Goal: Task Accomplishment & Management: Manage account settings

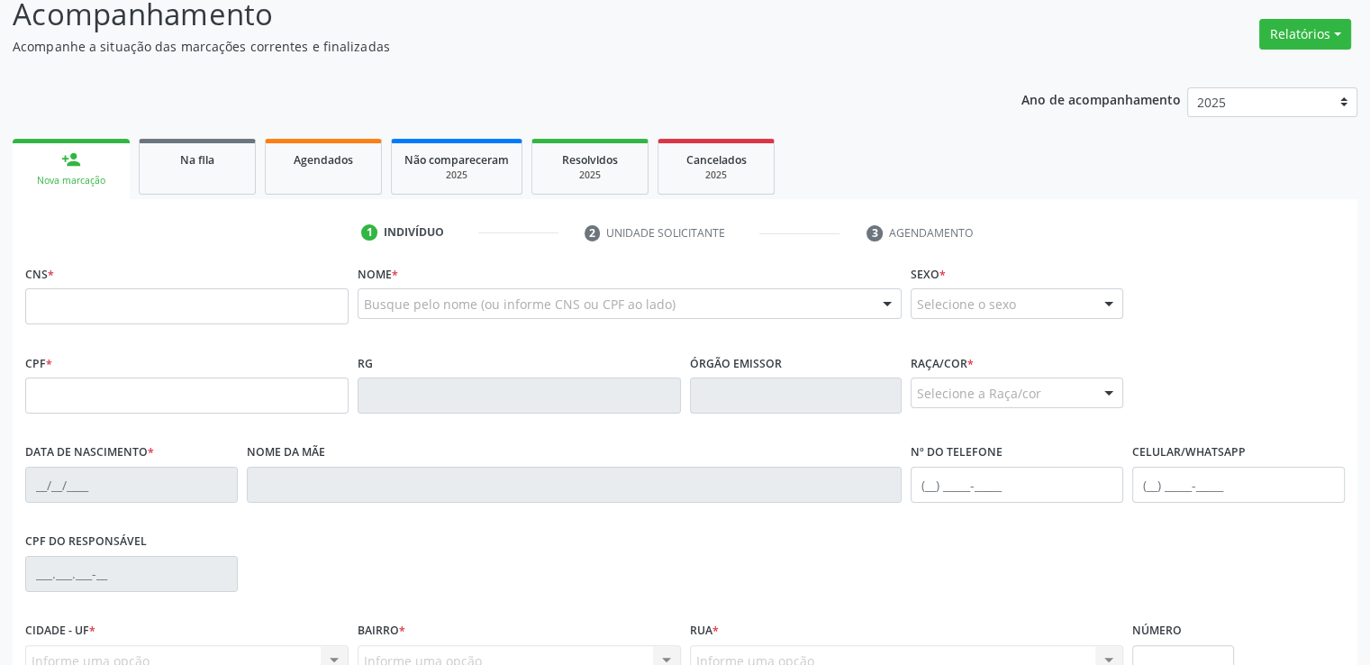
scroll to position [170, 0]
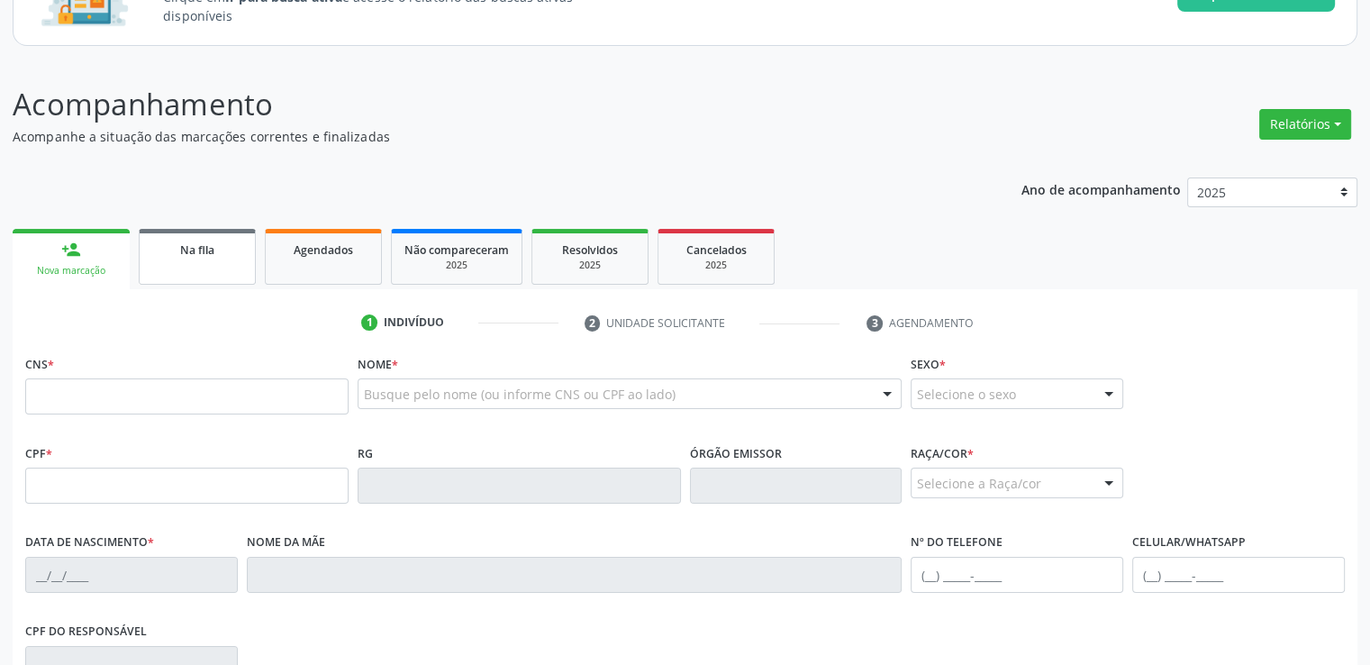
click at [205, 250] on span "Na fila" at bounding box center [197, 249] width 34 height 15
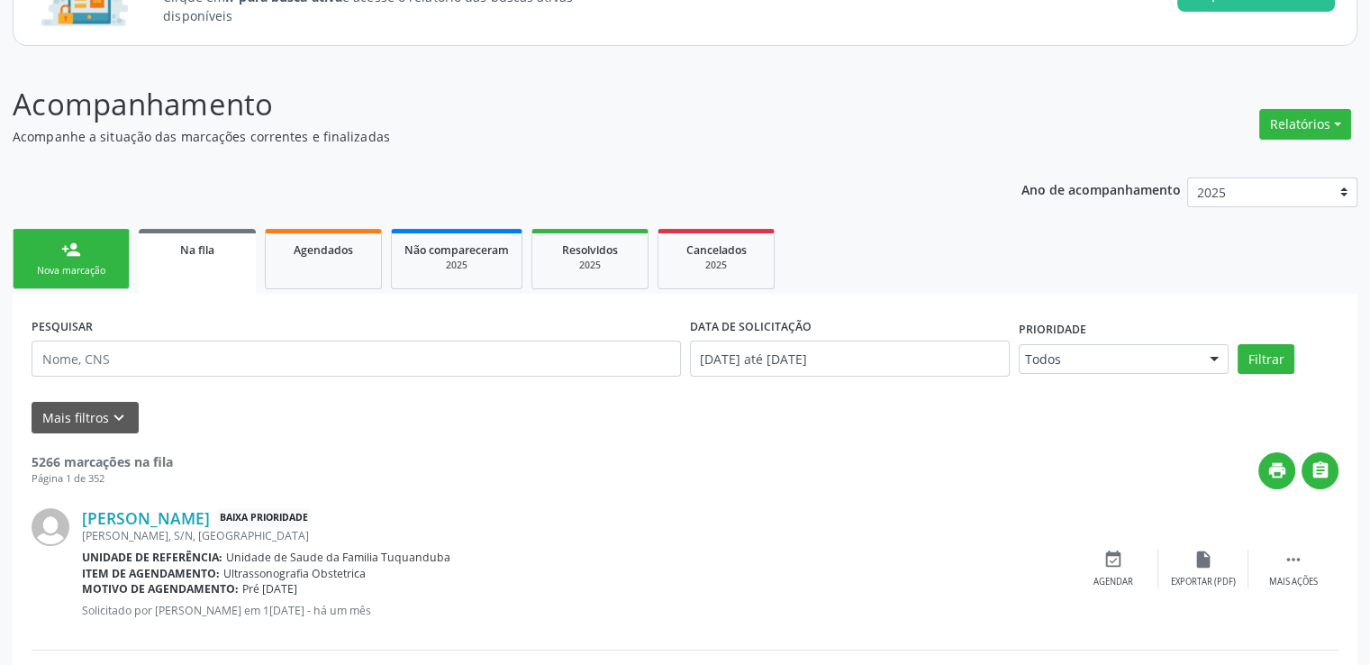
drag, startPoint x: 17, startPoint y: 454, endPoint x: 165, endPoint y: 453, distance: 147.8
click at [589, 482] on div "print " at bounding box center [756, 470] width 1166 height 37
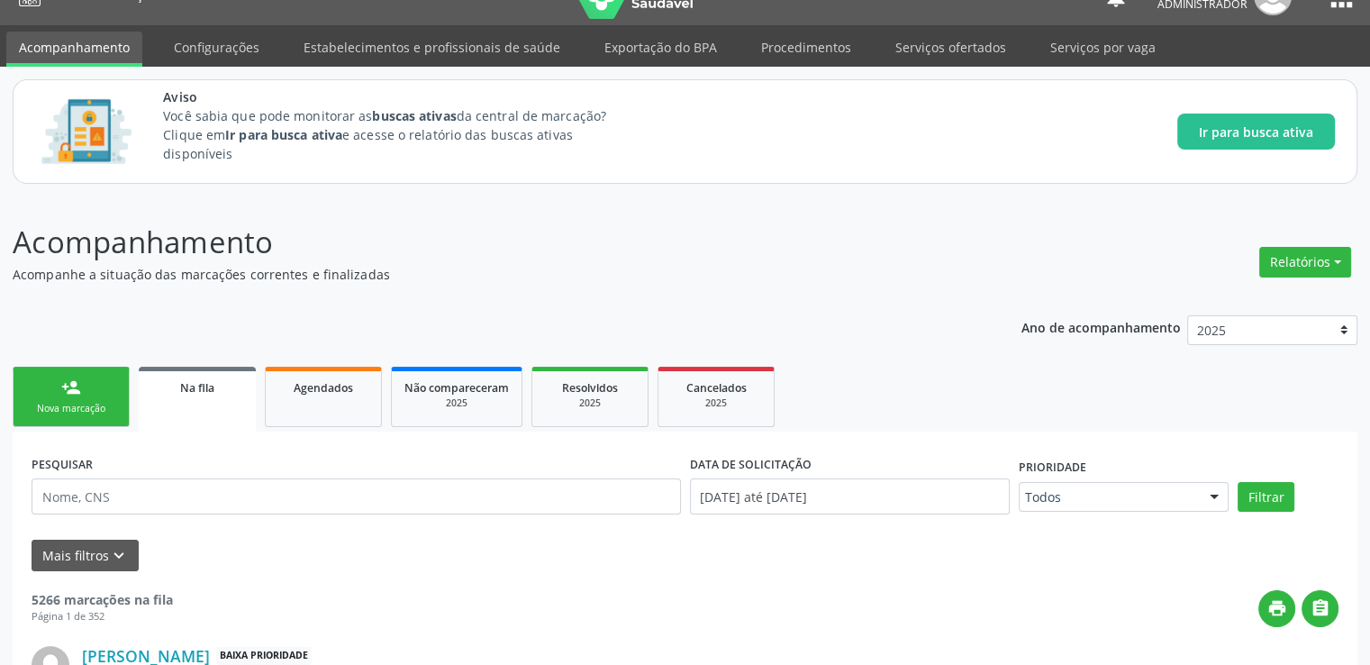
scroll to position [213, 0]
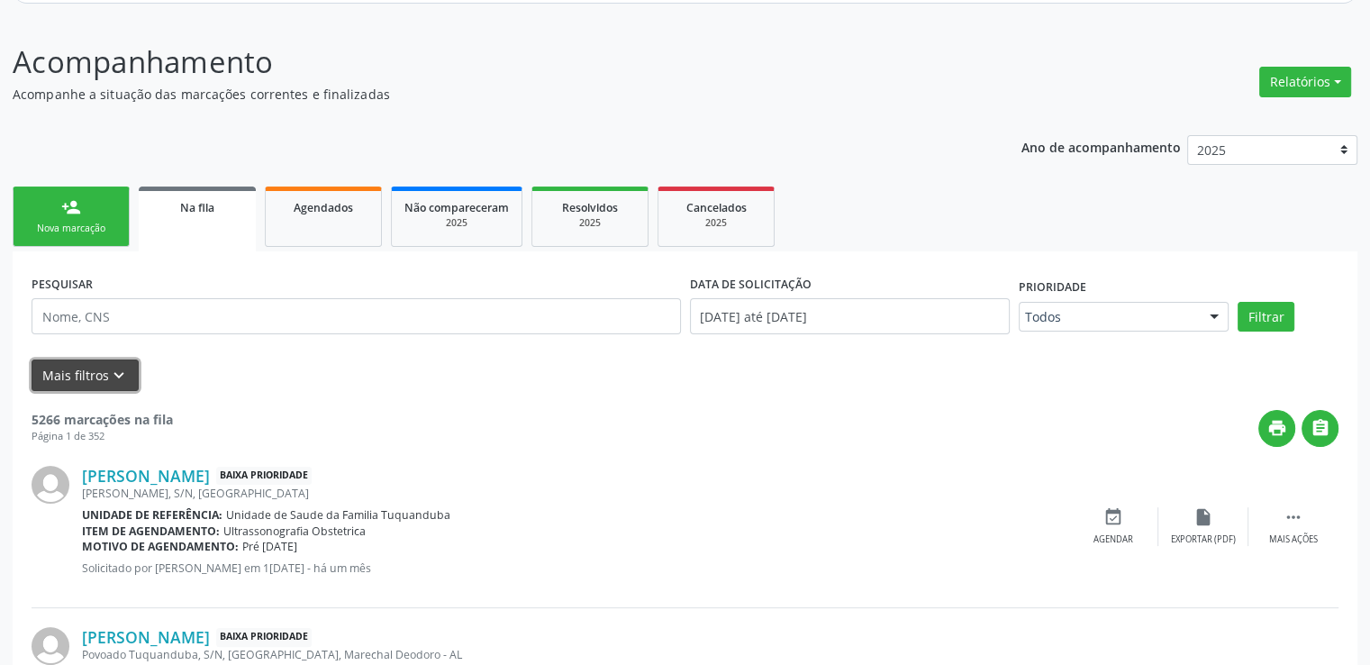
click at [86, 377] on button "Mais filtros keyboard_arrow_down" at bounding box center [85, 375] width 107 height 32
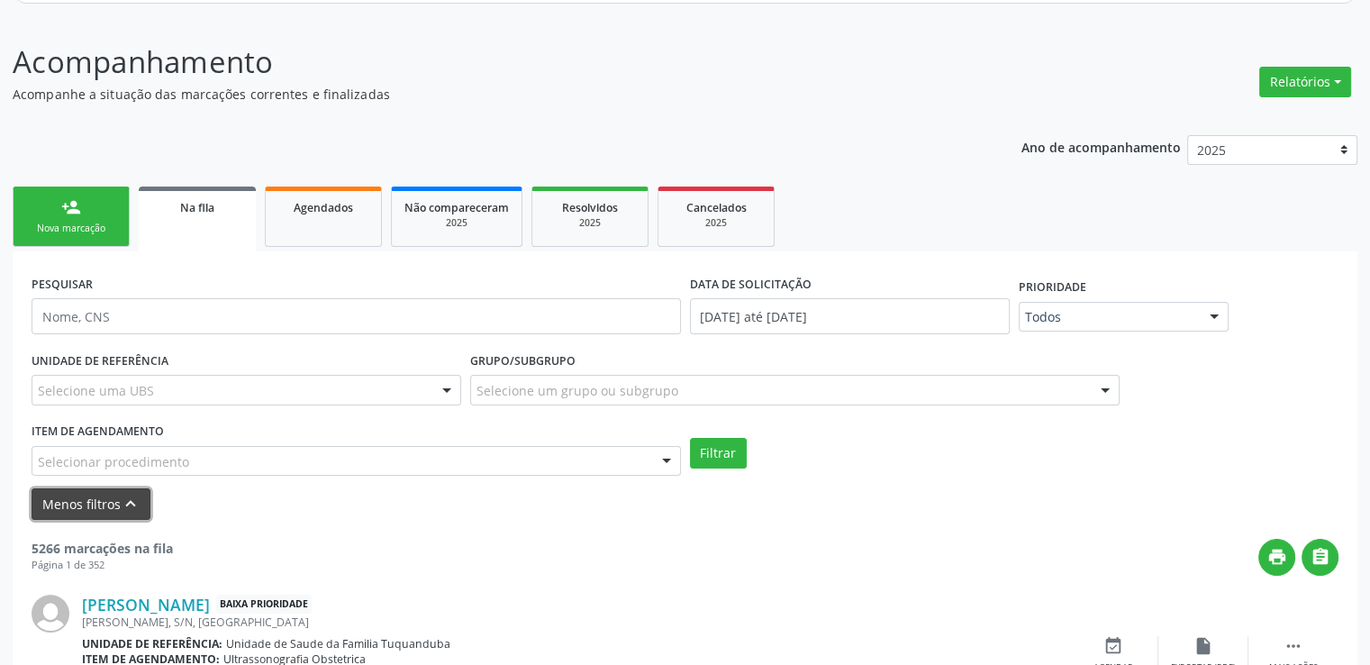
scroll to position [393, 0]
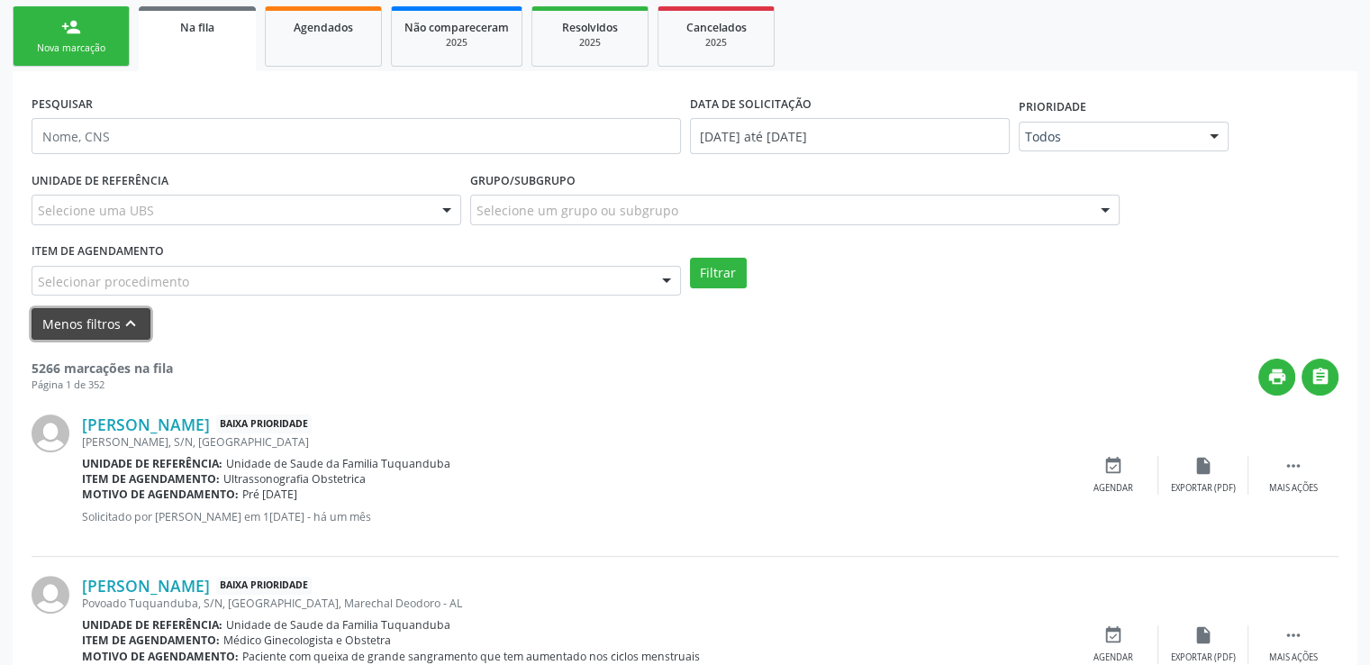
click at [104, 332] on button "Menos filtros keyboard_arrow_up" at bounding box center [91, 324] width 119 height 32
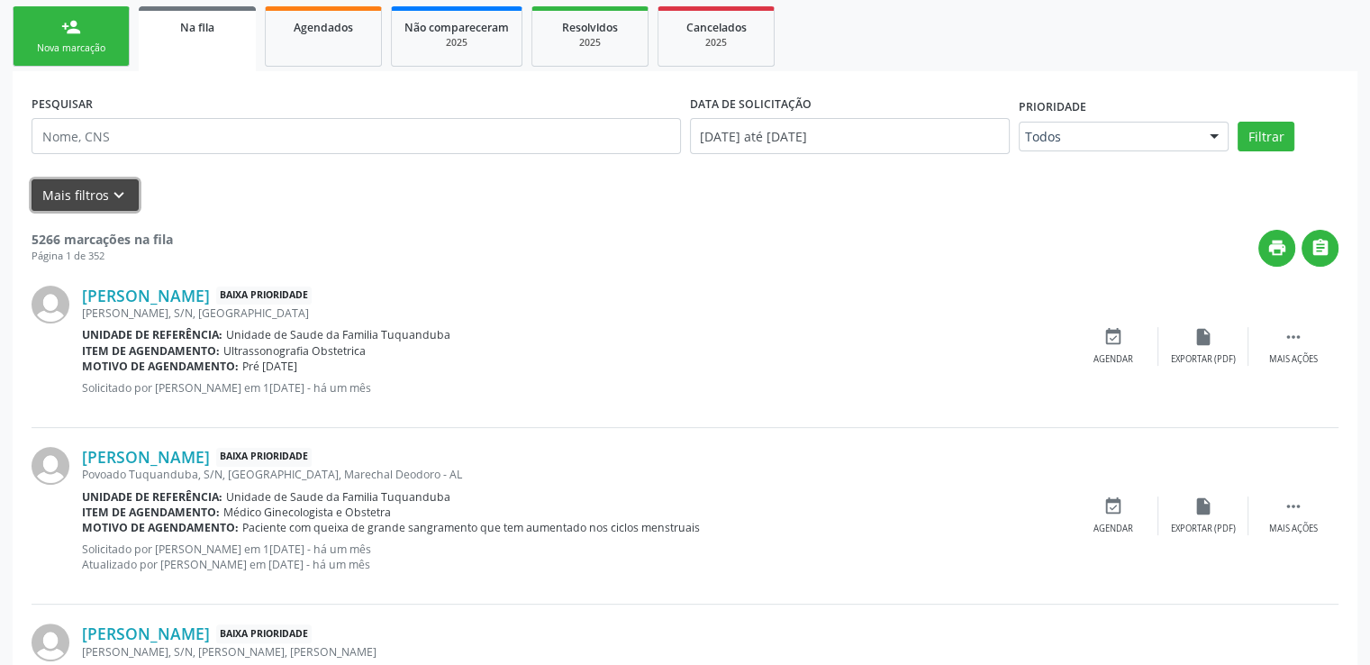
click at [104, 202] on button "Mais filtros keyboard_arrow_down" at bounding box center [85, 195] width 107 height 32
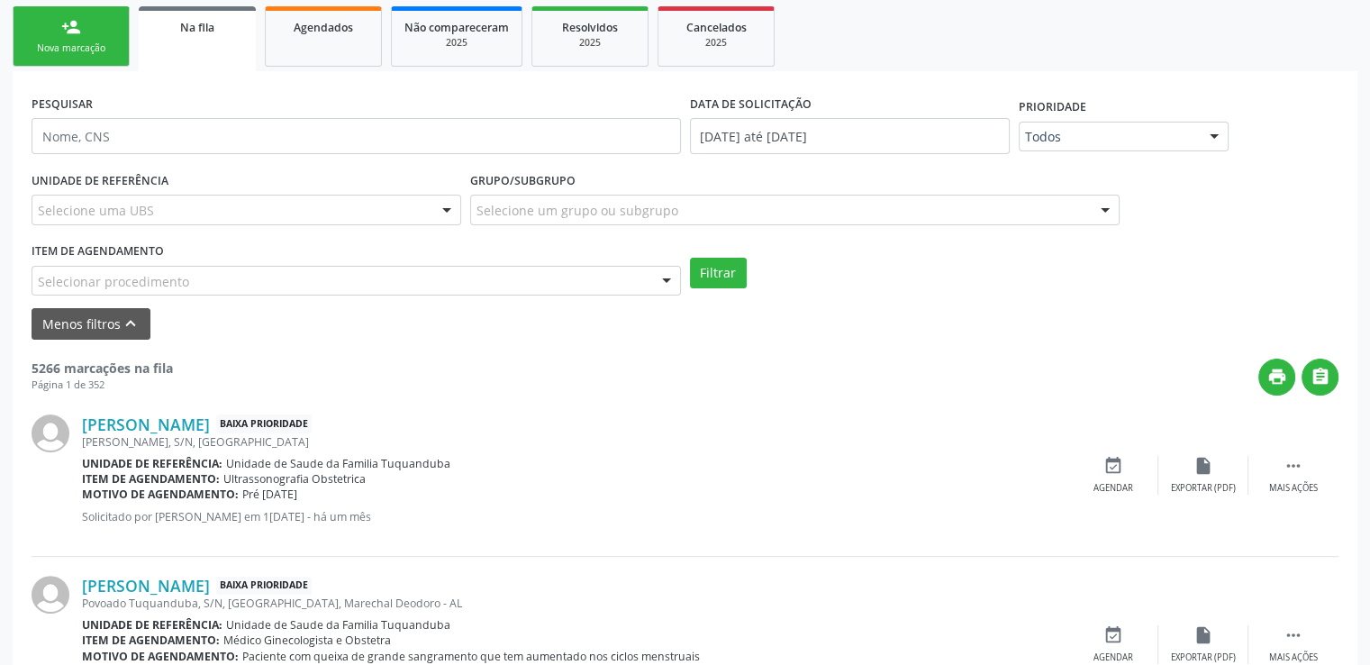
click at [438, 210] on div at bounding box center [446, 211] width 27 height 31
click at [256, 217] on input "fisio" at bounding box center [231, 219] width 386 height 36
type input "f"
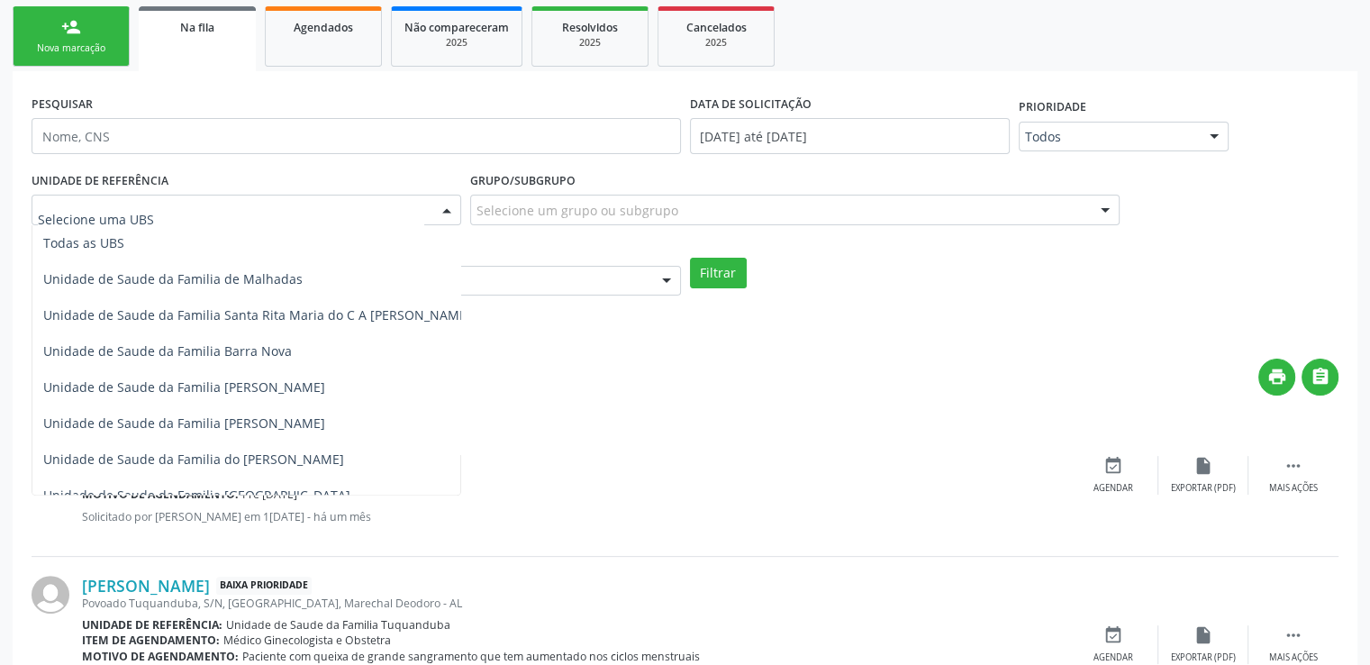
scroll to position [0, 0]
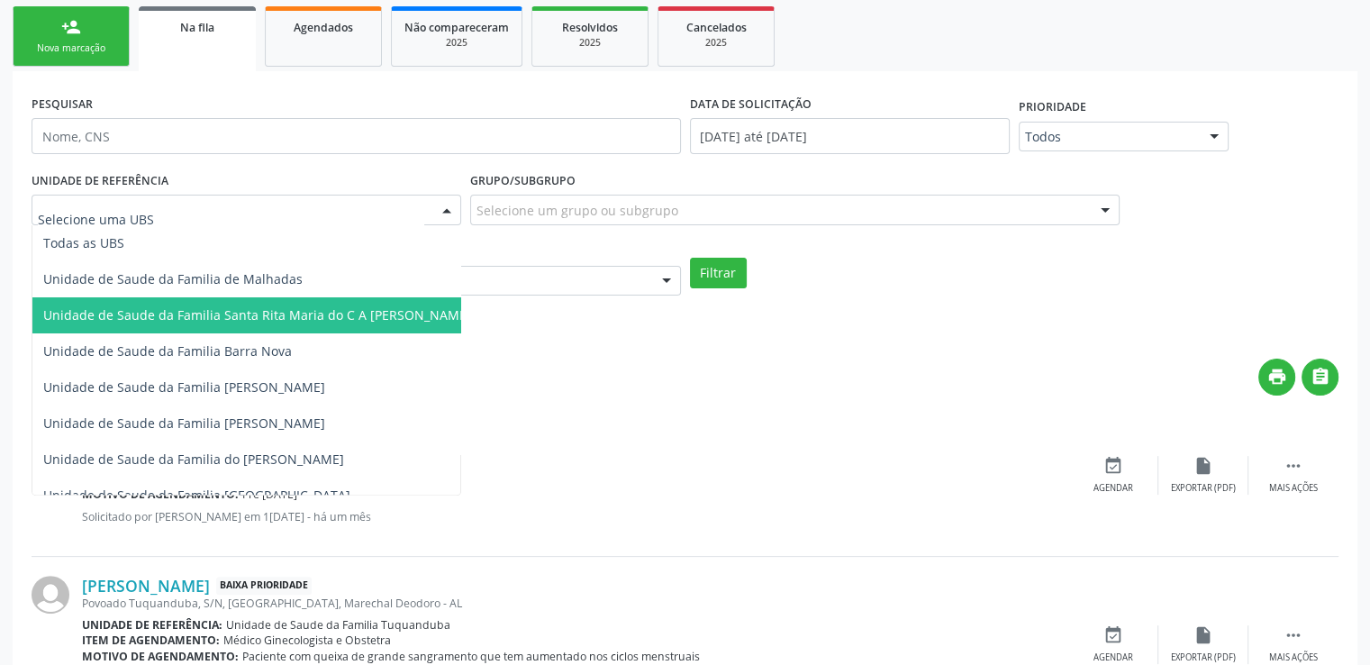
click at [584, 383] on div "print " at bounding box center [756, 377] width 1166 height 37
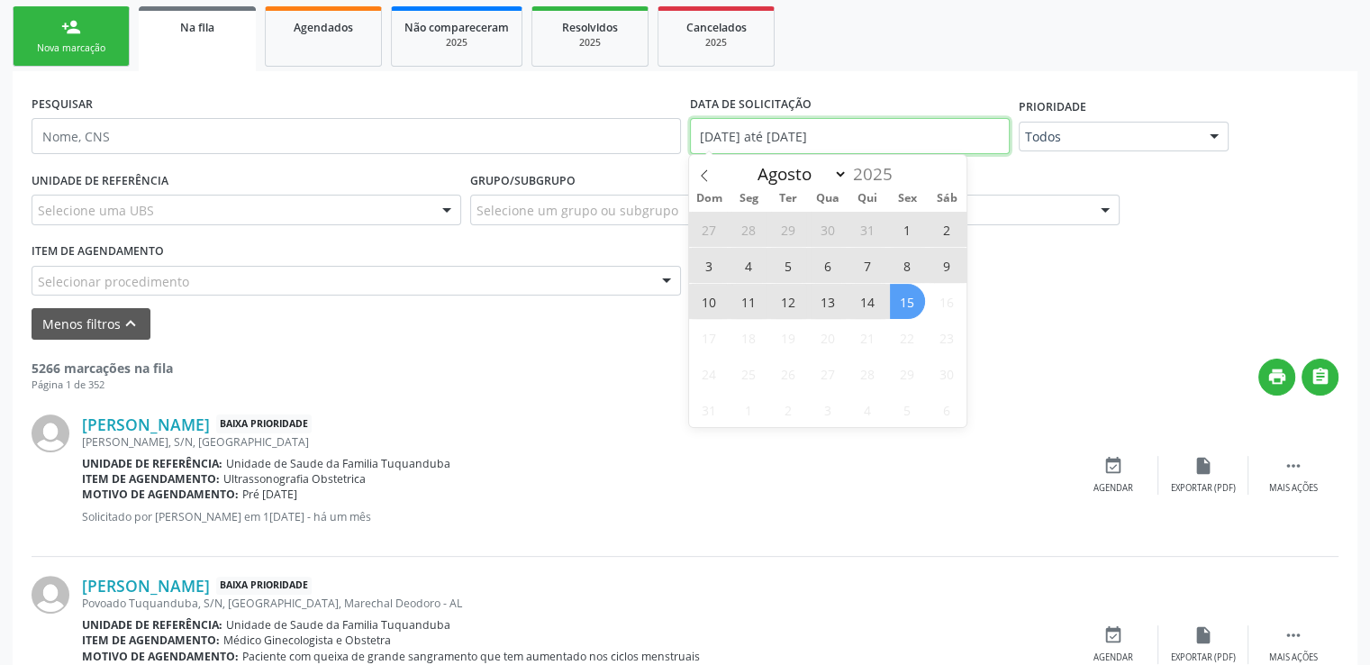
click at [929, 138] on input "[DATE] até [DATE]" at bounding box center [850, 136] width 320 height 36
click at [1069, 267] on div "Filtrar" at bounding box center [1015, 273] width 659 height 31
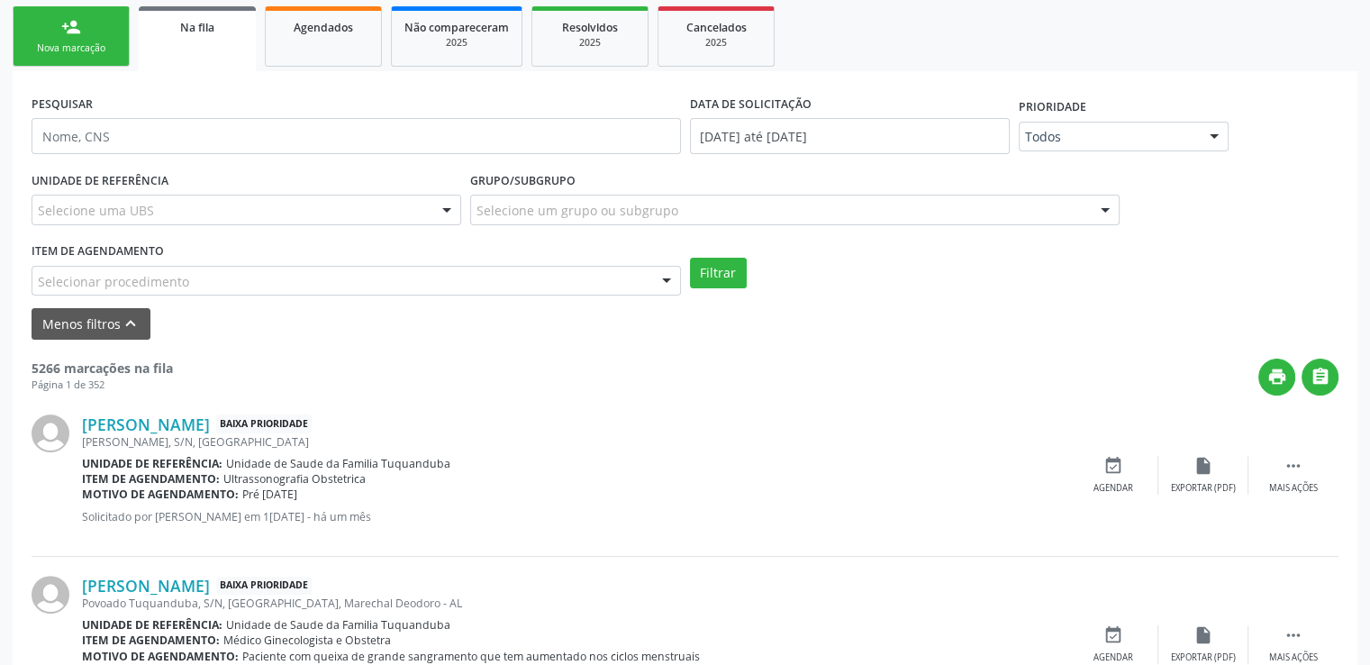
click at [563, 286] on div "Selecionar procedimento" at bounding box center [357, 281] width 650 height 31
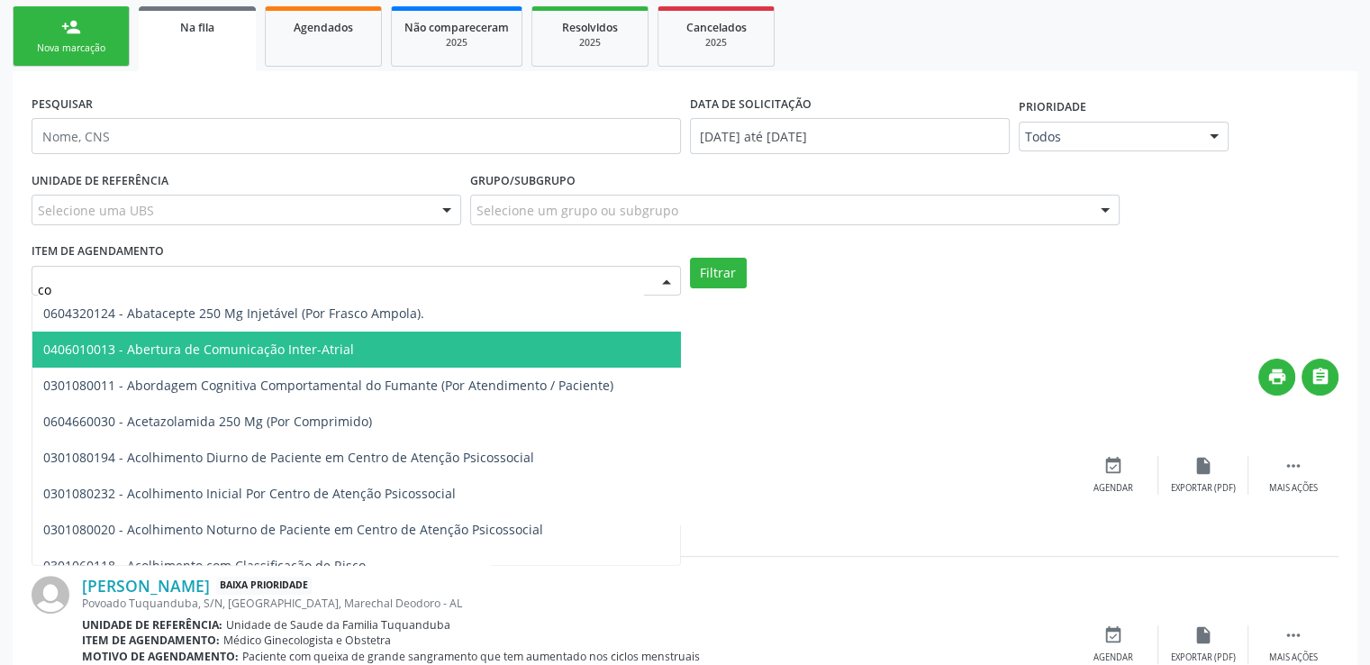
type input "c"
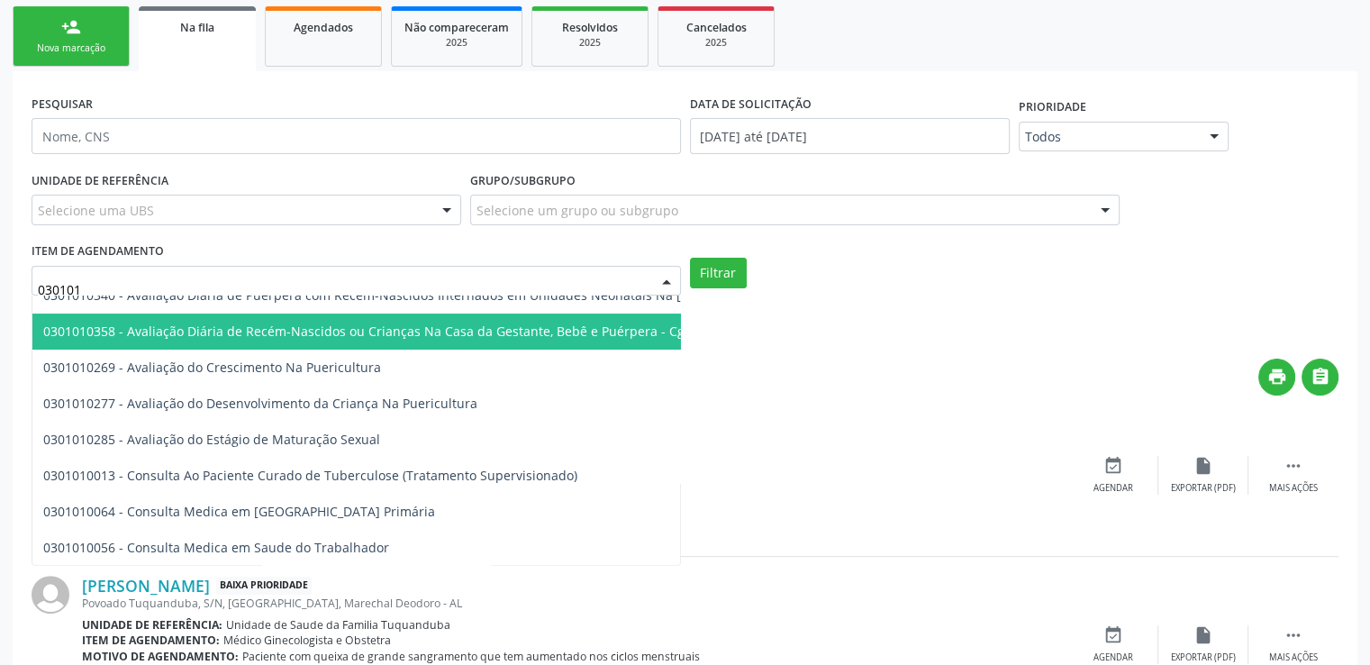
scroll to position [360, 0]
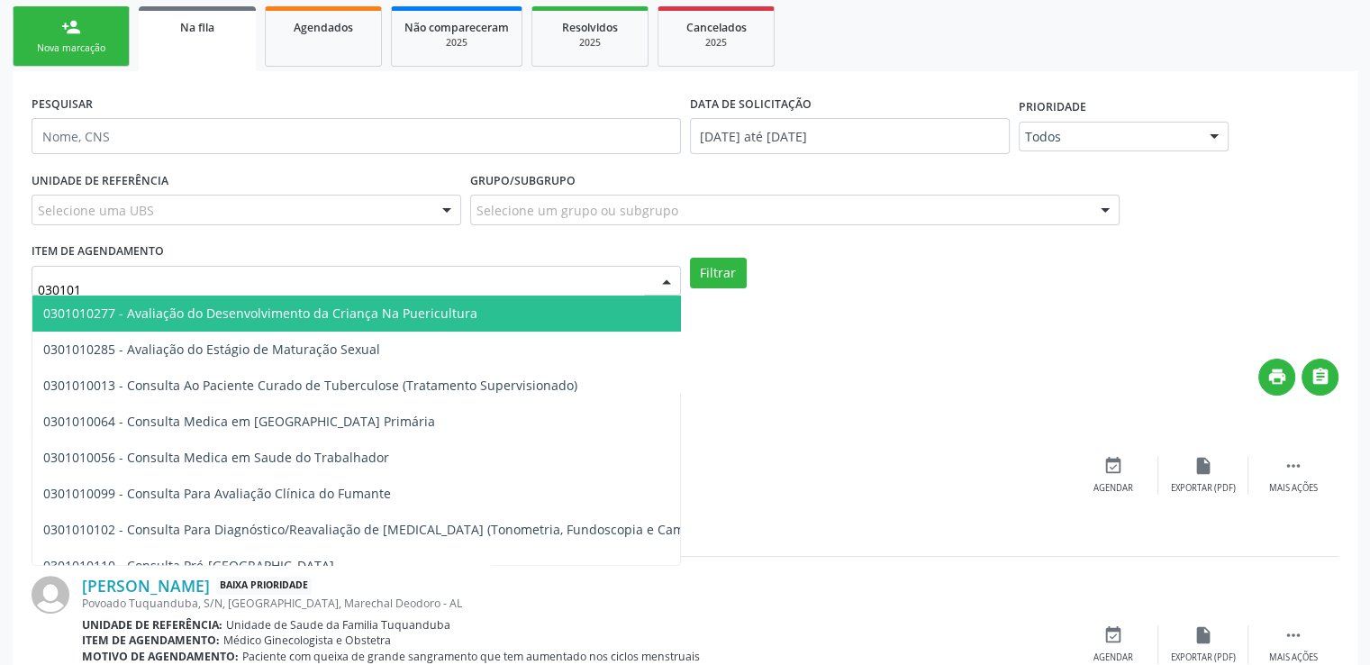
click at [350, 287] on input "030101" at bounding box center [341, 290] width 606 height 36
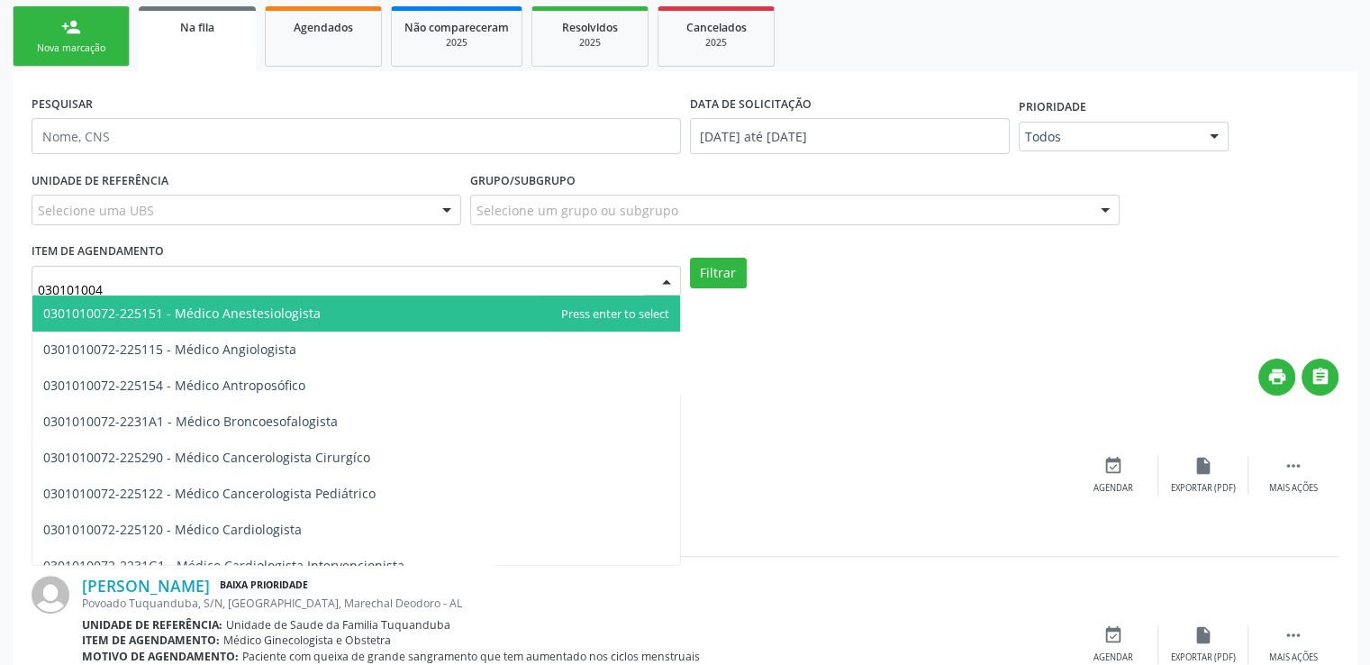
scroll to position [0, 0]
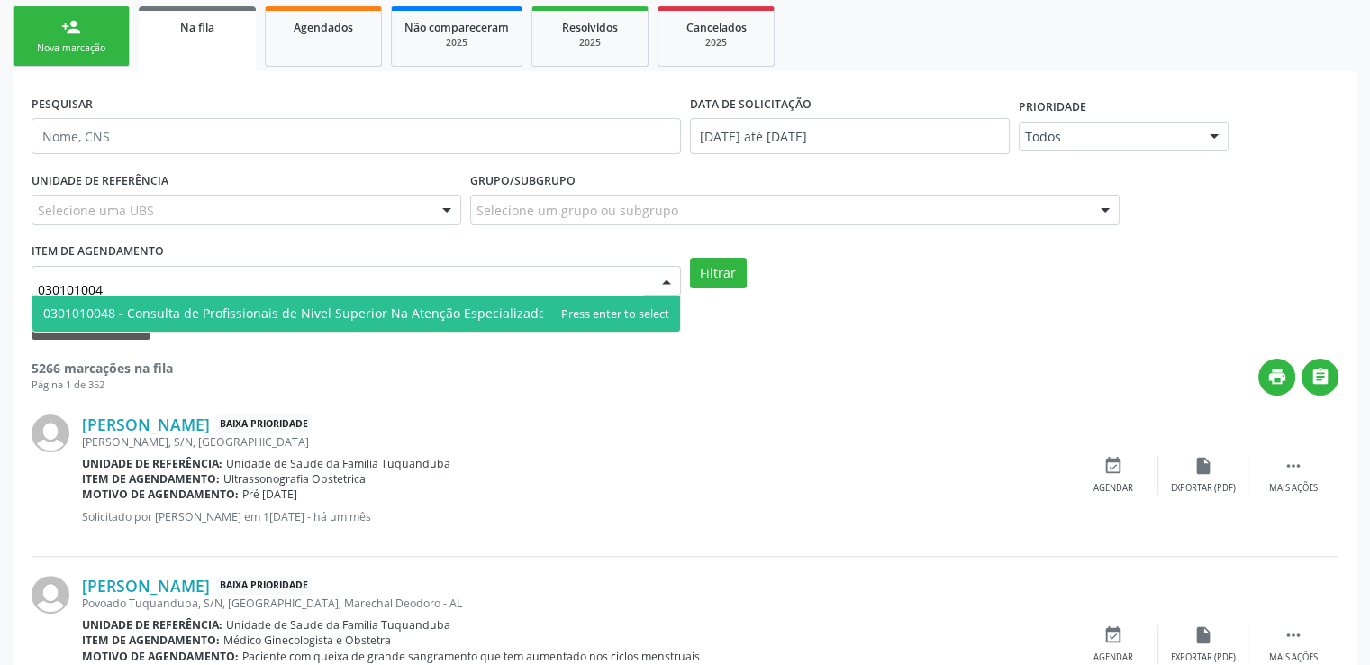
type input "0301010048"
click at [353, 314] on span "0301010048 - Consulta de Profissionais de Nivel Superior Na Atenção Especializa…" at bounding box center [343, 313] width 600 height 17
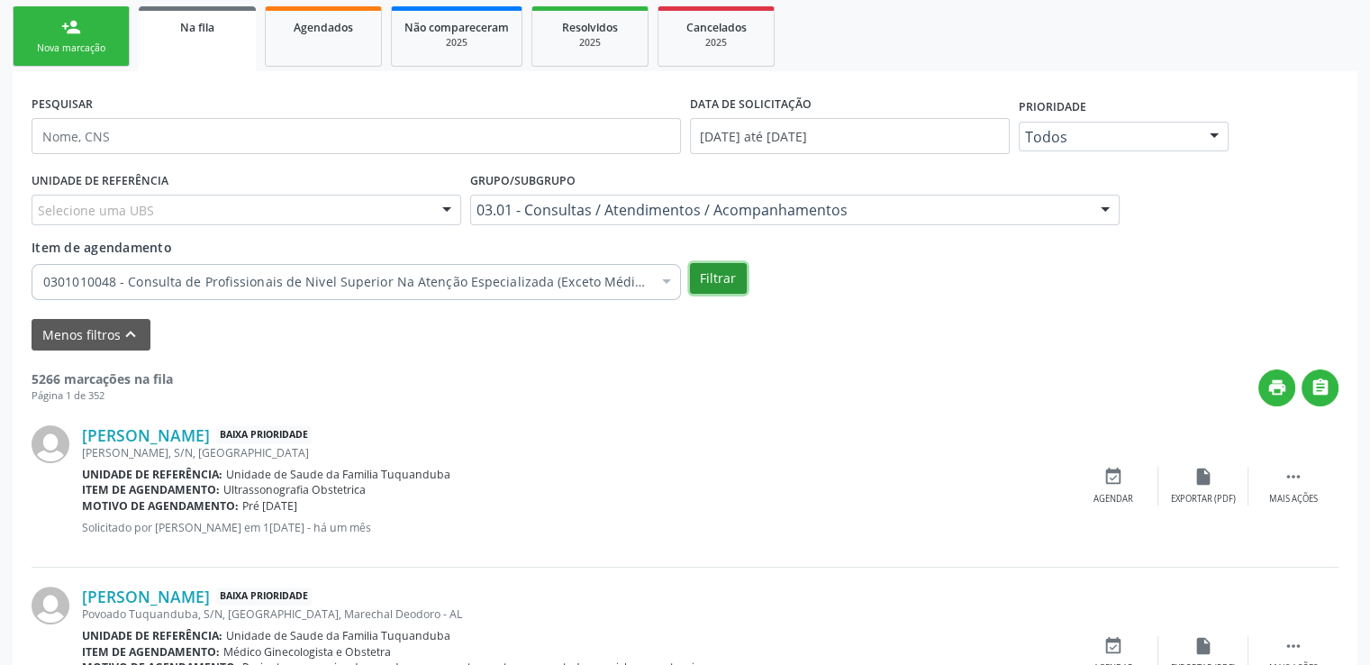
click at [712, 279] on button "Filtrar" at bounding box center [718, 278] width 57 height 31
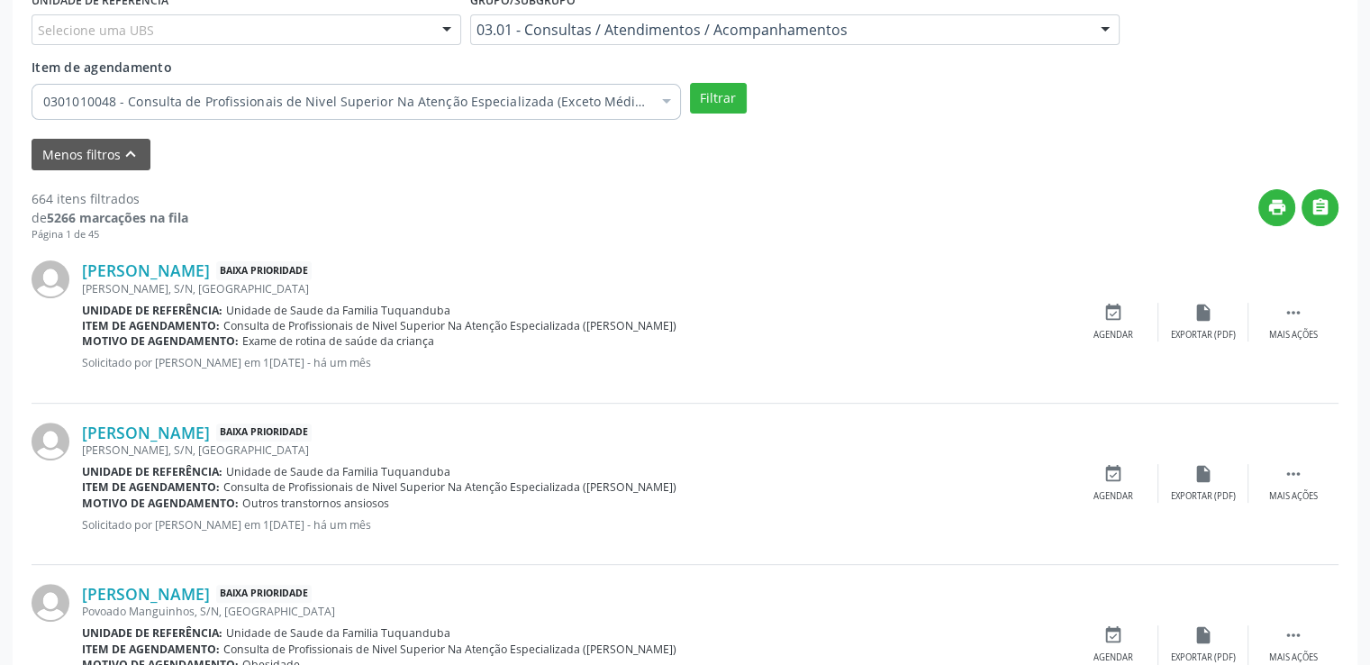
scroll to position [663, 0]
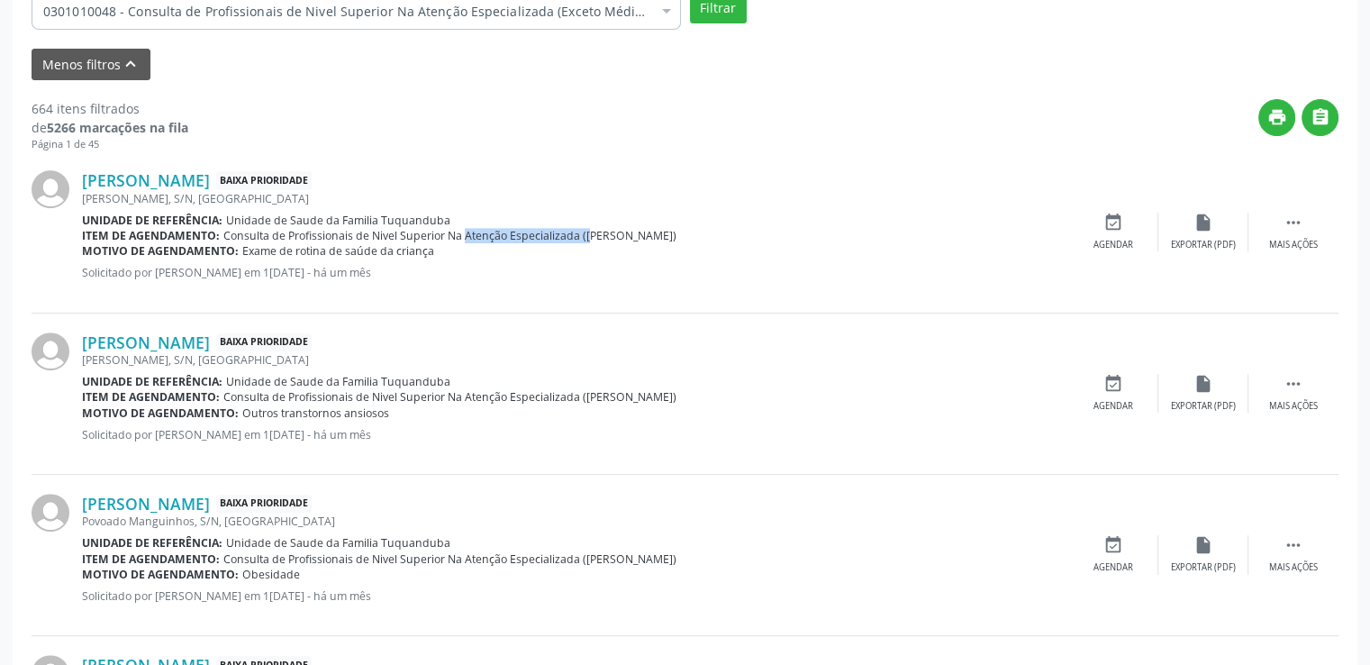
drag, startPoint x: 447, startPoint y: 229, endPoint x: 577, endPoint y: 235, distance: 129.9
click at [577, 235] on span "Consulta de Profissionais de Nivel Superior Na Atenção Especializada ([PERSON_N…" at bounding box center [449, 235] width 453 height 15
drag, startPoint x: 86, startPoint y: 253, endPoint x: 231, endPoint y: 248, distance: 144.3
click at [231, 248] on b "Motivo de agendamento:" at bounding box center [160, 250] width 157 height 15
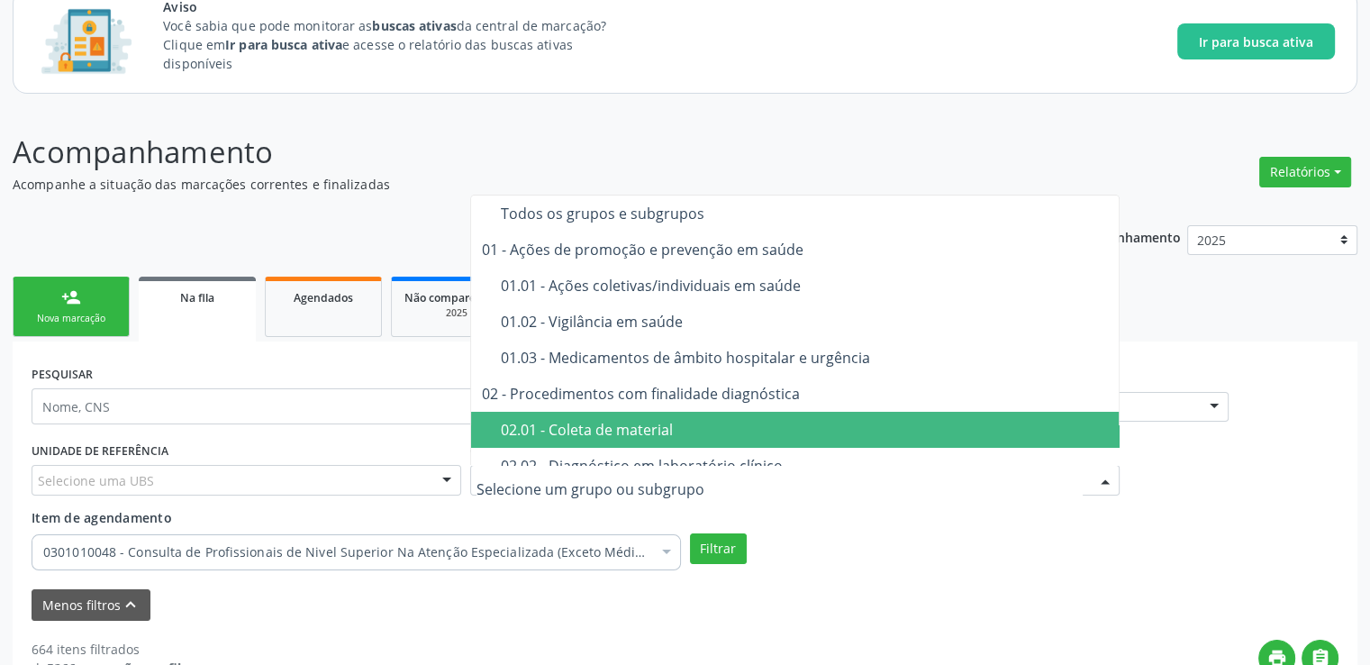
scroll to position [32, 0]
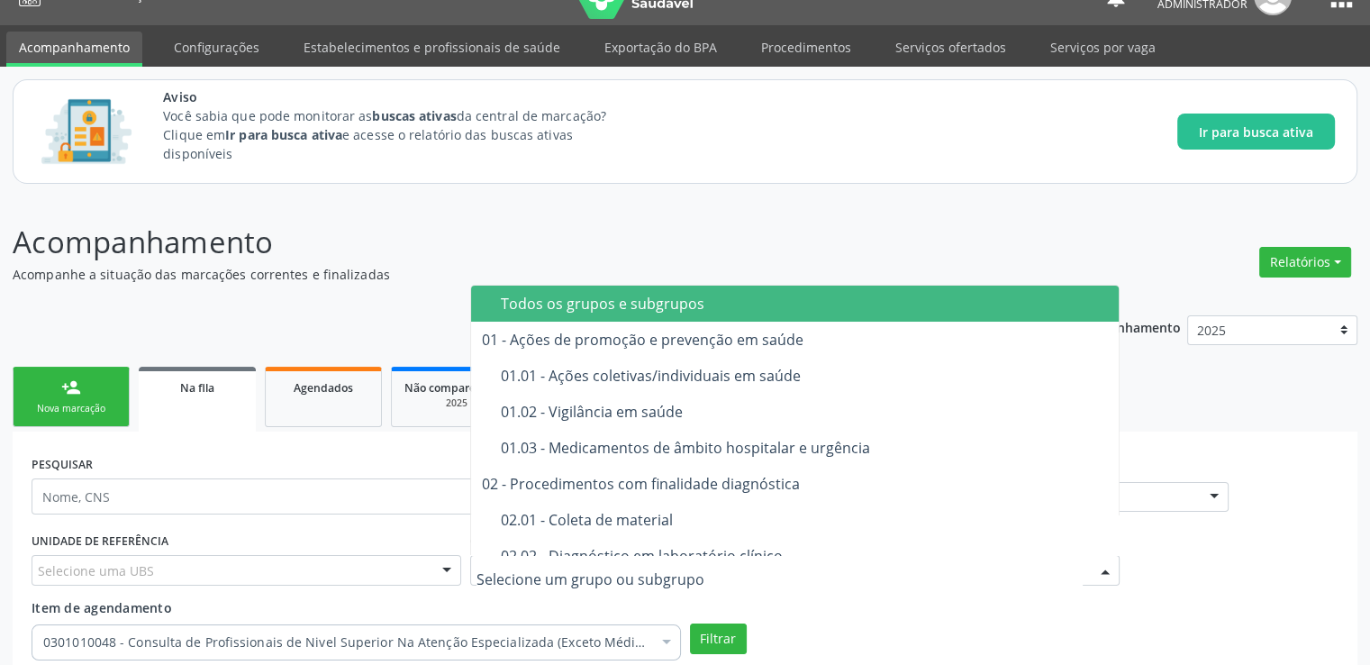
click at [878, 237] on p "Acompanhamento" at bounding box center [483, 242] width 941 height 45
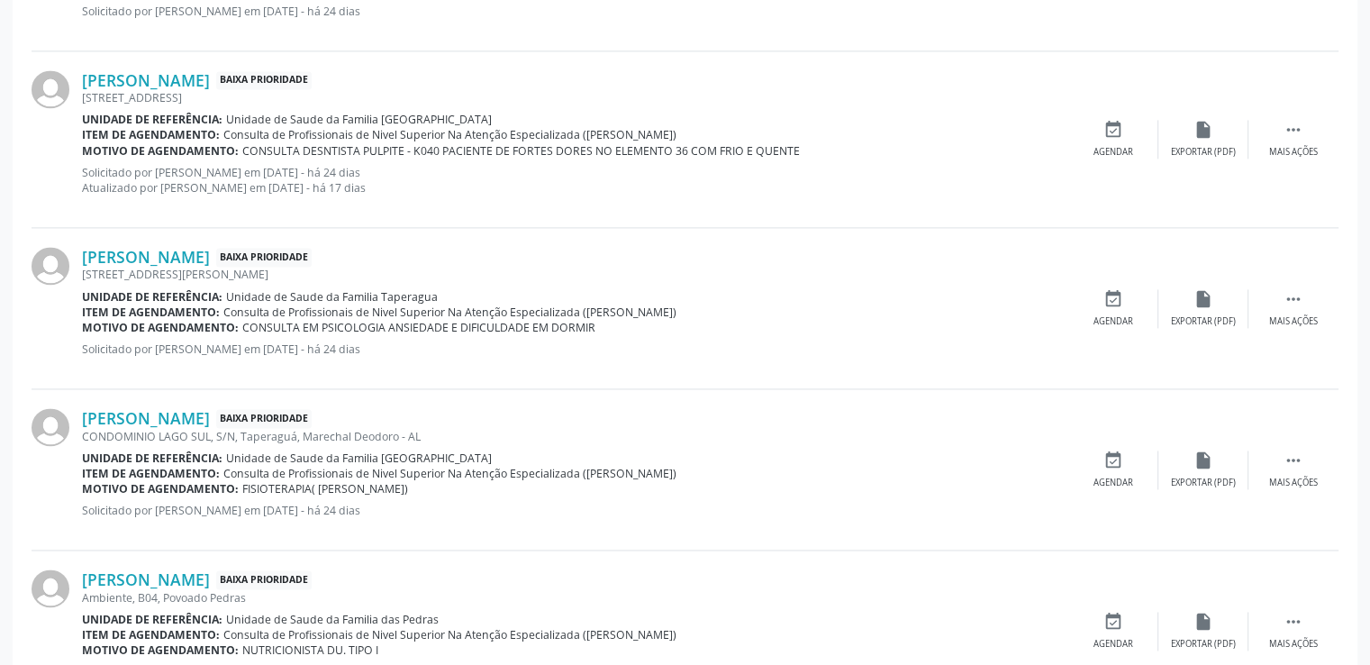
scroll to position [2645, 0]
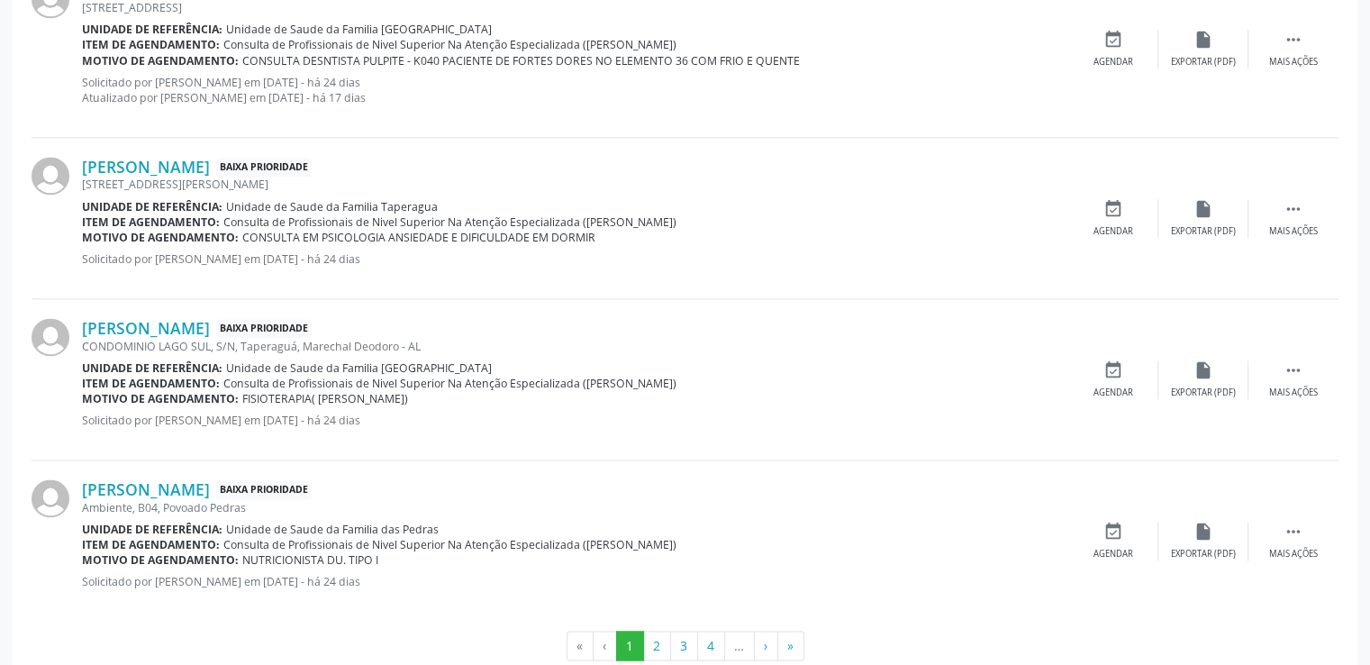
drag, startPoint x: 250, startPoint y: 400, endPoint x: 447, endPoint y: 400, distance: 197.3
click at [447, 400] on div "Motivo de agendamento: FISIOTERAPIA( JOELHO ESQUERDO)" at bounding box center [575, 398] width 987 height 15
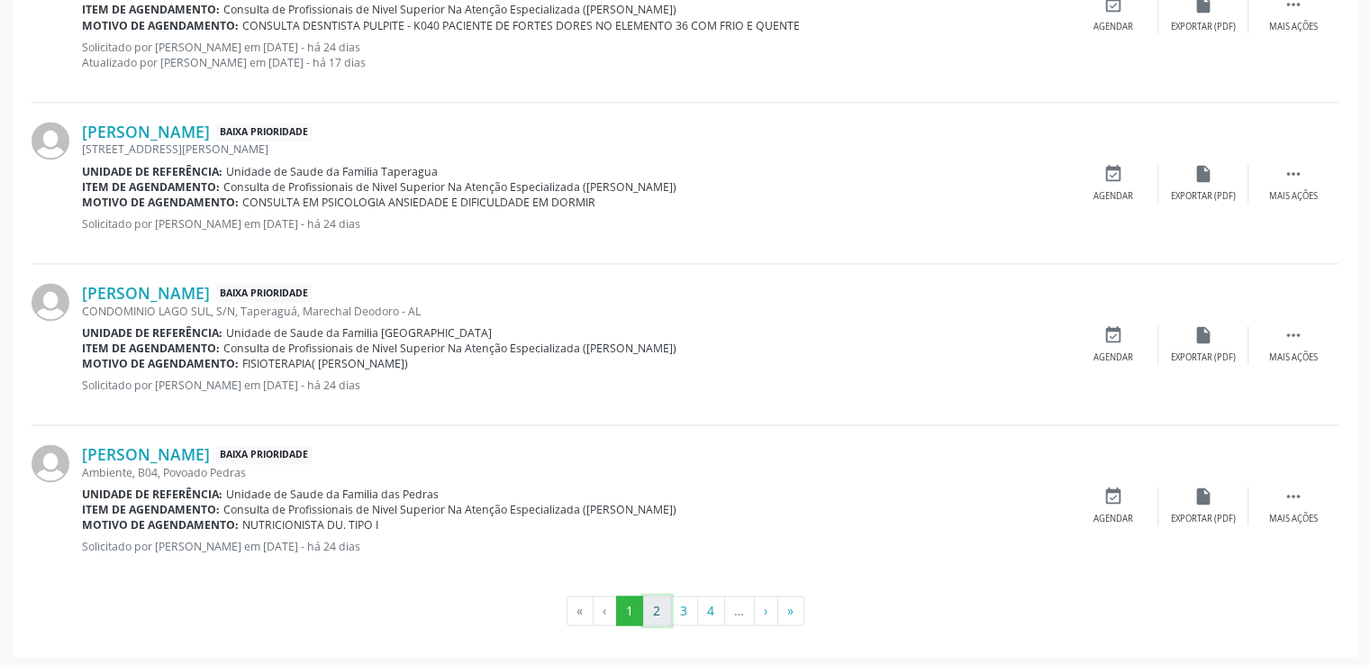
click at [666, 603] on button "2" at bounding box center [657, 611] width 28 height 31
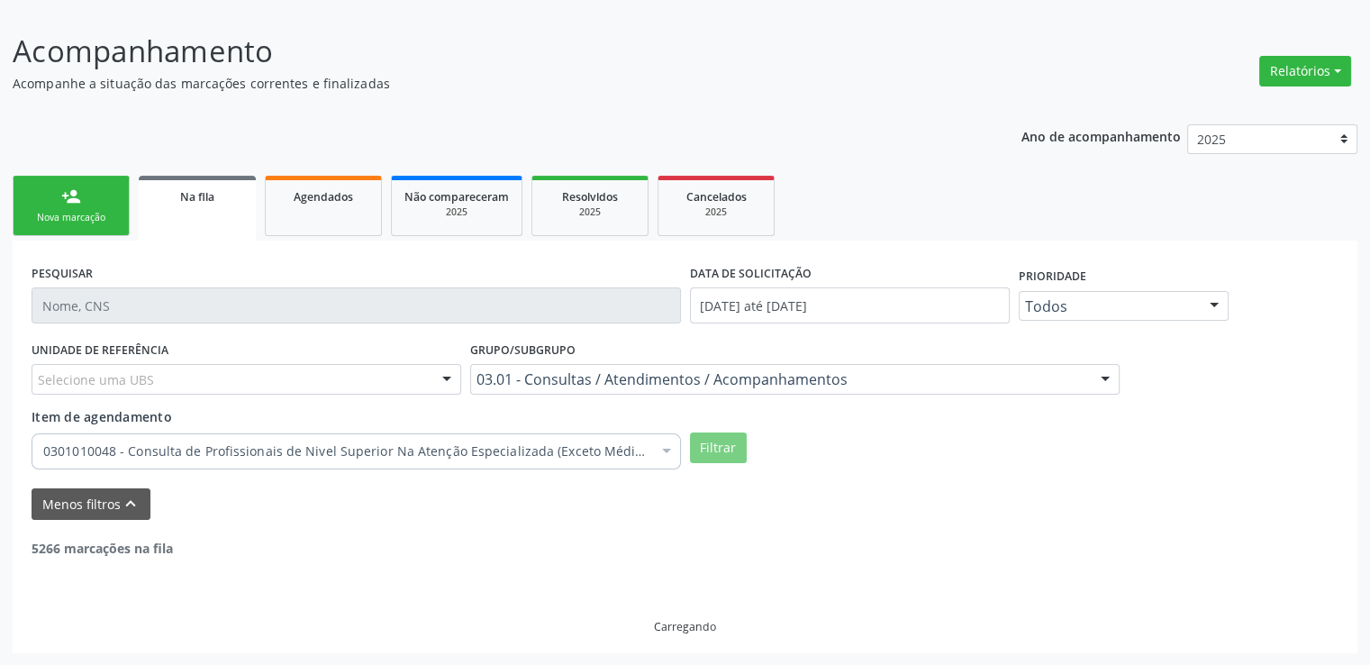
scroll to position [2664, 0]
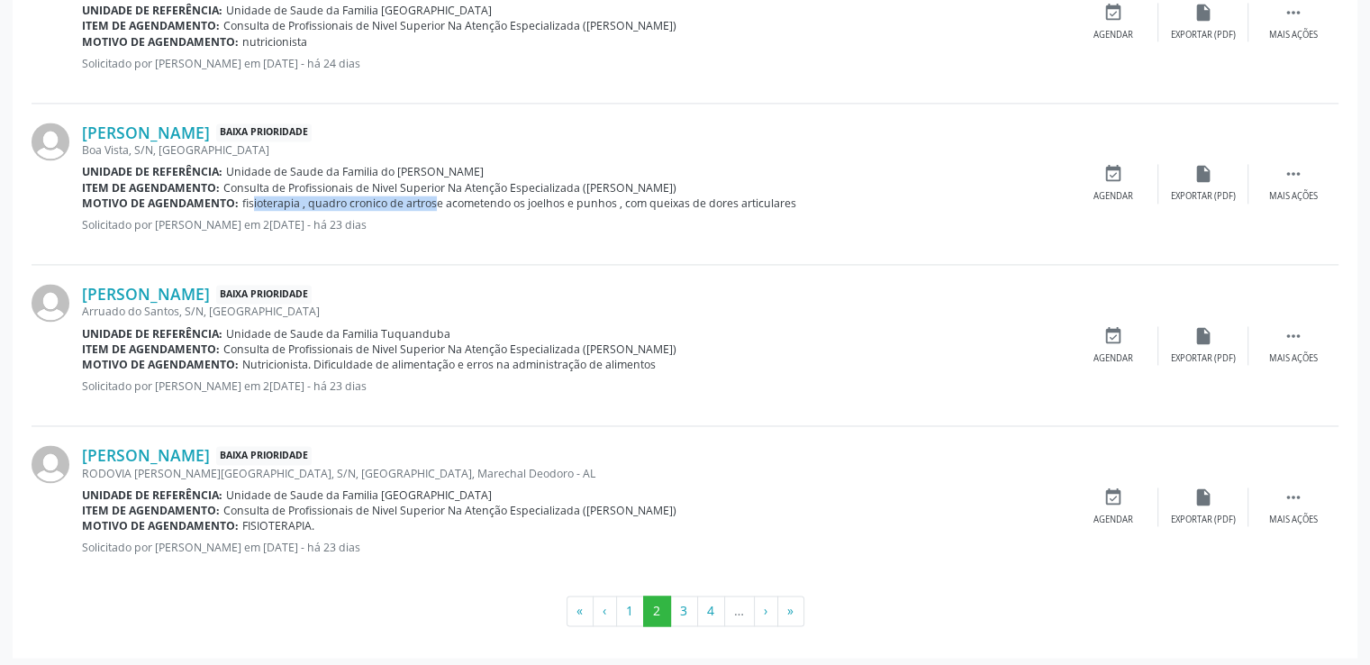
drag, startPoint x: 241, startPoint y: 199, endPoint x: 419, endPoint y: 196, distance: 178.4
click at [419, 196] on span "fisioterapia , quadro cronico de artrose acometendo os joelhos e punhos , com q…" at bounding box center [519, 203] width 554 height 15
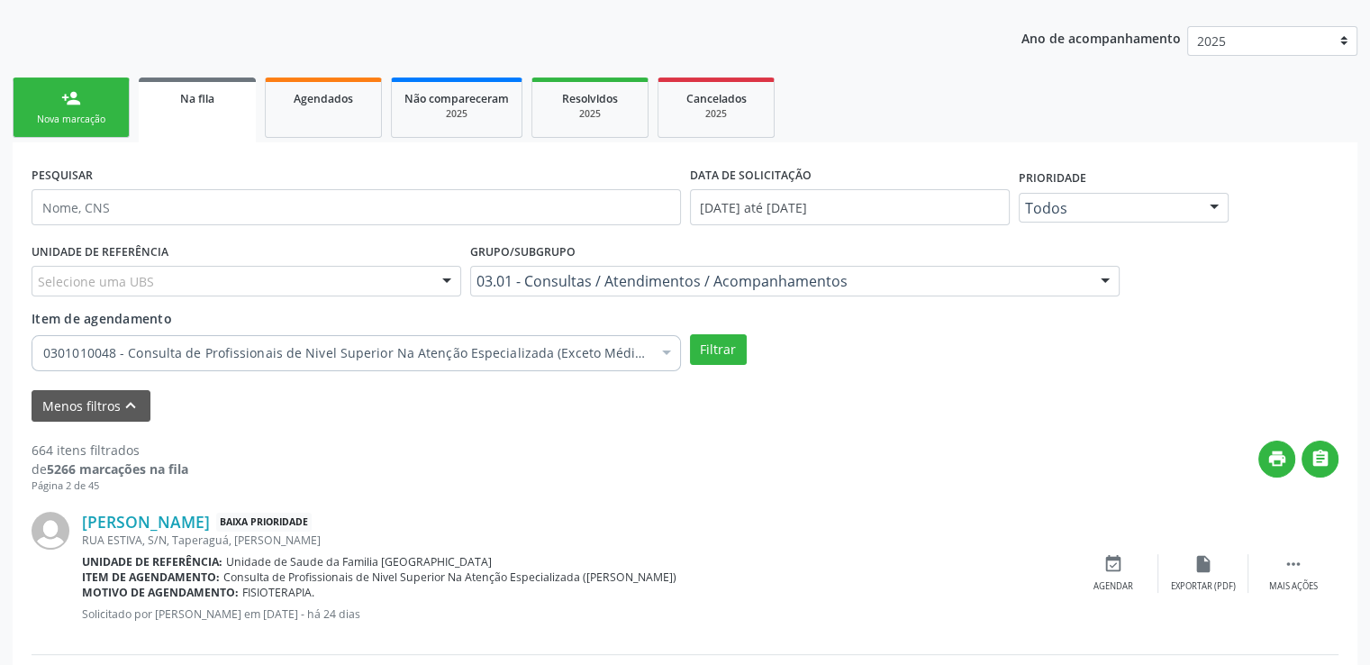
scroll to position [412, 0]
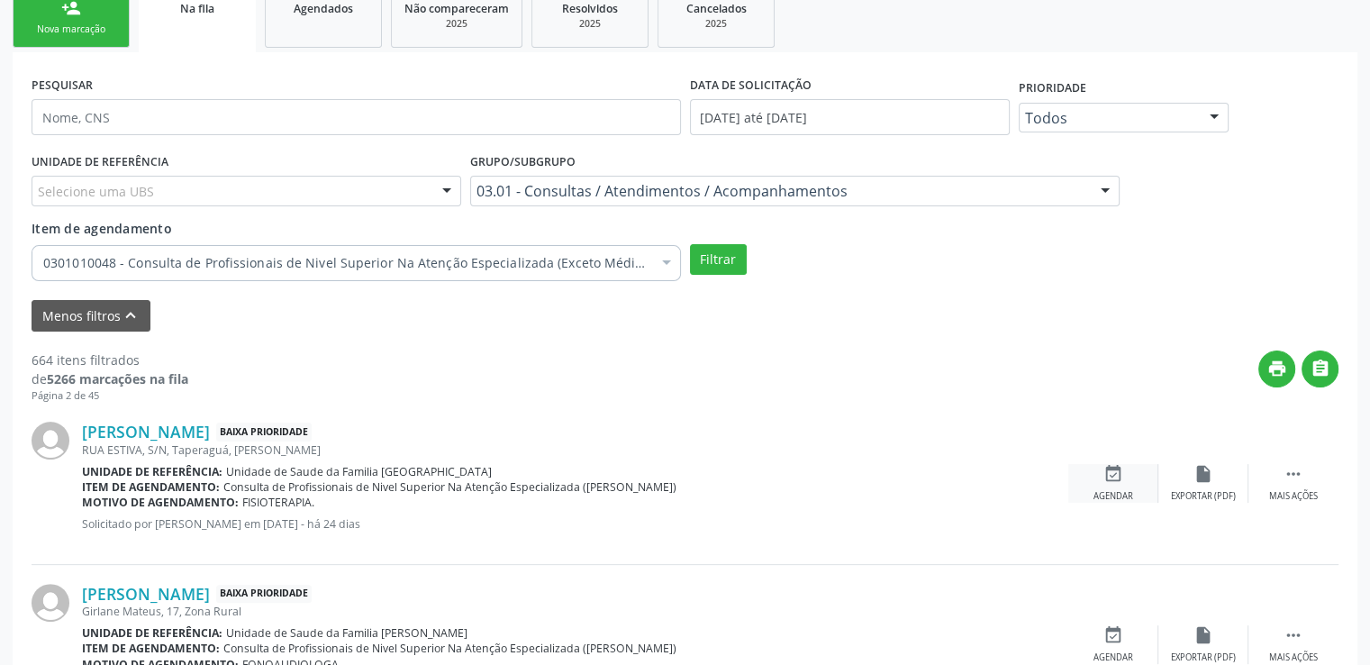
click at [1111, 479] on icon "event_available" at bounding box center [1114, 474] width 20 height 20
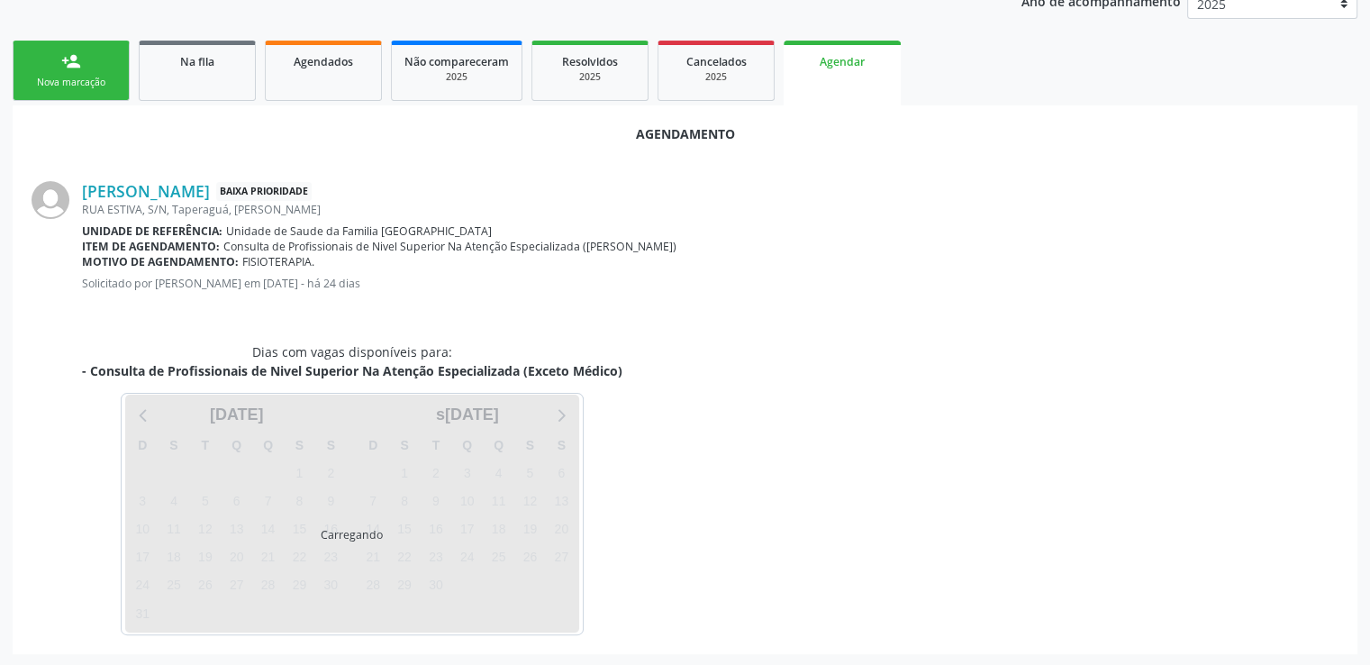
scroll to position [401, 0]
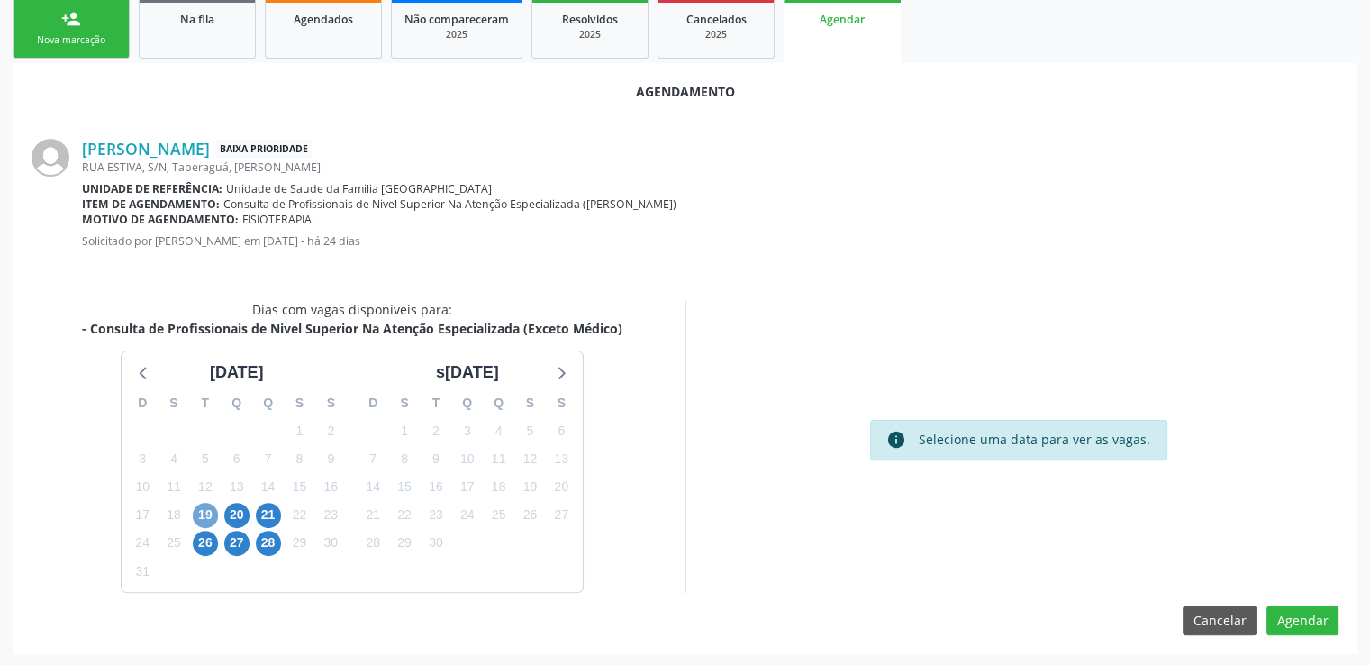
click at [201, 513] on span "19" at bounding box center [205, 515] width 25 height 25
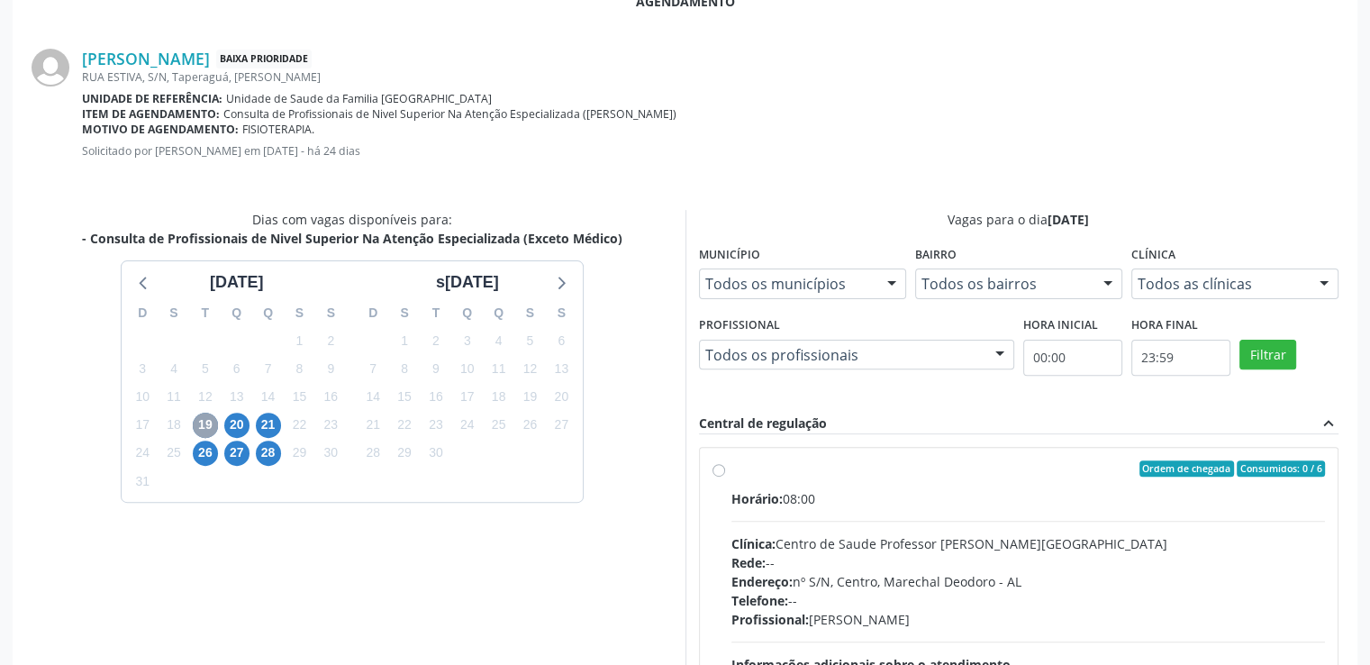
scroll to position [661, 0]
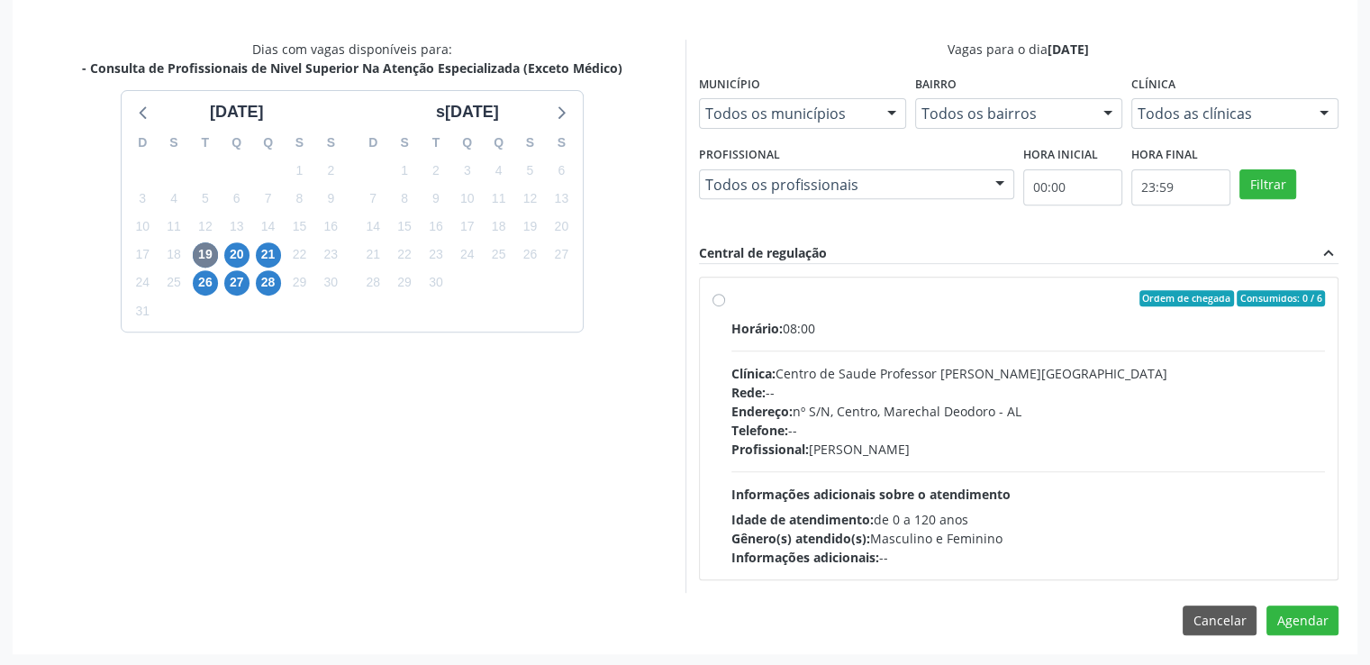
click at [732, 296] on label "Ordem de chegada Consumidos: 0 / 6 Horário: 08:00 Clínica: Centro de Saude Prof…" at bounding box center [1029, 428] width 595 height 277
click at [714, 296] on input "Ordem de chegada Consumidos: 0 / 6 Horário: 08:00 Clínica: Centro de Saude Prof…" at bounding box center [719, 298] width 13 height 16
radio input "true"
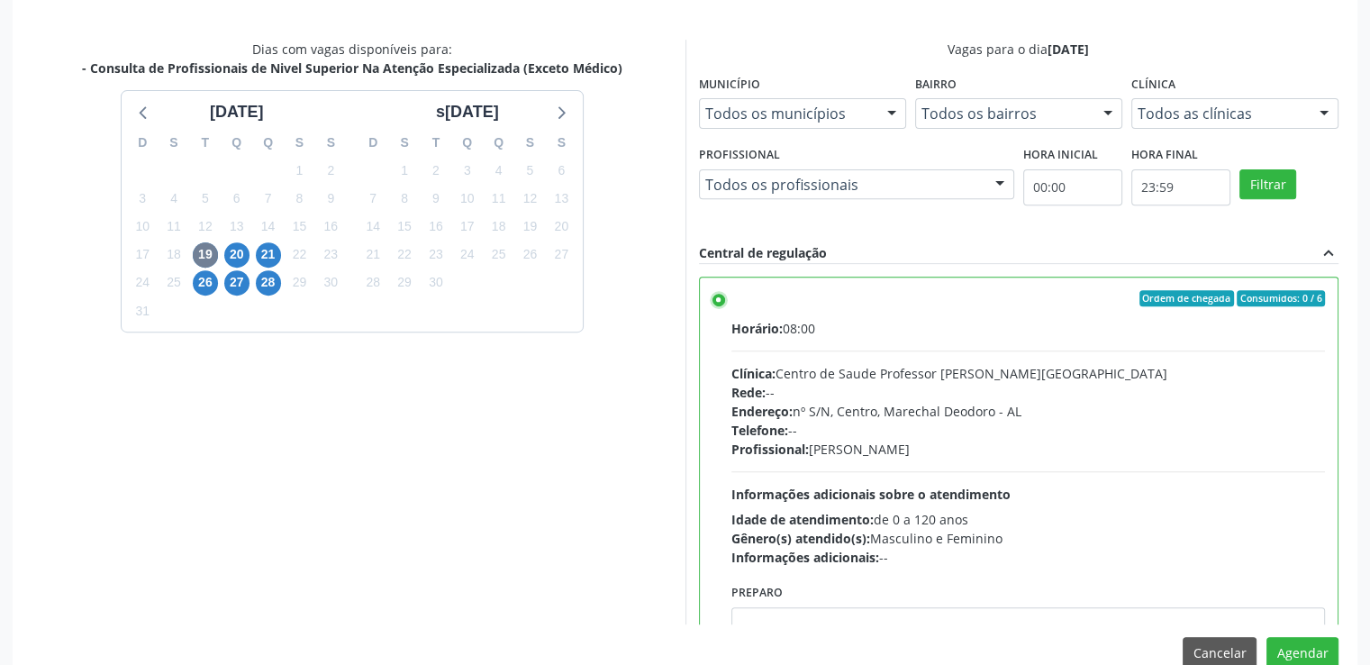
scroll to position [88, 0]
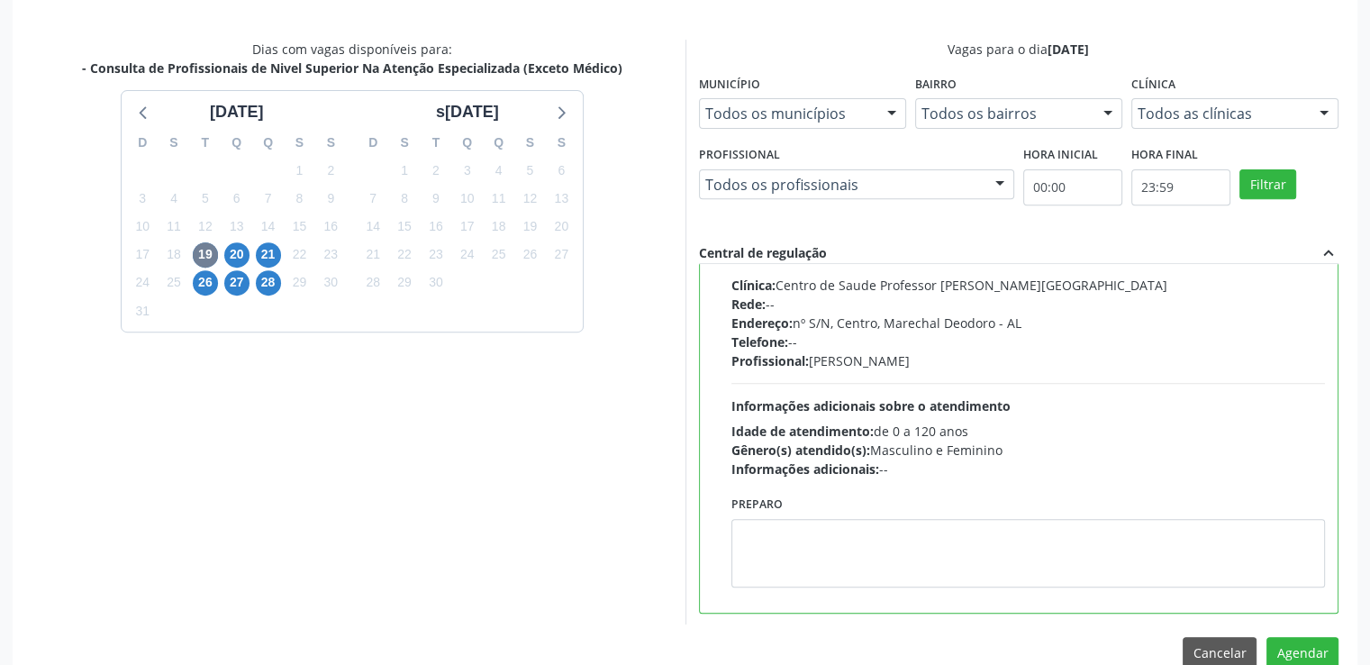
click at [520, 450] on div "Dias com vagas disponíveis para: - Consulta de Profissionais de Nivel Superior …" at bounding box center [352, 333] width 667 height 586
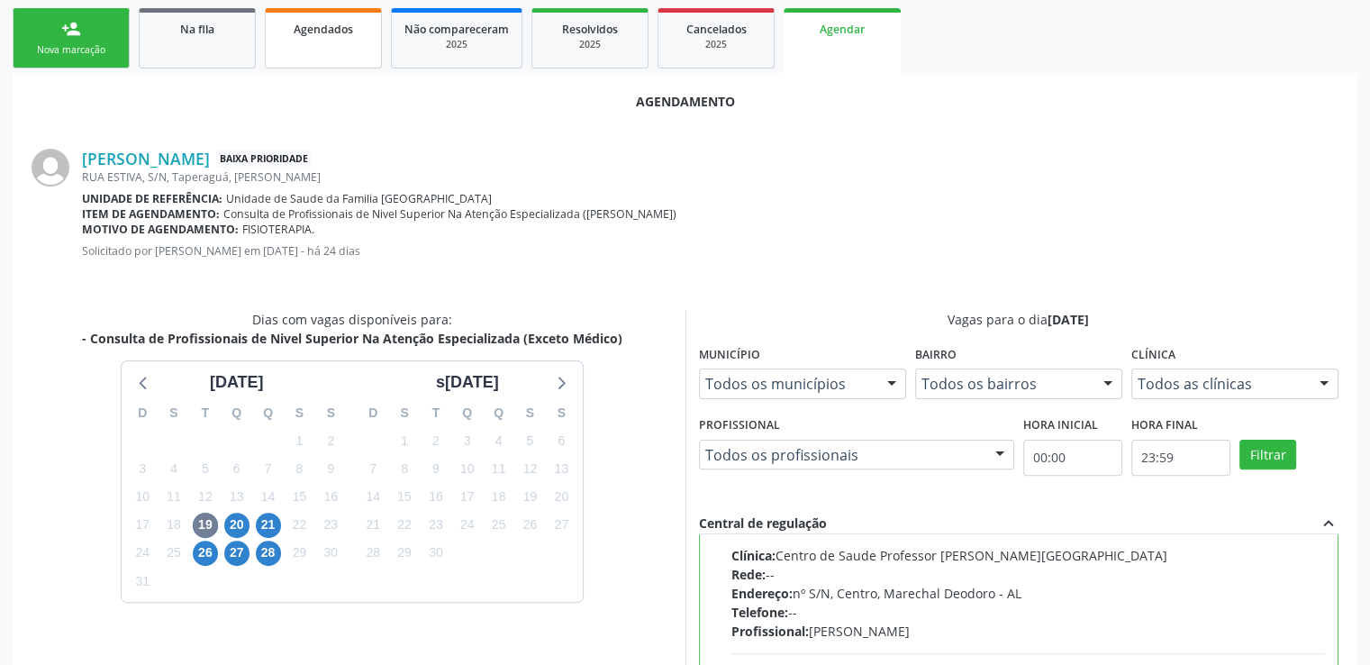
click at [327, 34] on span "Agendados" at bounding box center [323, 29] width 59 height 15
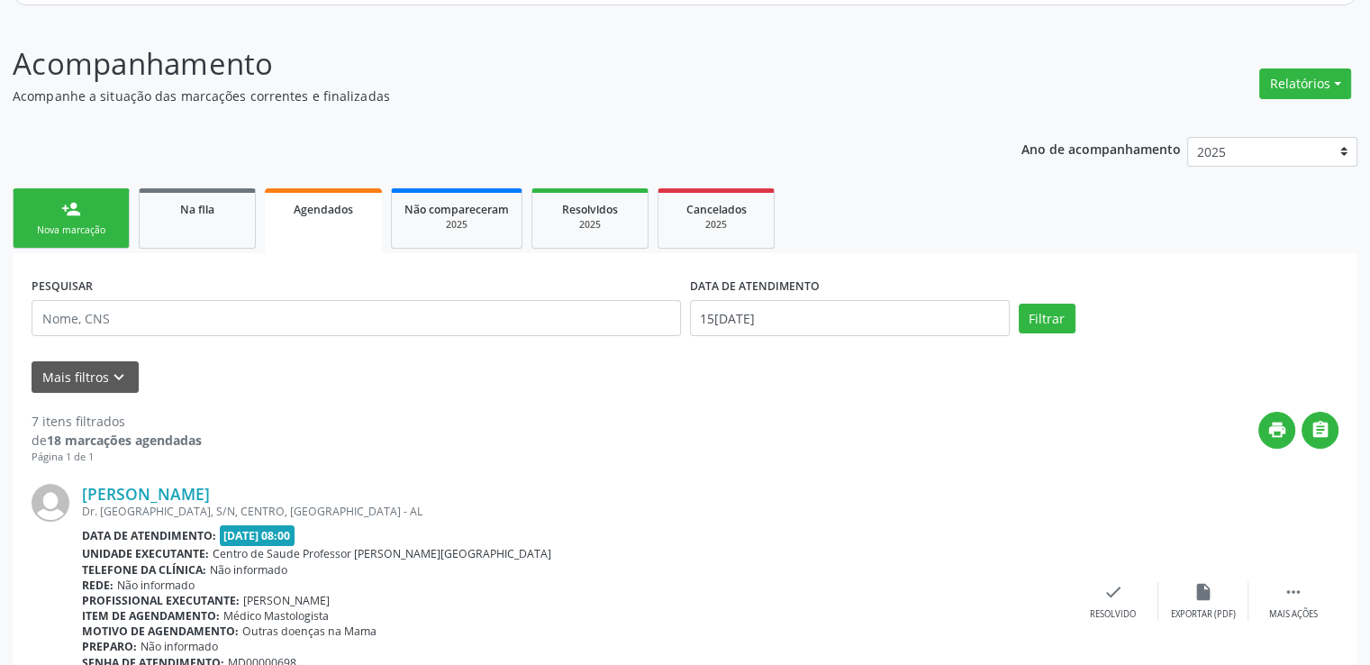
scroll to position [121, 0]
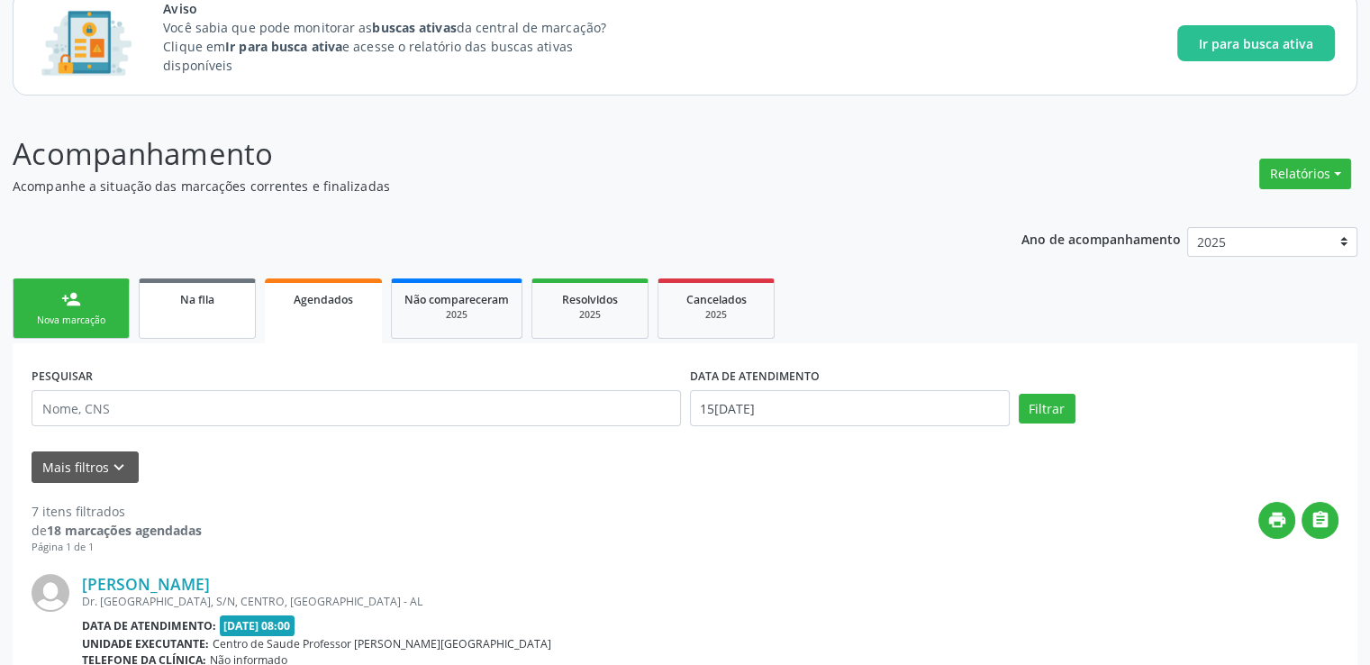
click at [199, 296] on span "Na fila" at bounding box center [197, 299] width 34 height 15
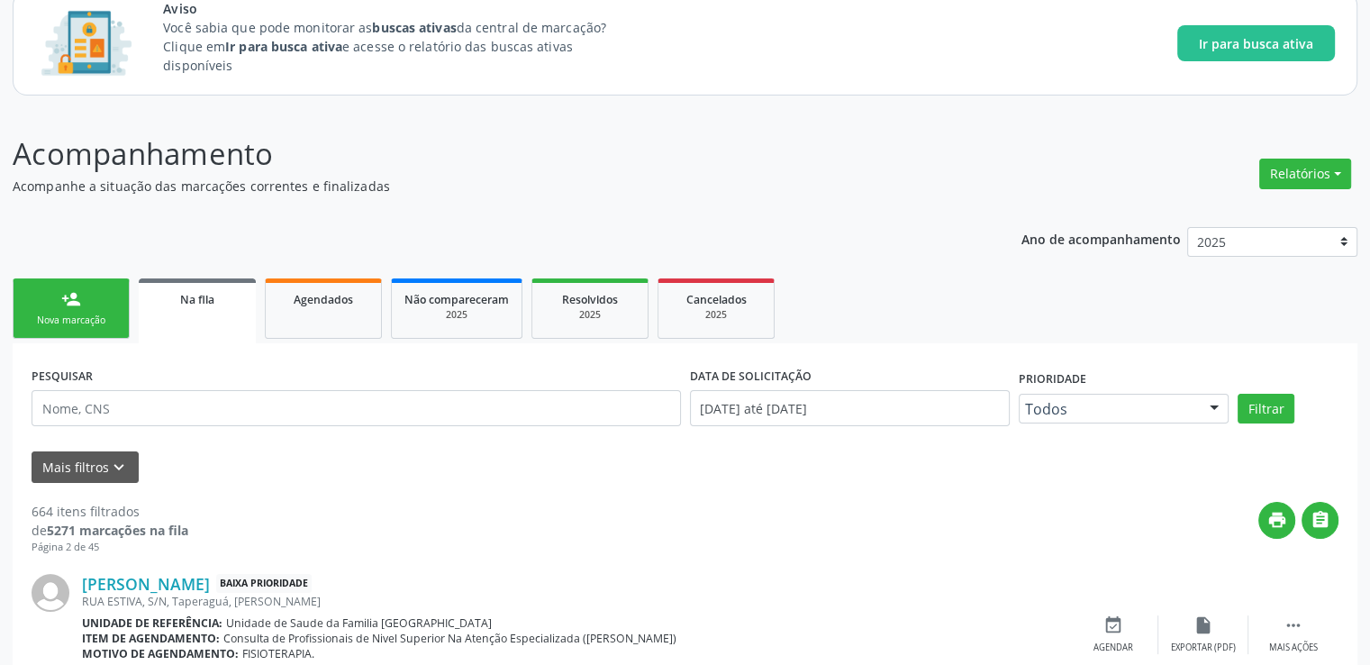
scroll to position [301, 0]
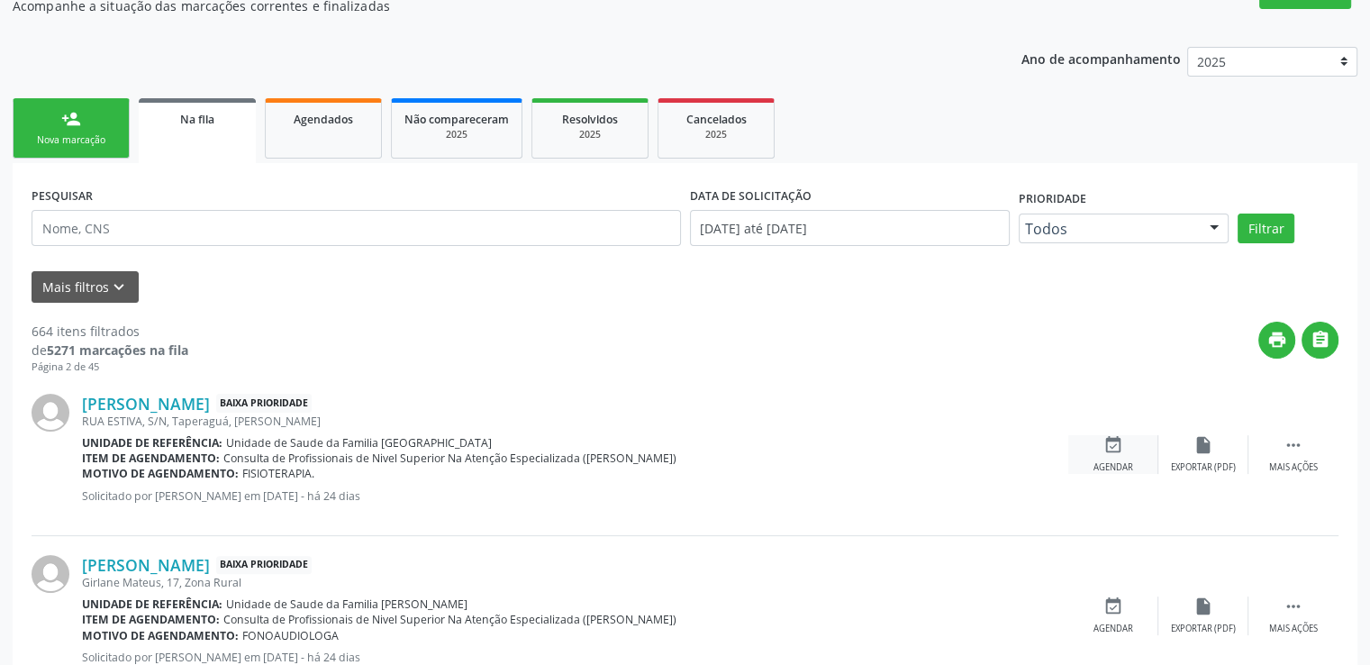
click at [1114, 448] on icon "event_available" at bounding box center [1114, 445] width 20 height 20
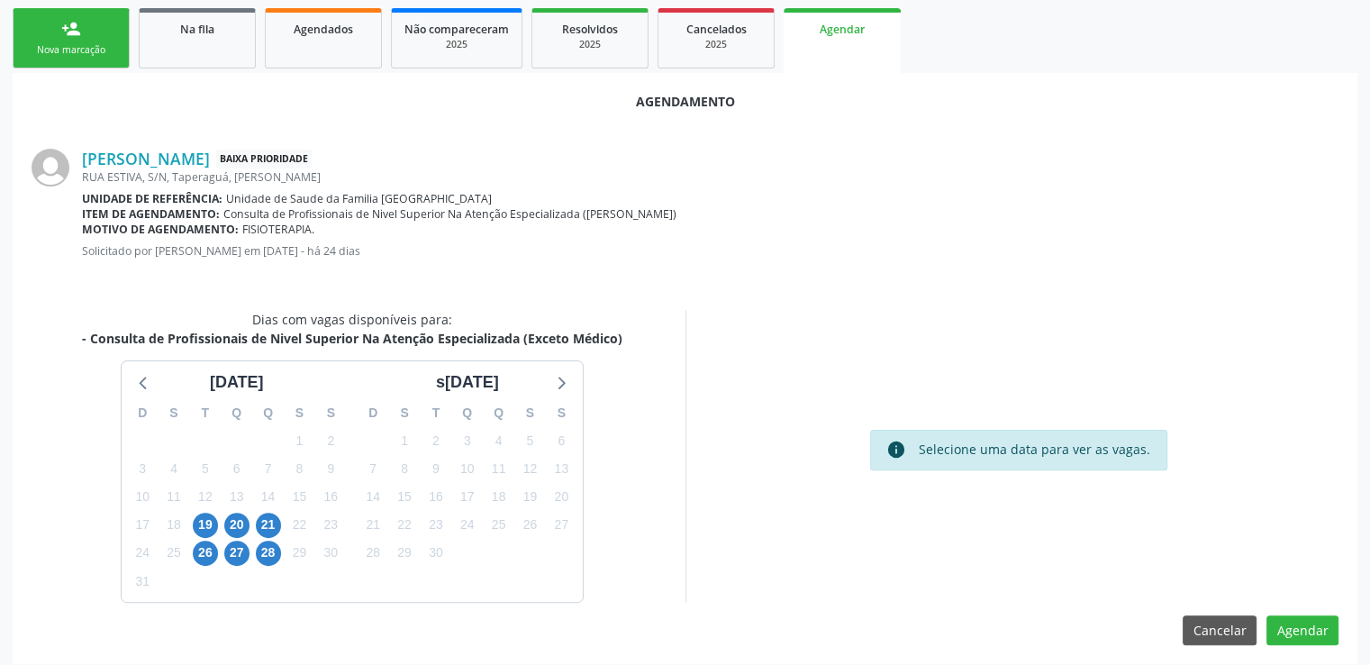
scroll to position [401, 0]
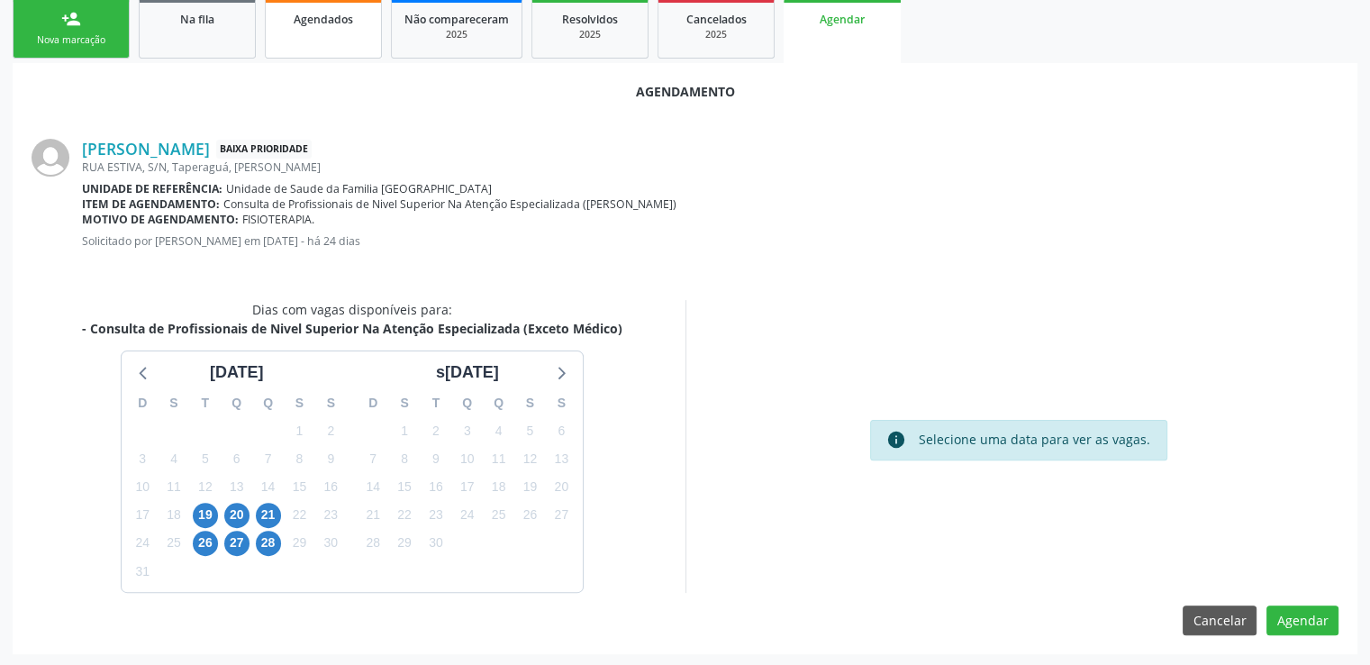
click at [338, 23] on span "Agendados" at bounding box center [323, 19] width 59 height 15
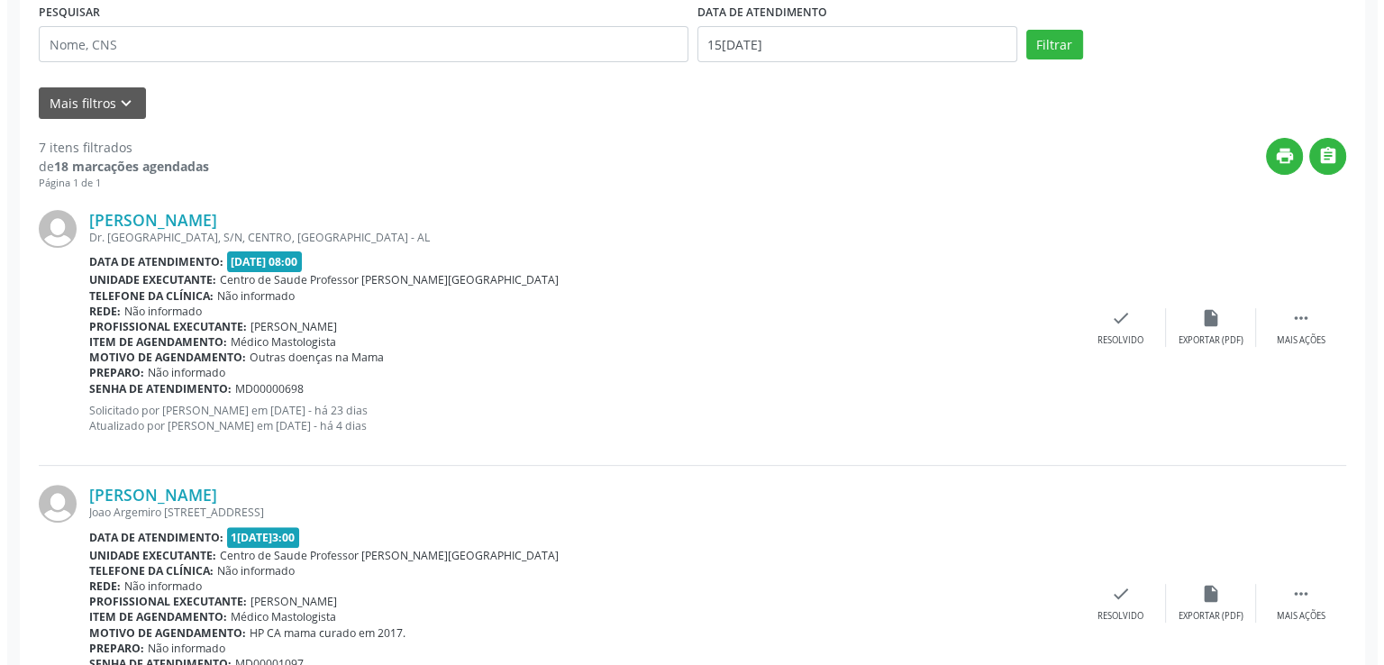
scroll to position [382, 0]
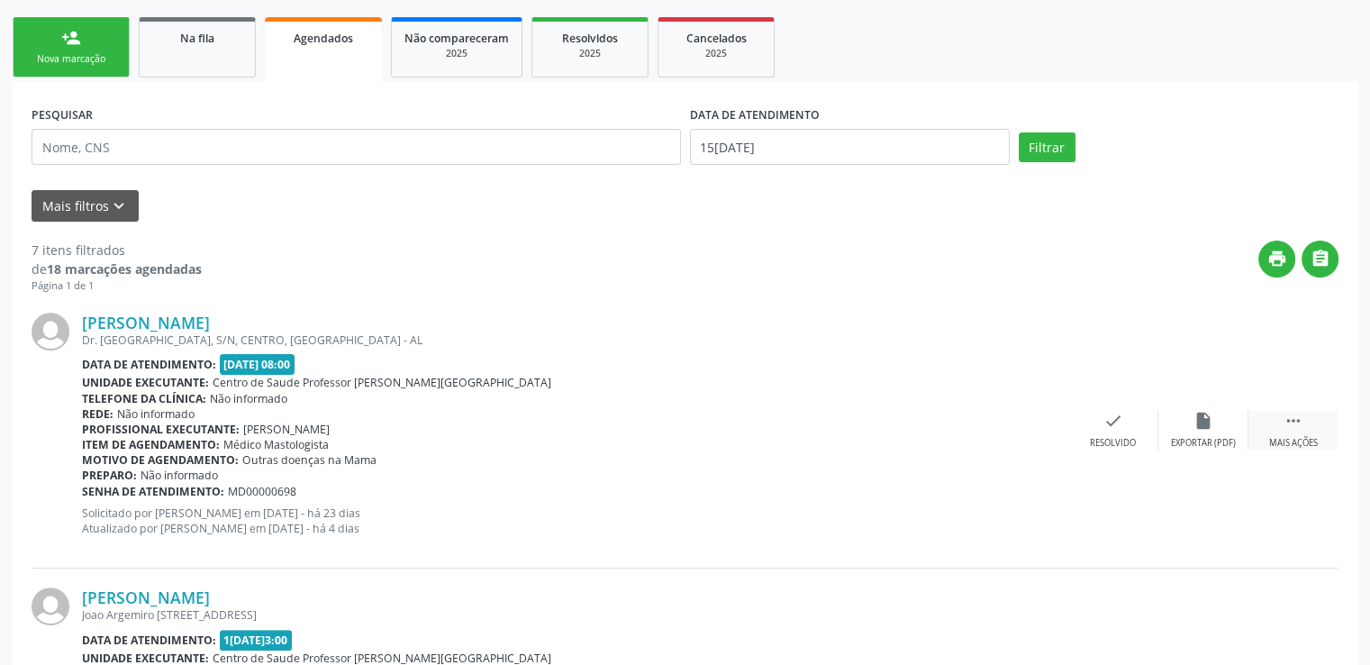
click at [1299, 416] on icon "" at bounding box center [1294, 421] width 20 height 20
click at [1114, 437] on div "Não compareceu" at bounding box center [1113, 443] width 77 height 13
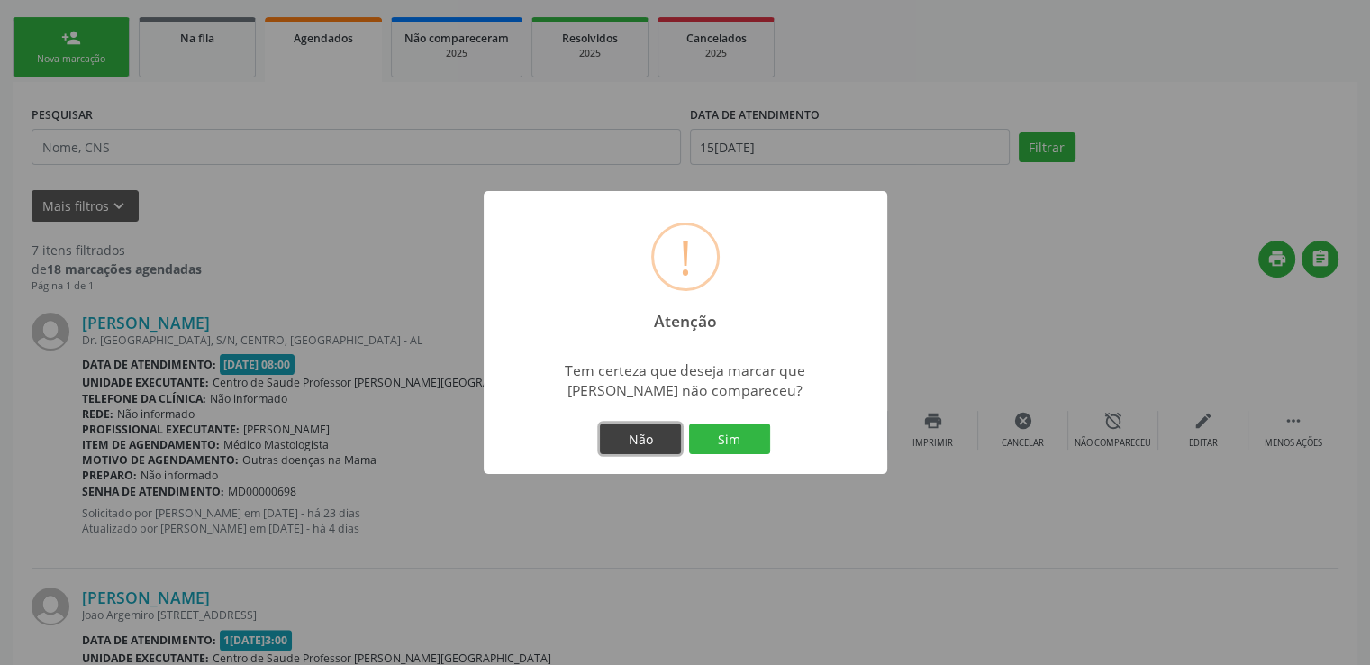
click at [643, 446] on button "Não" at bounding box center [640, 438] width 81 height 31
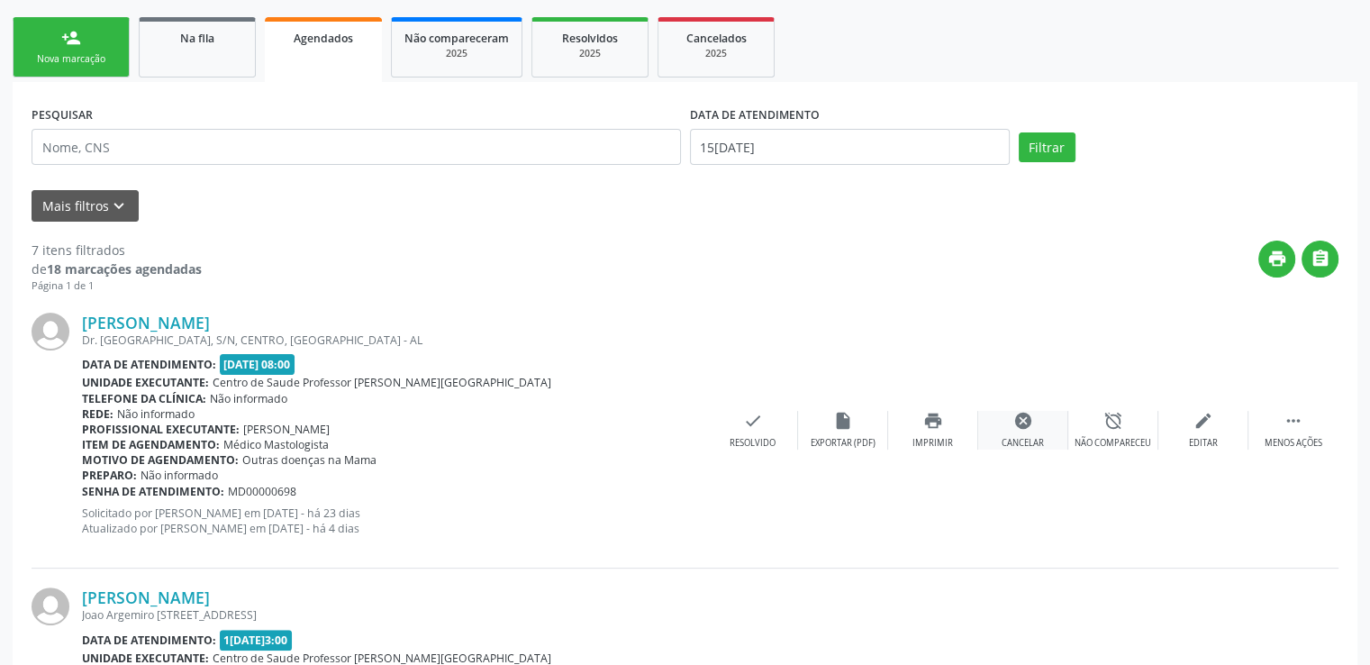
click at [1023, 422] on icon "cancel" at bounding box center [1024, 421] width 20 height 20
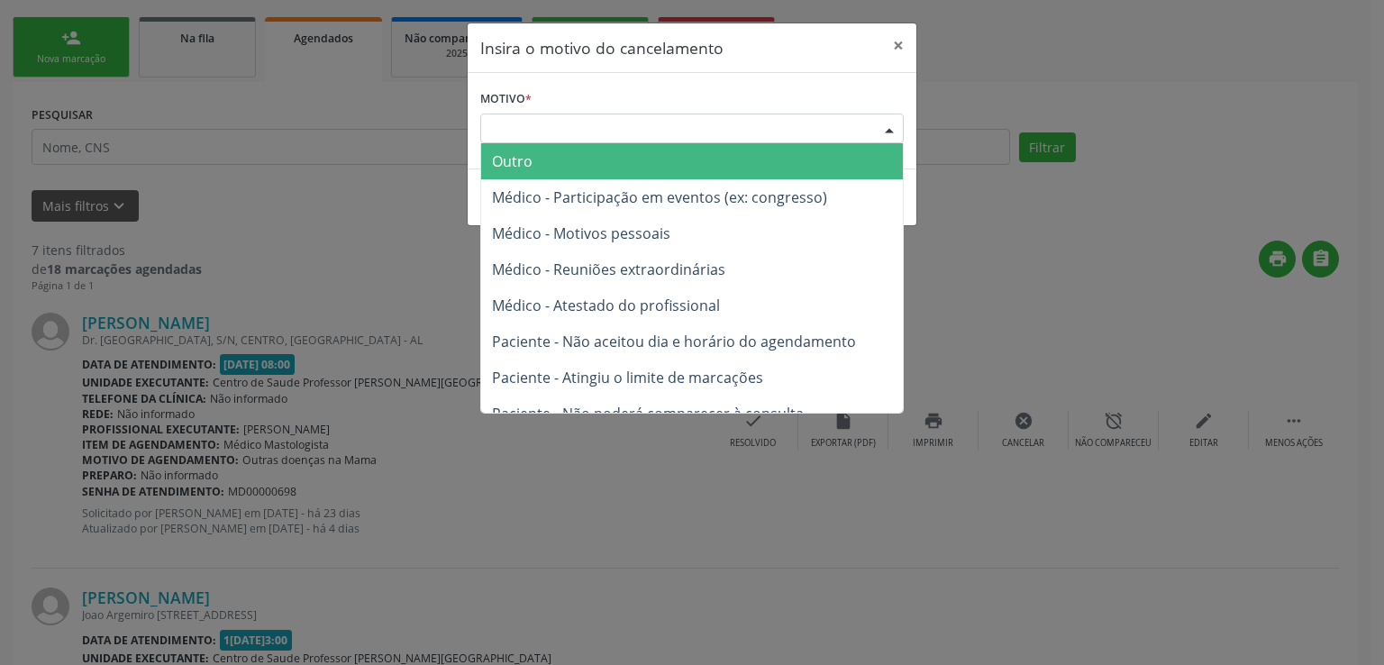
click at [809, 129] on div "Escolha o motivo" at bounding box center [691, 129] width 423 height 31
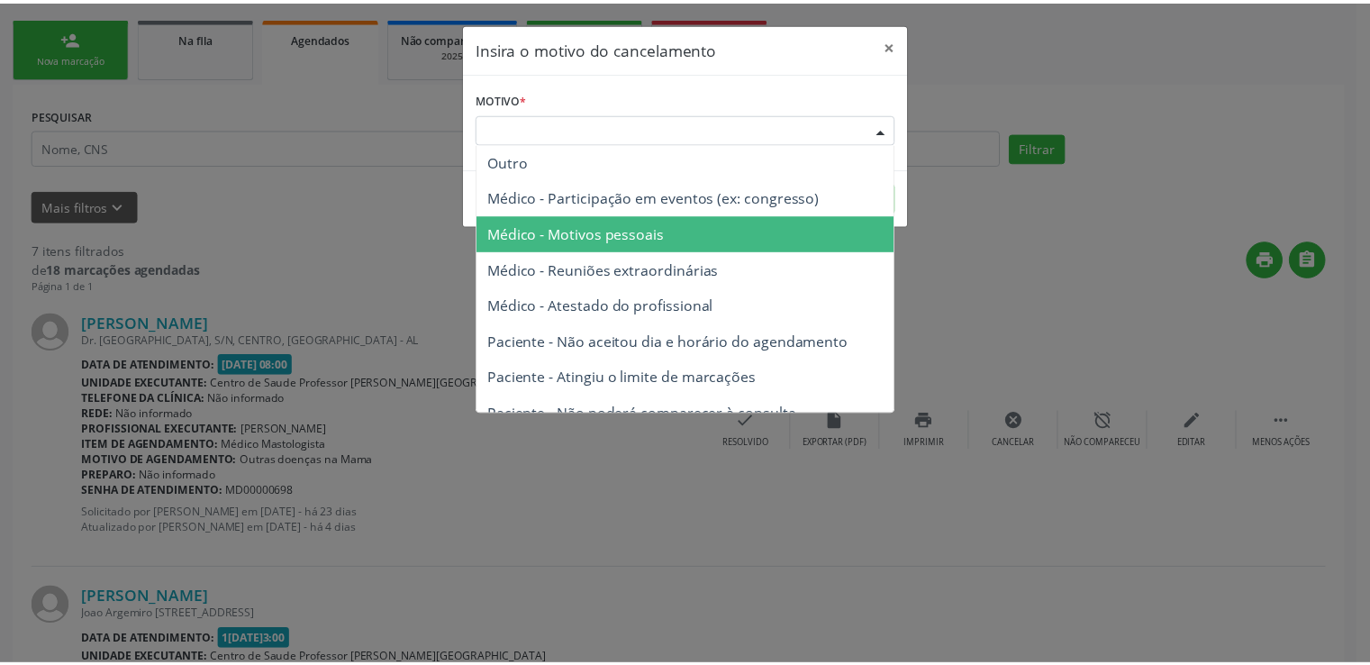
scroll to position [72, 0]
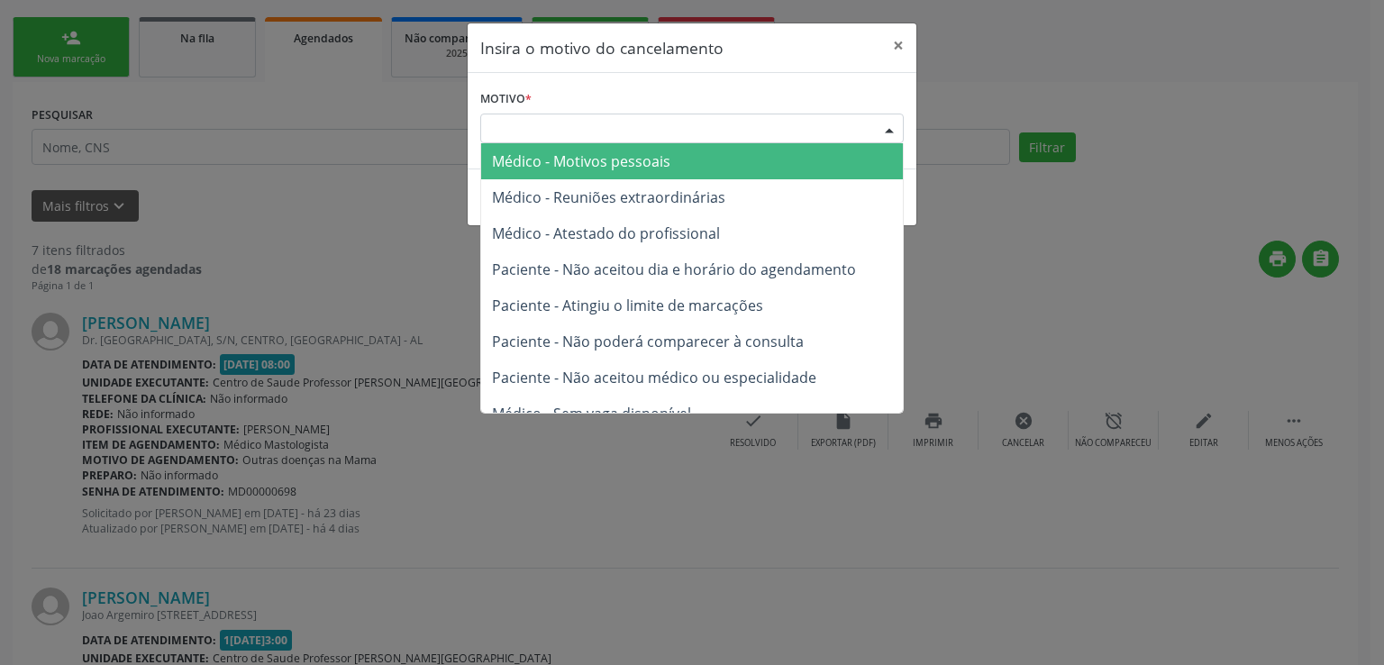
click at [627, 167] on span "Médico - Motivos pessoais" at bounding box center [581, 161] width 178 height 20
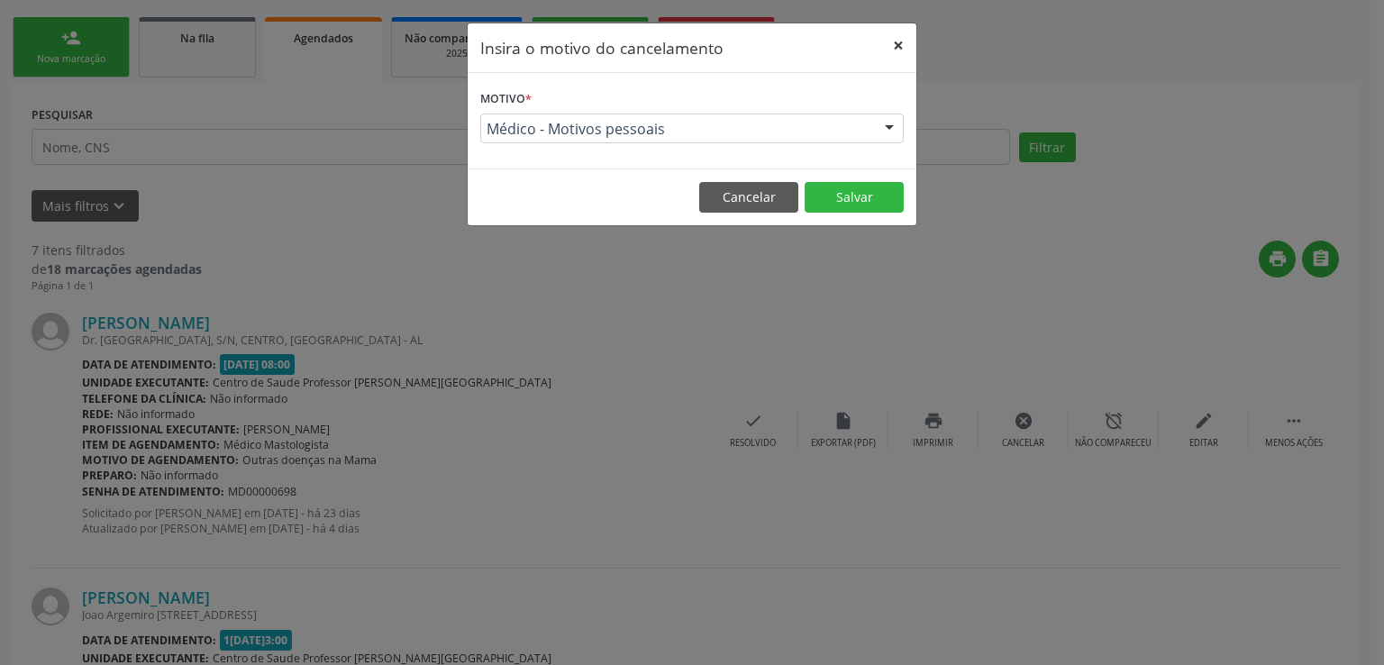
click at [901, 51] on button "×" at bounding box center [898, 45] width 36 height 44
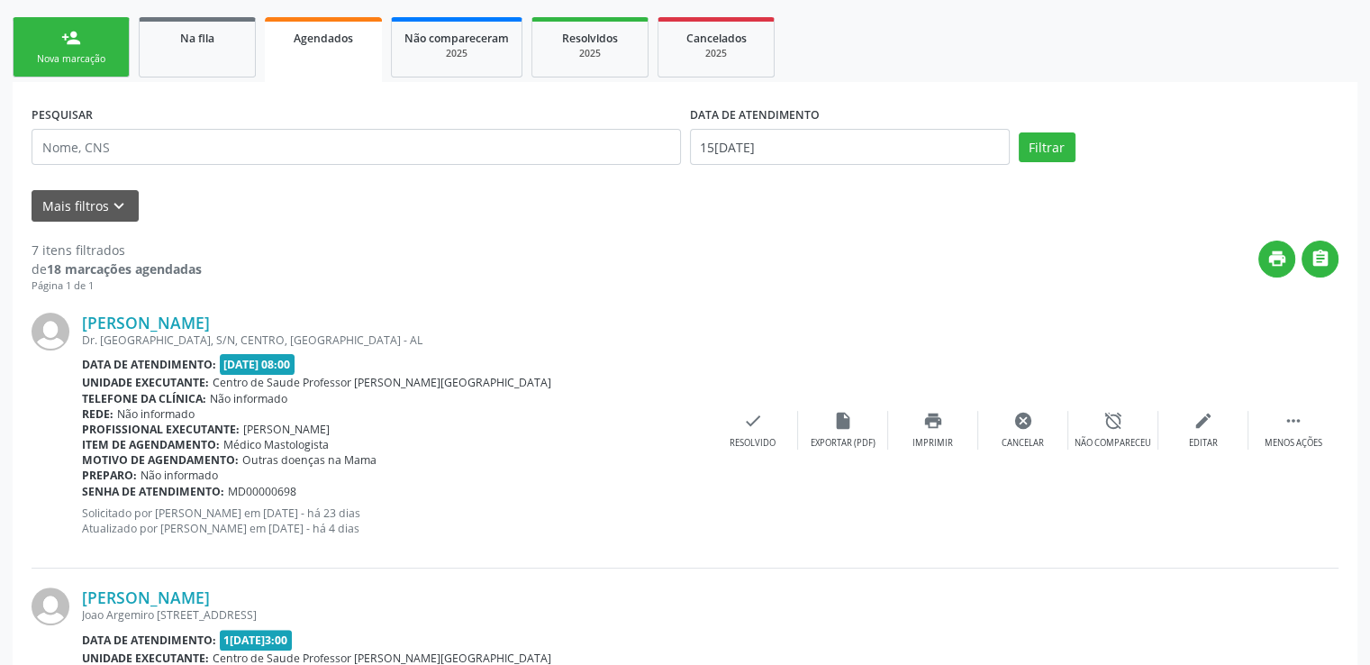
click at [1098, 277] on div "print " at bounding box center [770, 267] width 1137 height 53
click at [455, 59] on div "2025" at bounding box center [457, 54] width 105 height 14
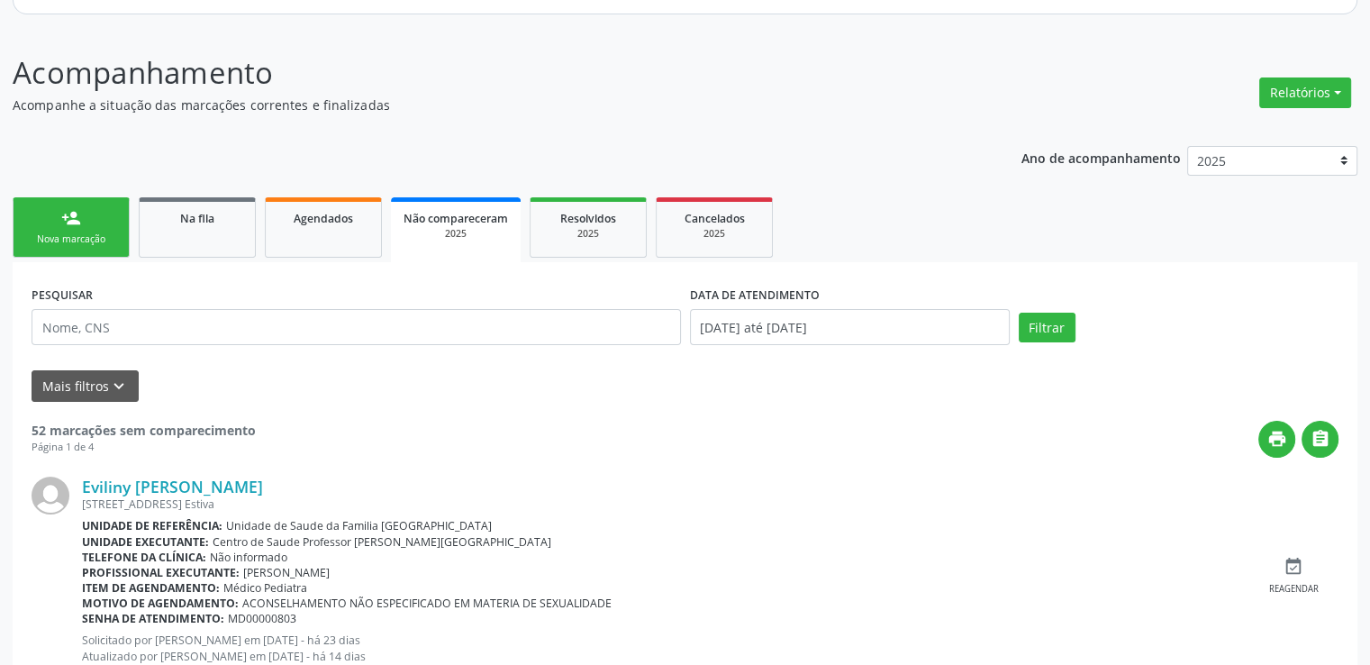
scroll to position [112, 0]
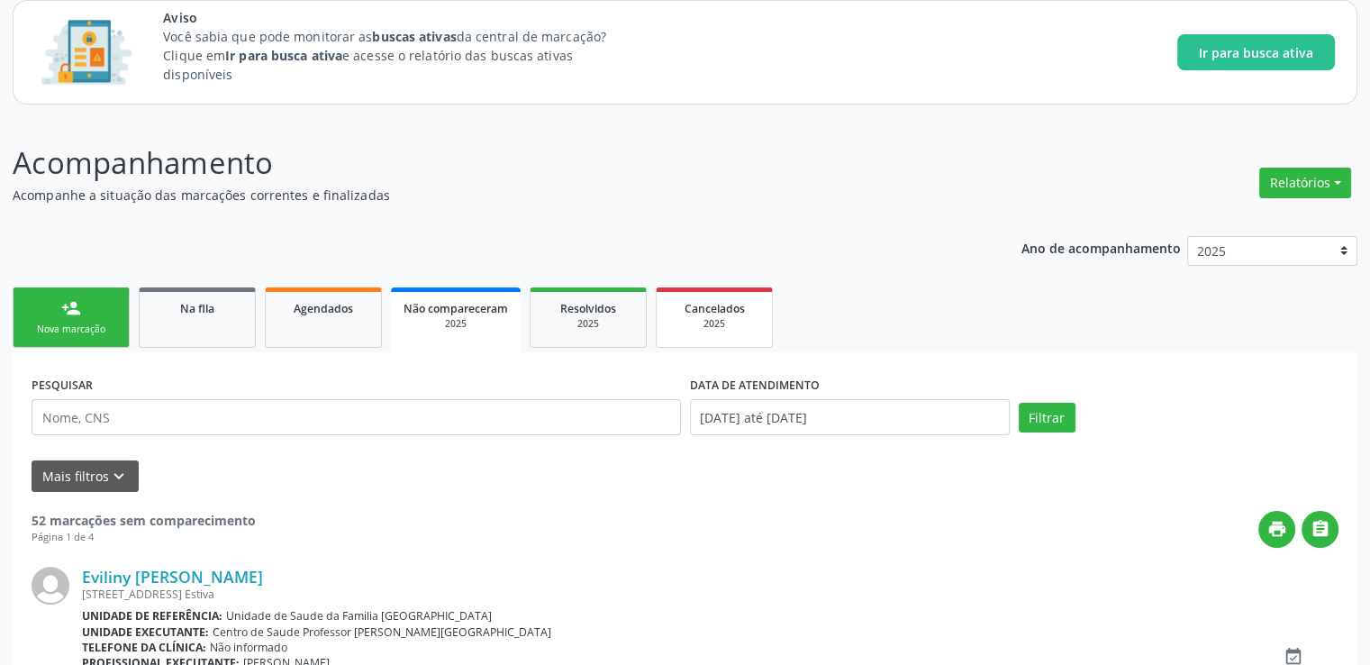
click at [715, 314] on div "Cancelados" at bounding box center [714, 307] width 90 height 19
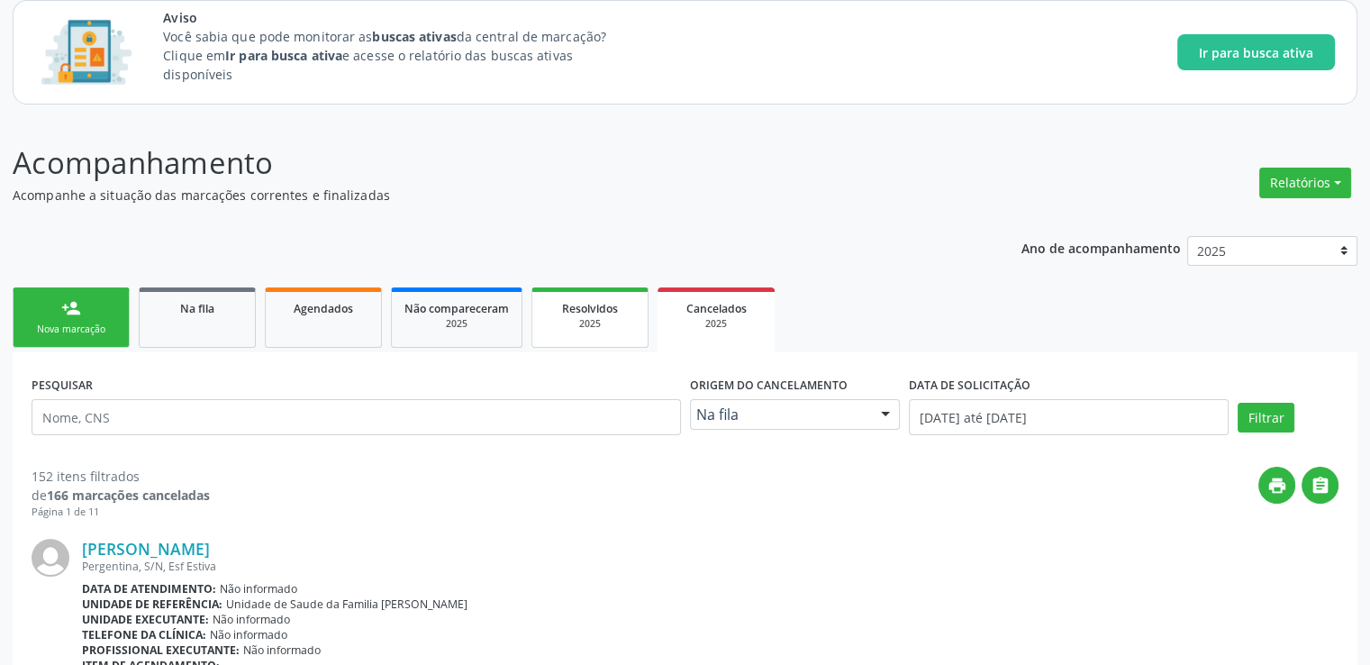
click at [587, 313] on span "Resolvidos" at bounding box center [590, 308] width 56 height 15
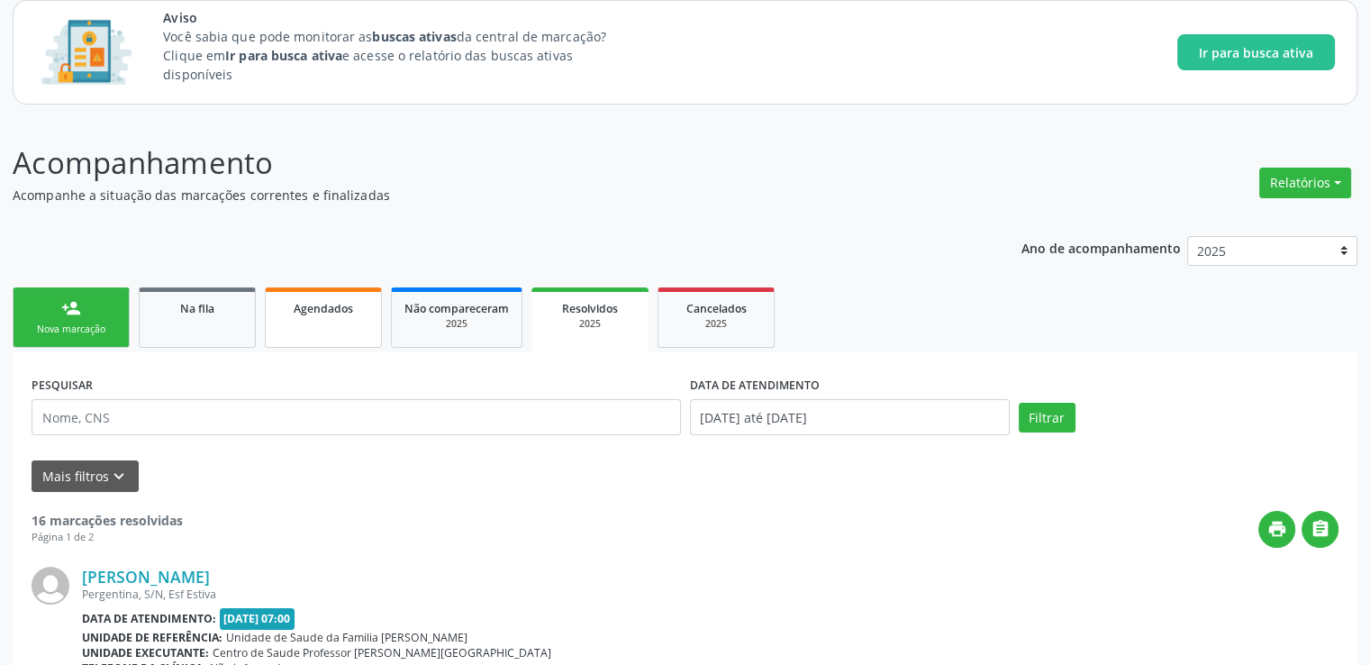
click at [342, 314] on div "Agendados" at bounding box center [323, 307] width 90 height 19
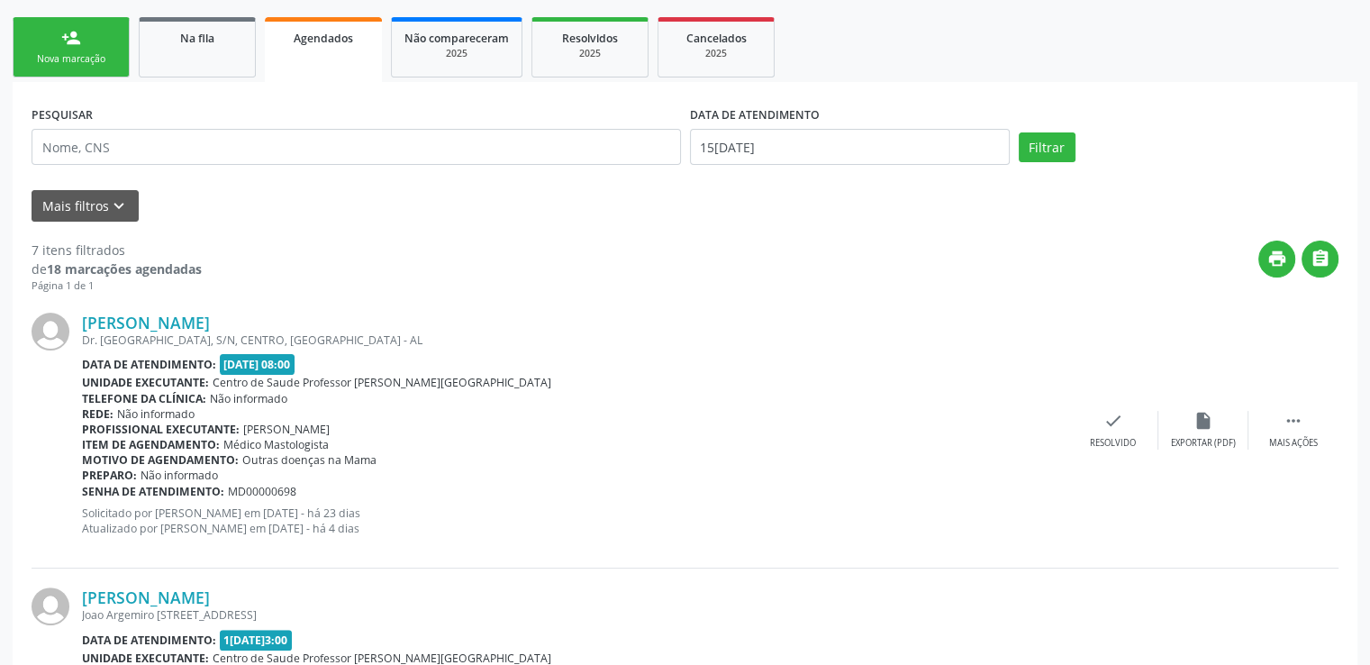
scroll to position [562, 0]
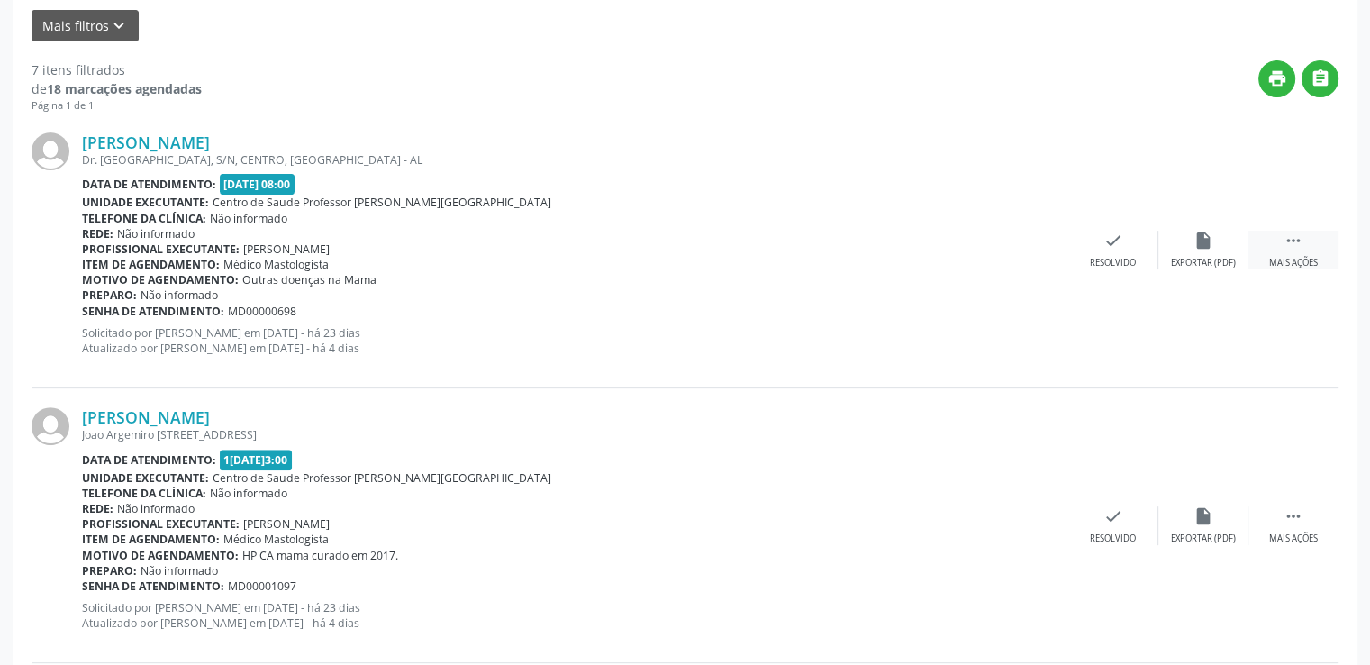
click at [1303, 252] on div " Mais ações" at bounding box center [1294, 250] width 90 height 39
click at [756, 244] on icon "check" at bounding box center [753, 241] width 20 height 20
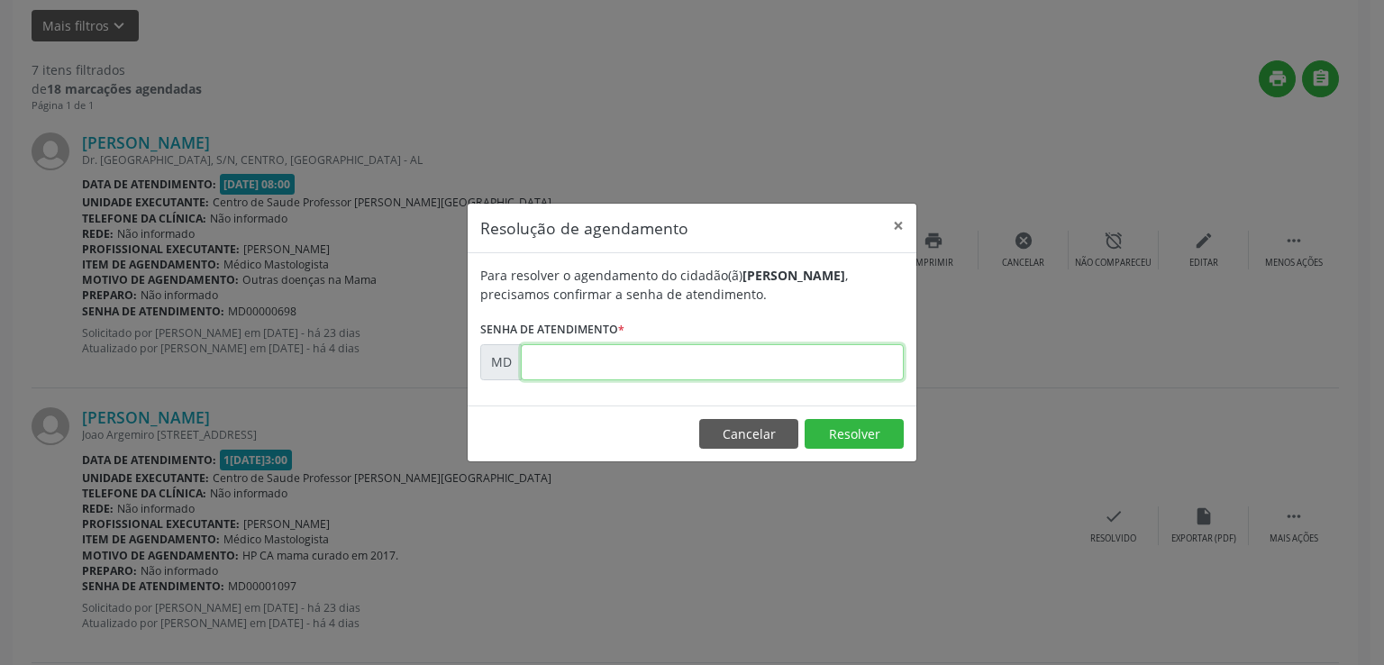
click at [587, 361] on input "text" at bounding box center [712, 362] width 383 height 36
click at [866, 397] on div "Para resolver o agendamento do cidadão(ã) Girlene Oliveira dos Santos , precisa…" at bounding box center [692, 329] width 449 height 152
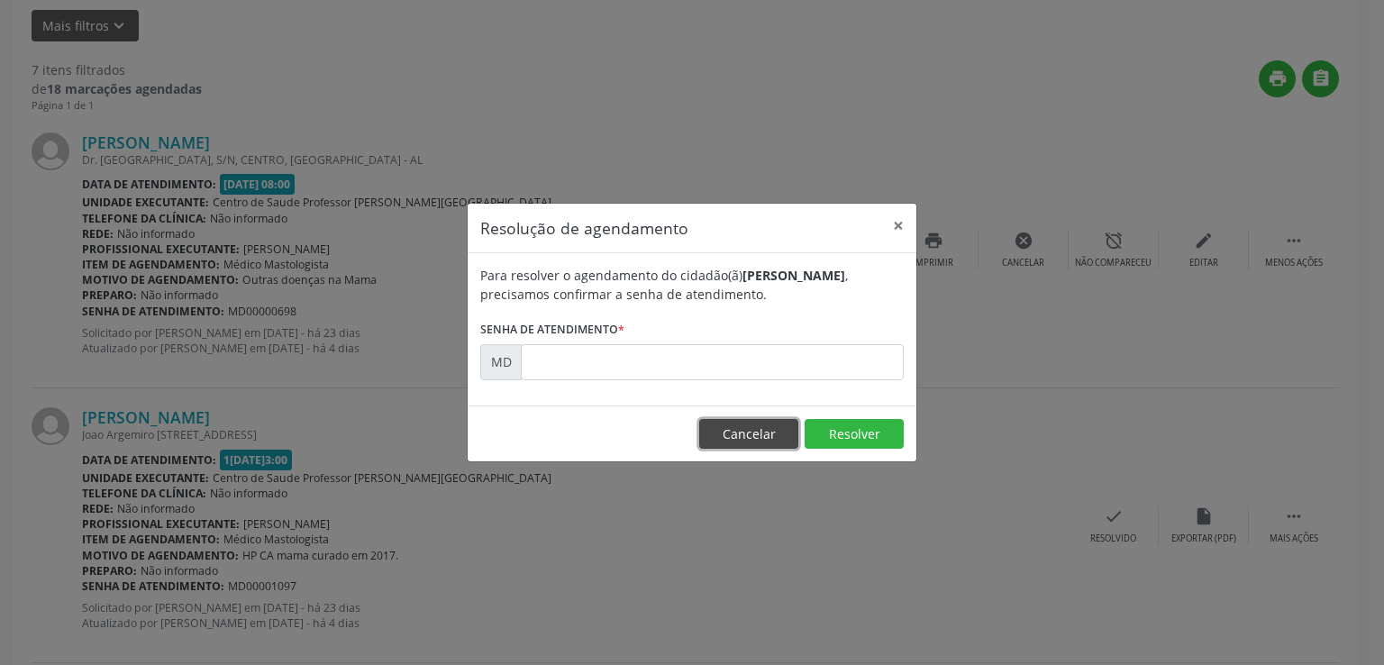
click at [742, 432] on button "Cancelar" at bounding box center [748, 434] width 99 height 31
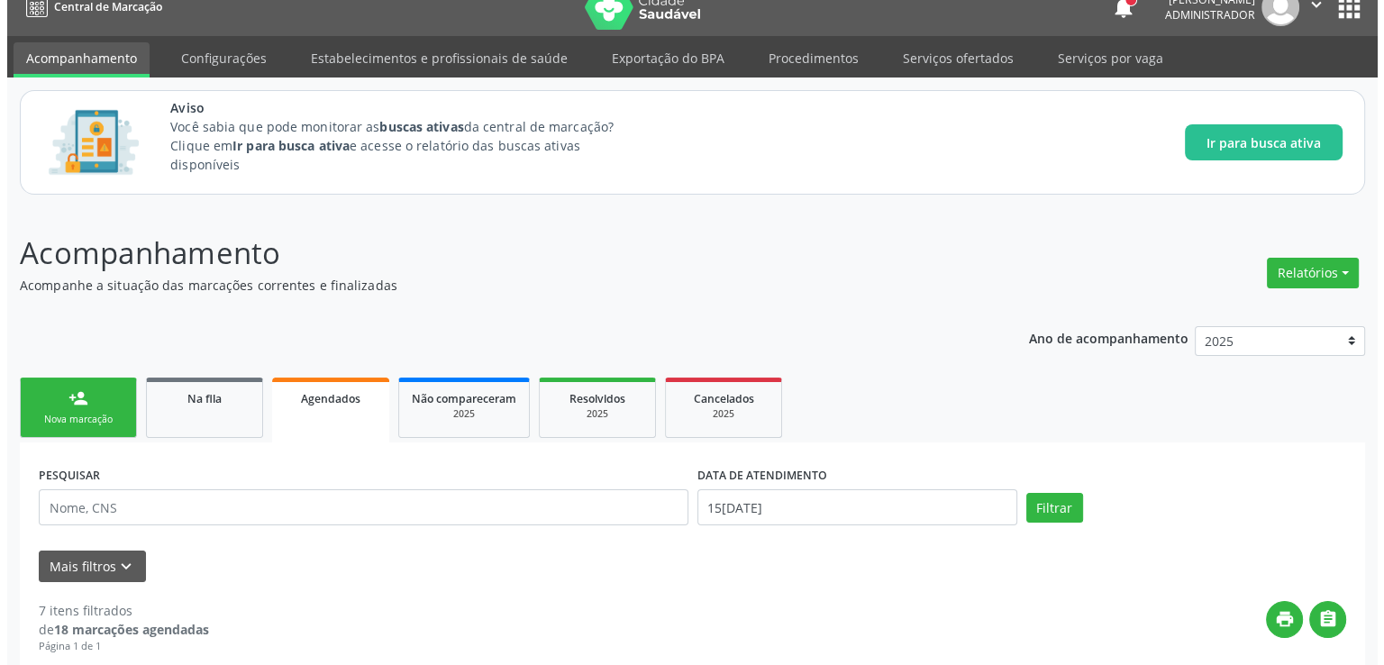
scroll to position [0, 0]
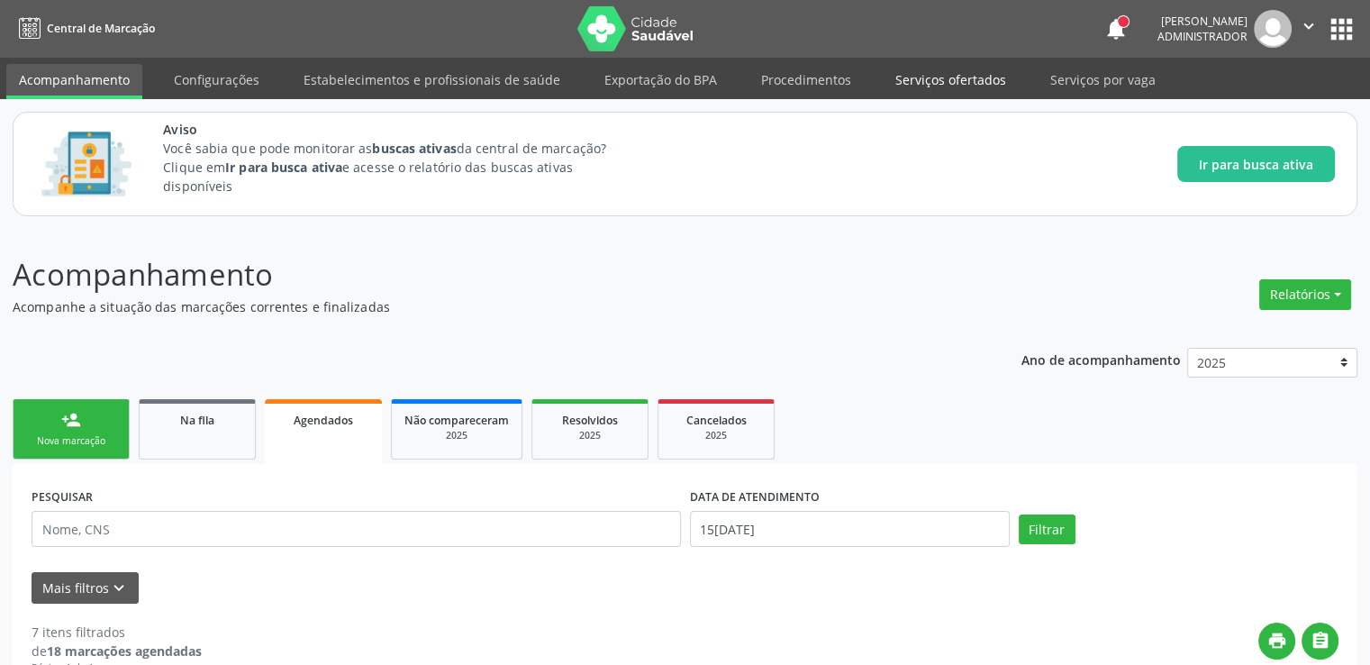
click at [926, 82] on link "Serviços ofertados" at bounding box center [951, 80] width 136 height 32
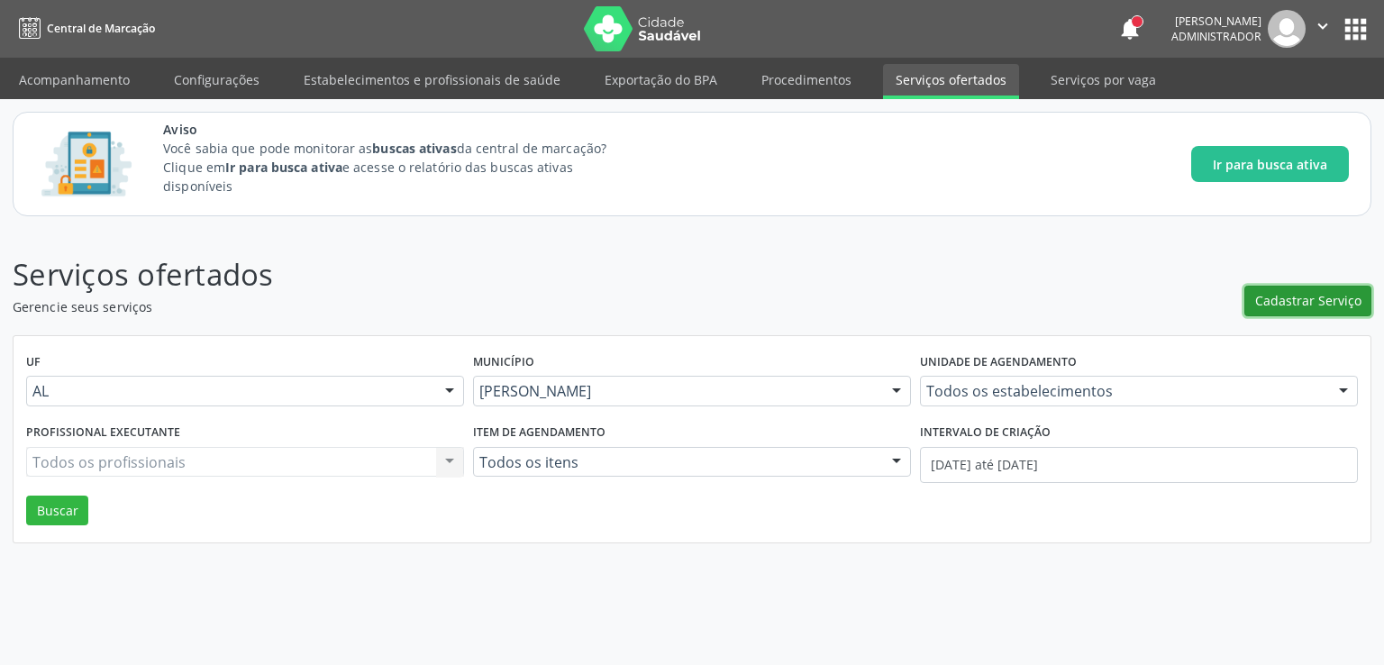
click at [1310, 300] on span "Cadastrar Serviço" at bounding box center [1308, 300] width 106 height 19
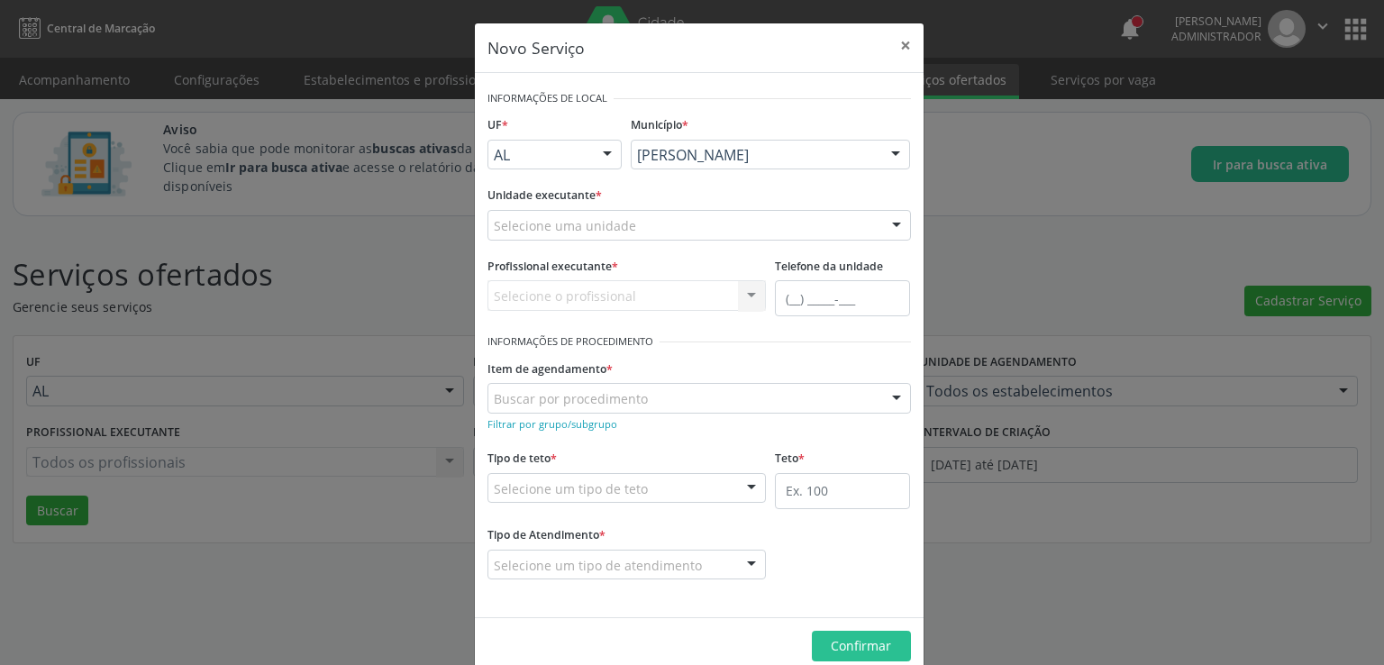
scroll to position [30, 0]
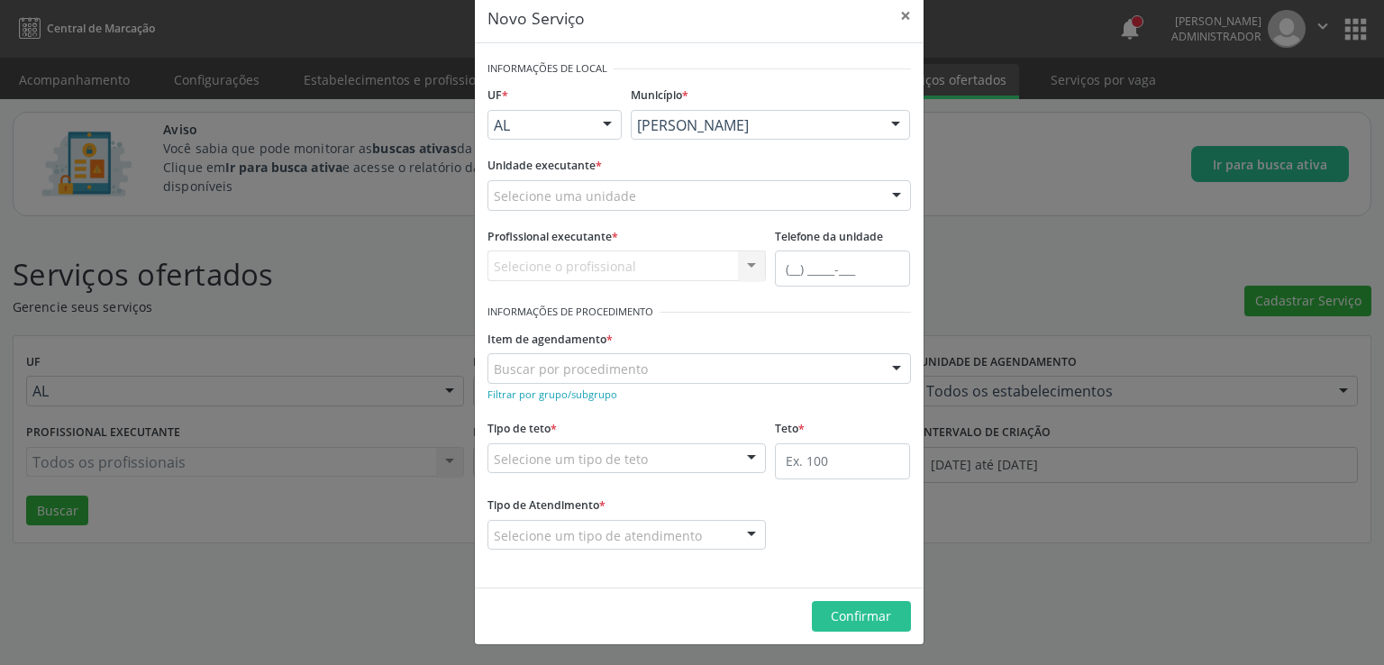
click at [678, 200] on div "Selecione uma unidade" at bounding box center [698, 195] width 423 height 31
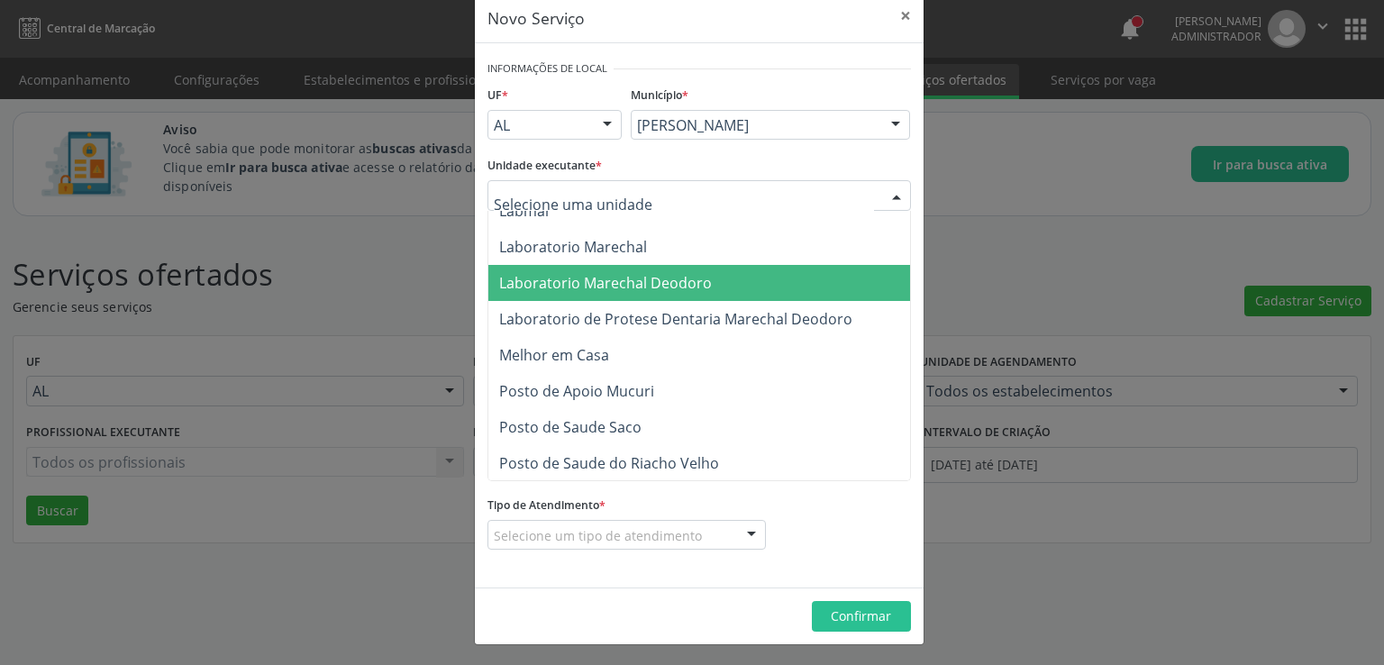
scroll to position [811, 0]
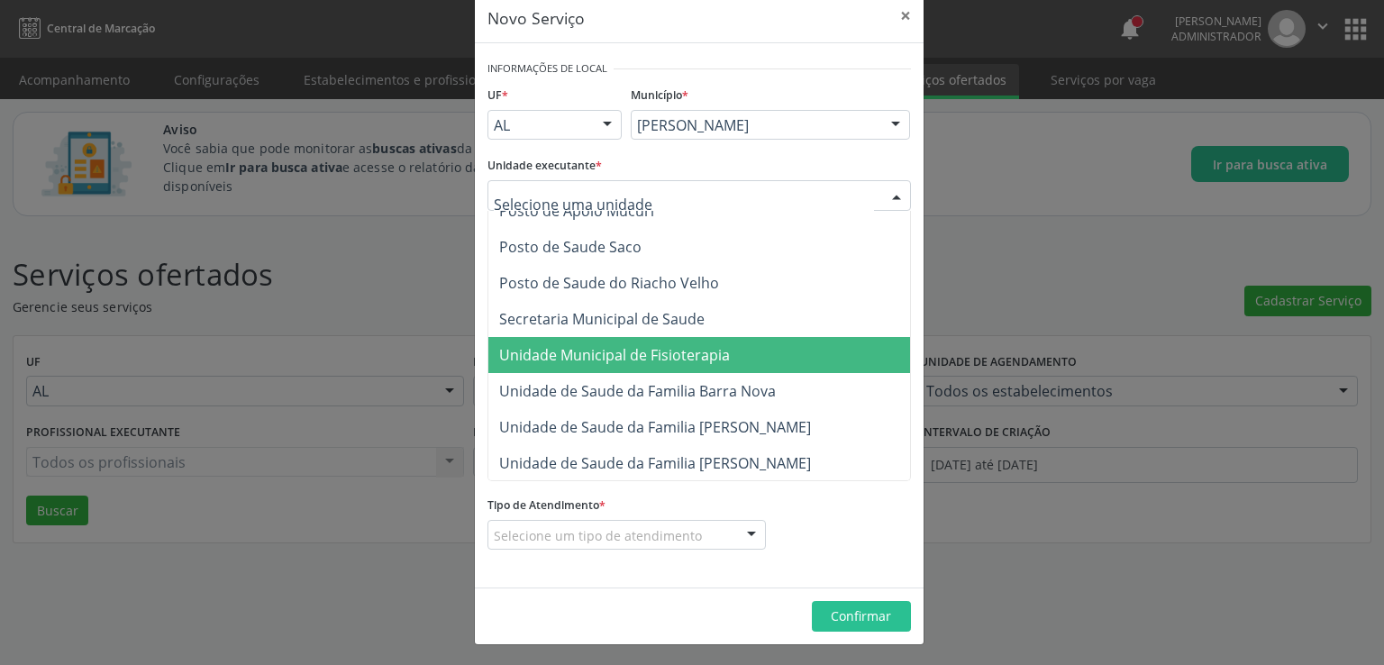
click at [744, 365] on span "Unidade Municipal de Fisioterapia" at bounding box center [735, 355] width 495 height 36
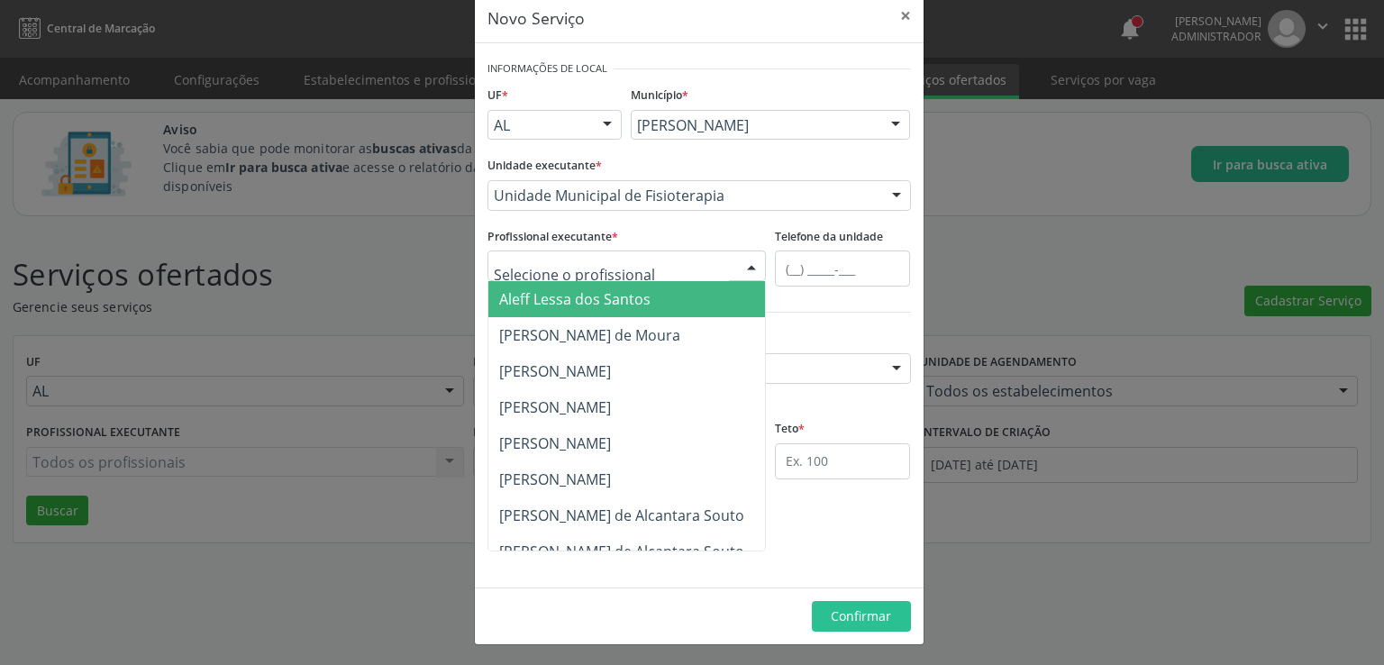
click at [738, 257] on div at bounding box center [751, 266] width 27 height 31
click at [563, 295] on span "Aleff Lessa dos Santos" at bounding box center [574, 299] width 151 height 20
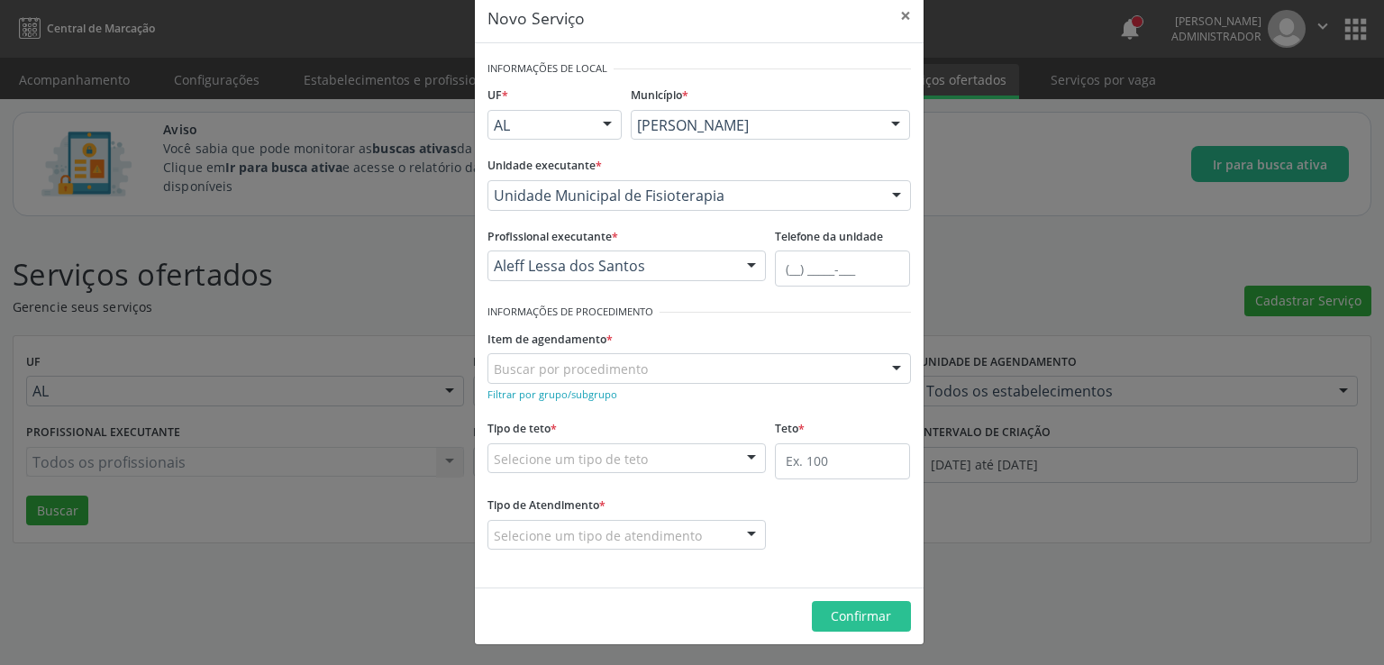
click at [823, 368] on div "Buscar por procedimento" at bounding box center [698, 368] width 423 height 31
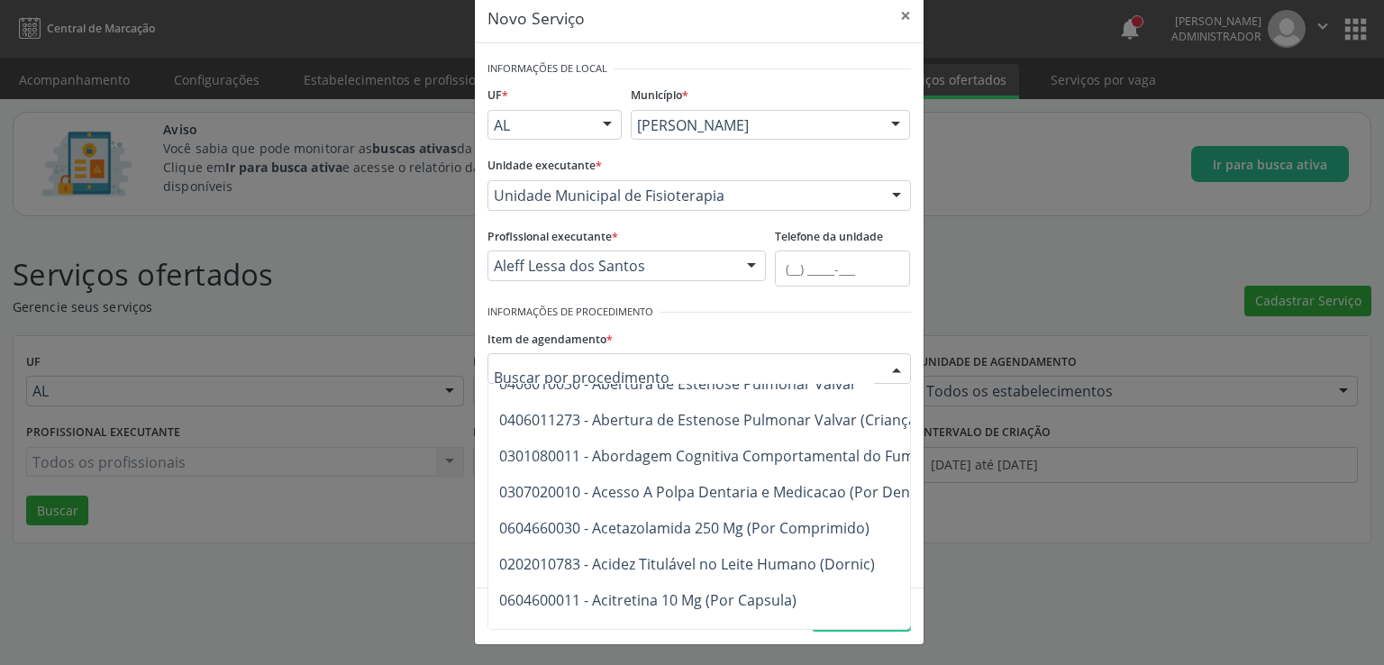
scroll to position [360, 0]
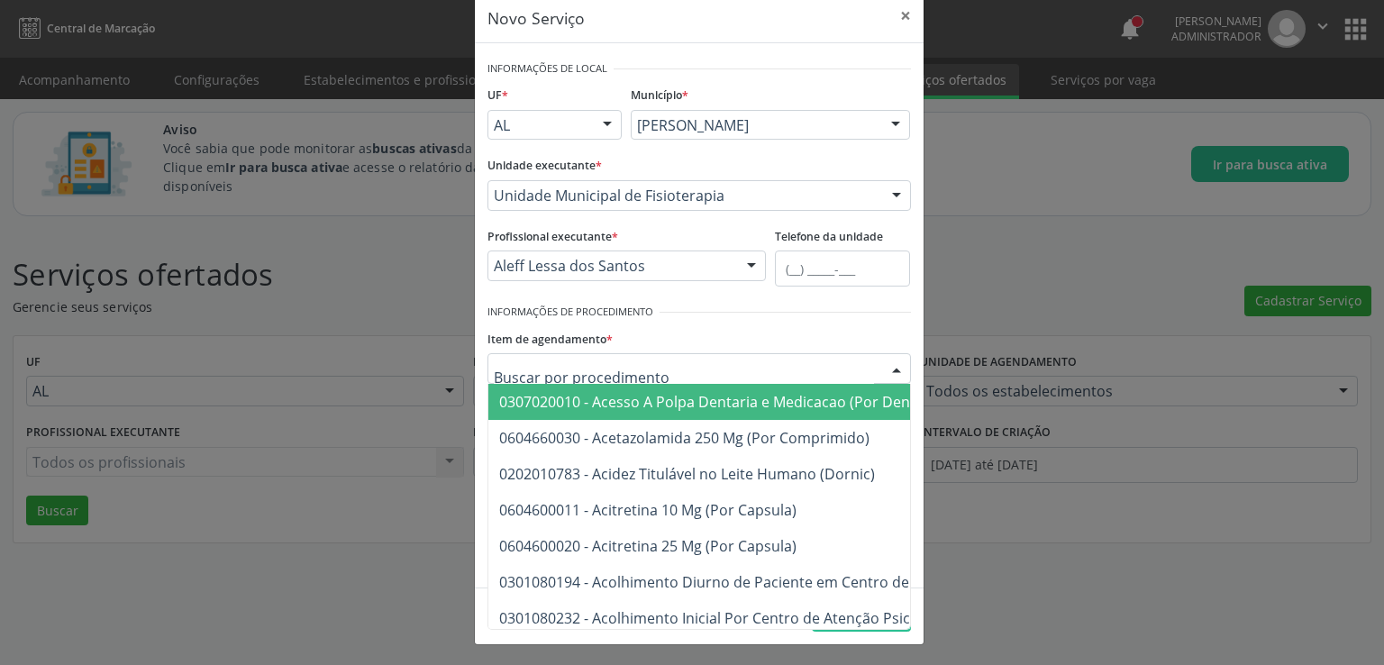
click at [831, 332] on div "Item de agendamento * 0304070076 - .Quimioterapia de Leucemia Linfoide/Linfoblá…" at bounding box center [698, 354] width 423 height 58
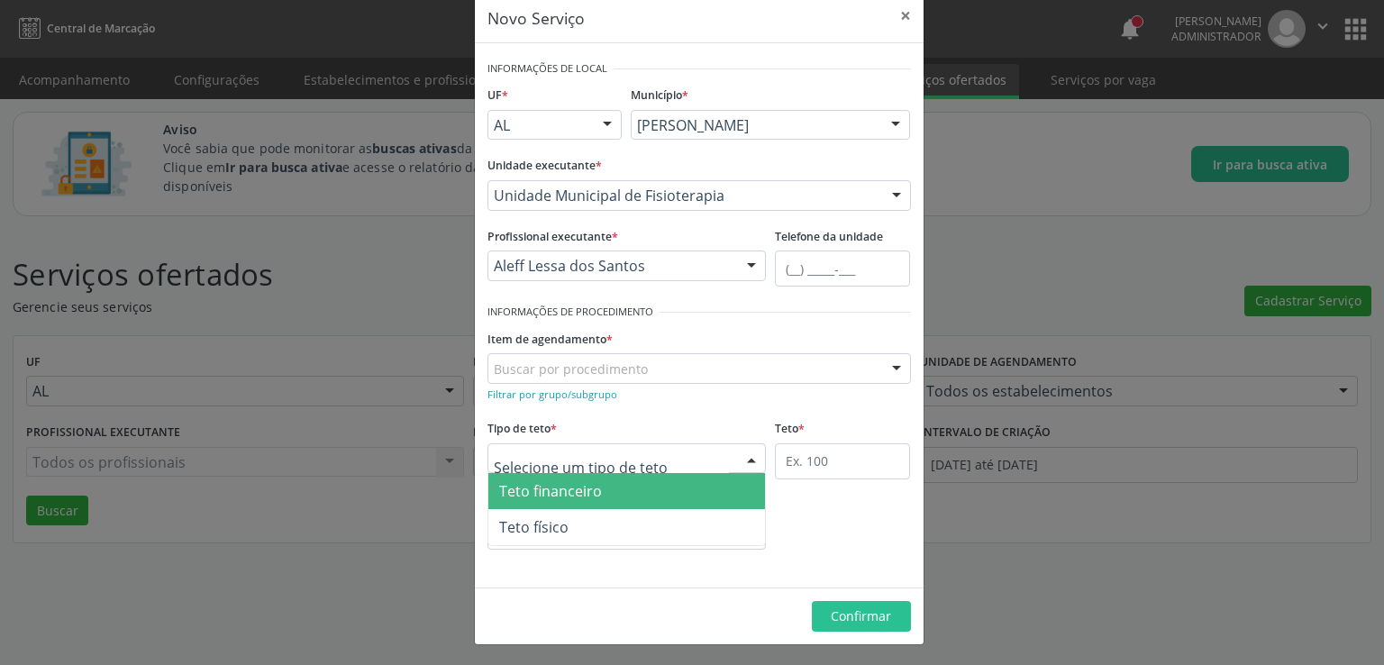
click at [641, 407] on form "Informações de Local UF * AL AL Nenhum resultado encontrado para: " " Não há ne…" at bounding box center [698, 315] width 423 height 519
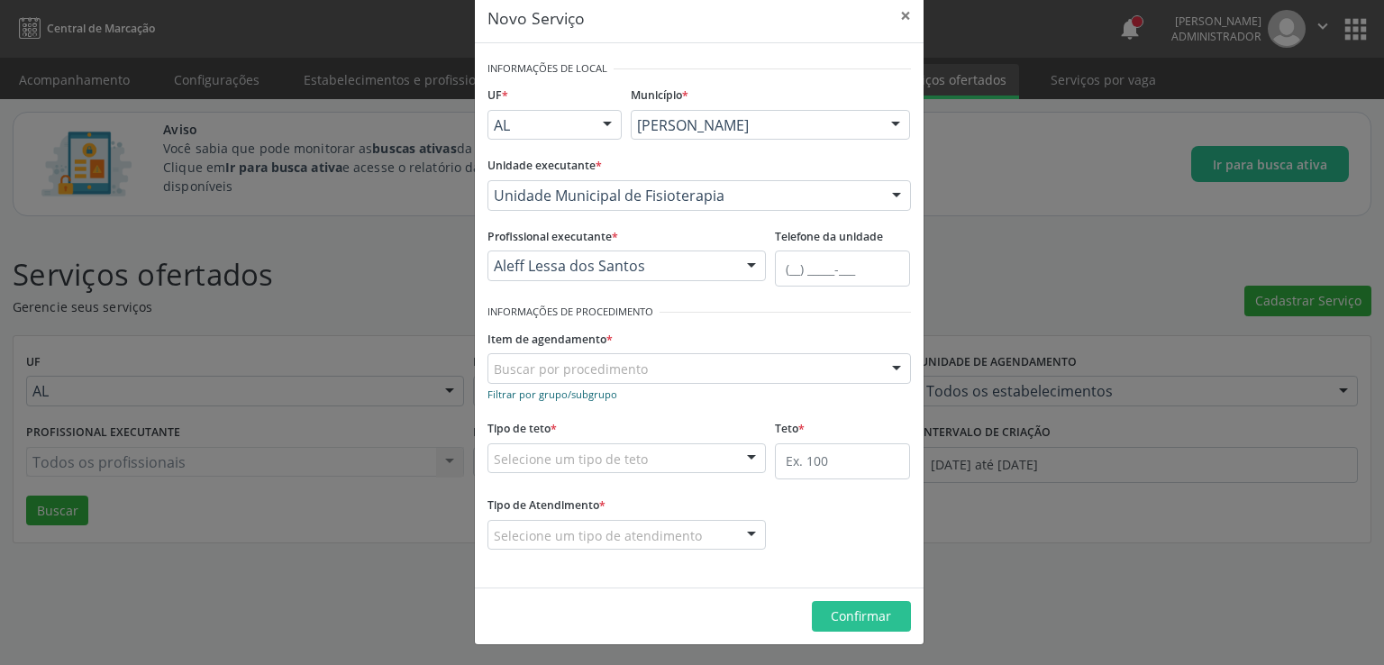
click at [559, 392] on small "Filtrar por grupo/subgrupo" at bounding box center [552, 394] width 130 height 14
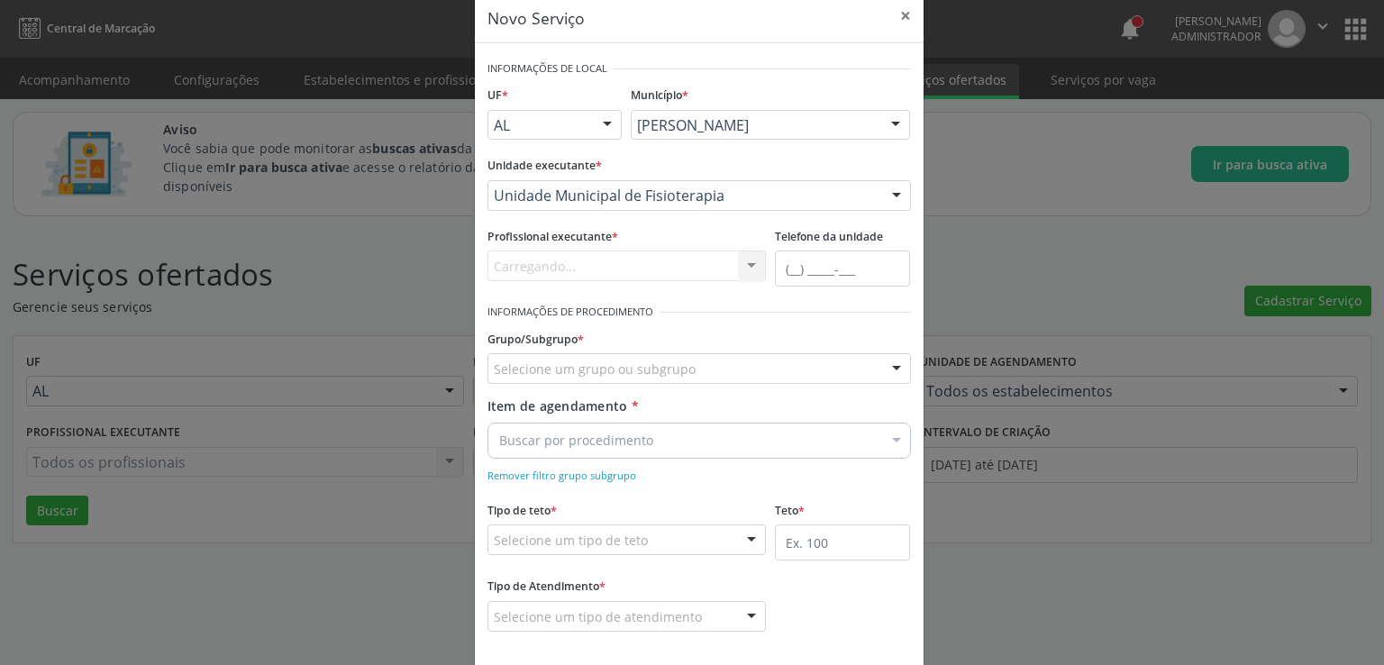
scroll to position [112, 0]
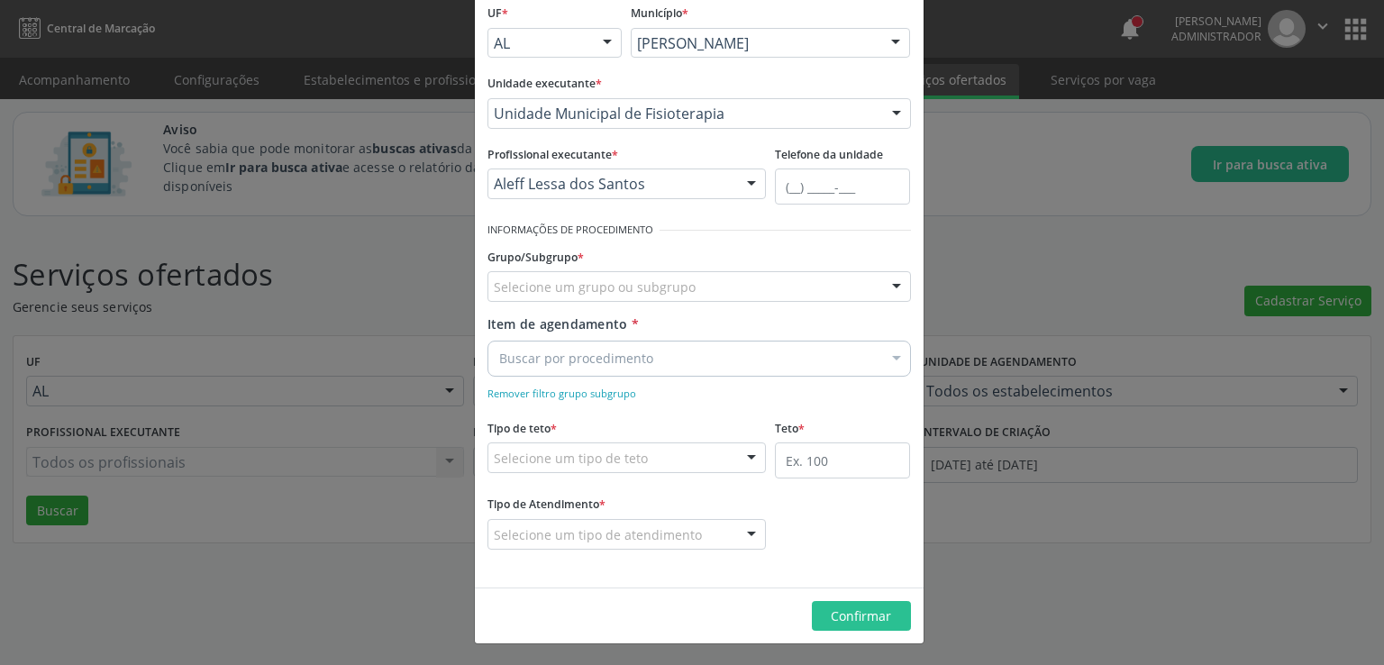
click at [833, 287] on div "Selecione um grupo ou subgrupo" at bounding box center [698, 286] width 423 height 31
click at [613, 291] on input "03020" at bounding box center [684, 295] width 380 height 36
type input "03"
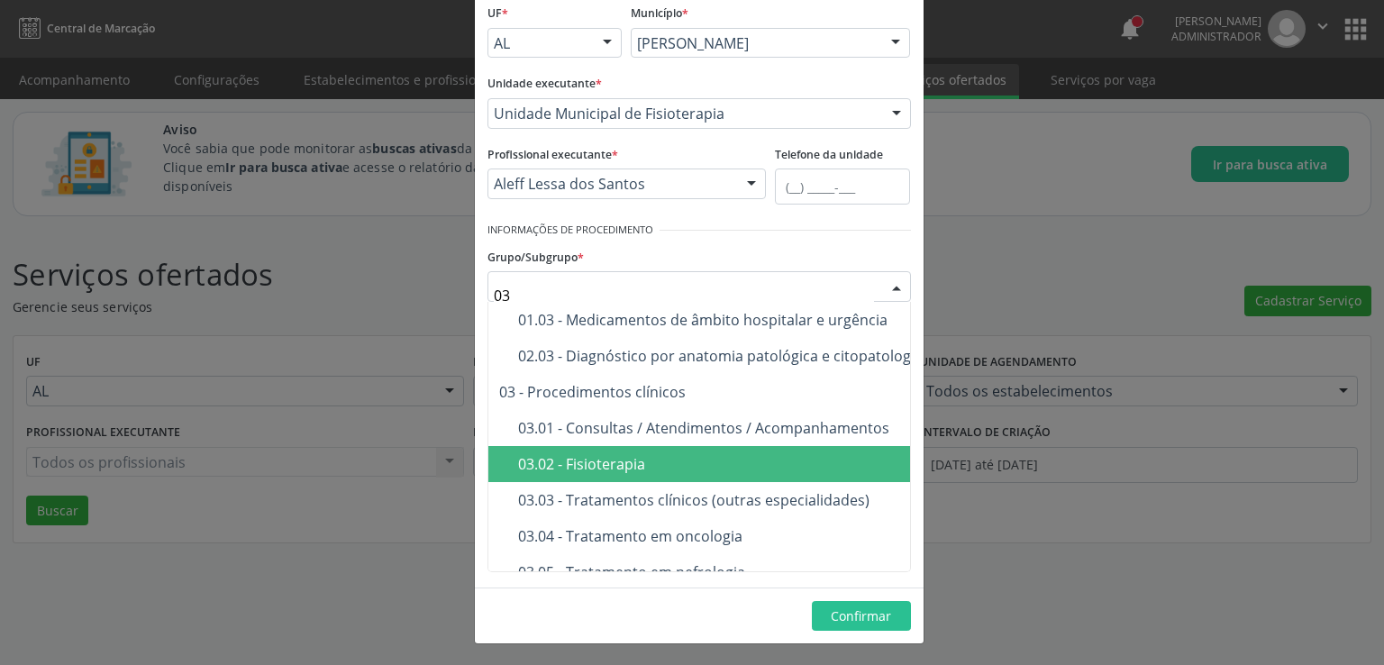
click at [577, 466] on div "03.02 - Fisioterapia" at bounding box center [822, 464] width 609 height 14
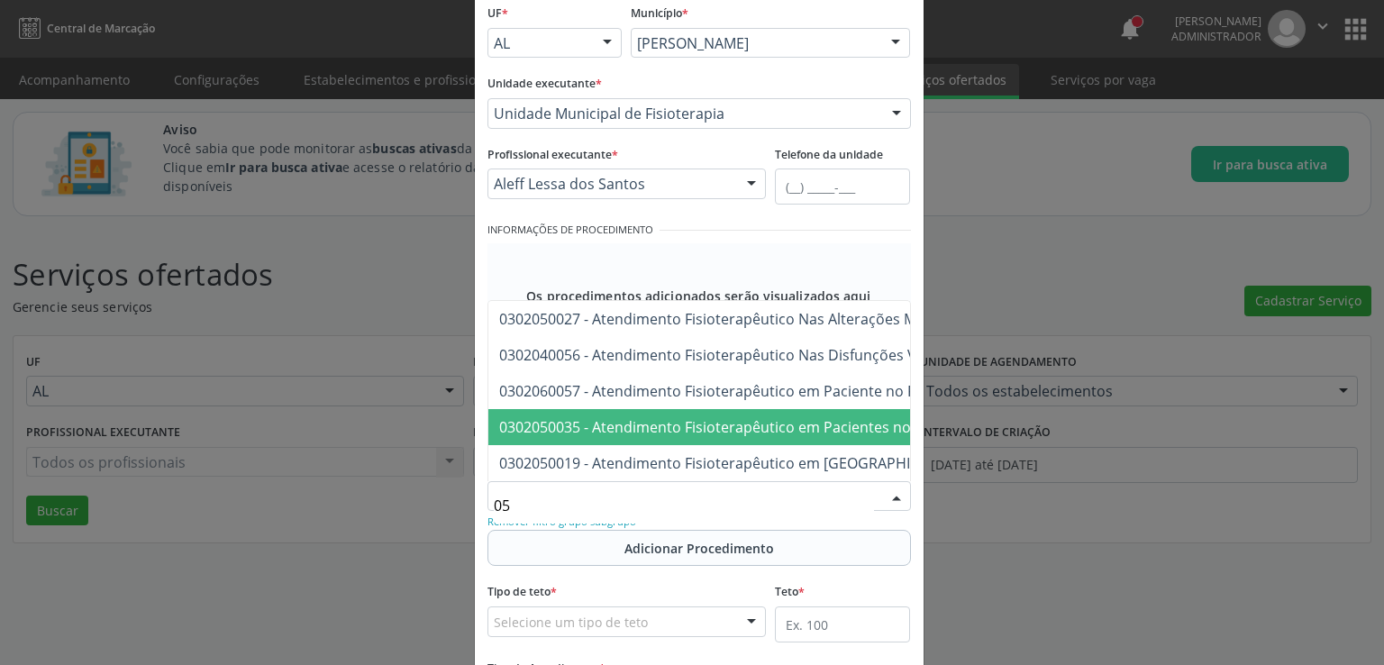
type input "050"
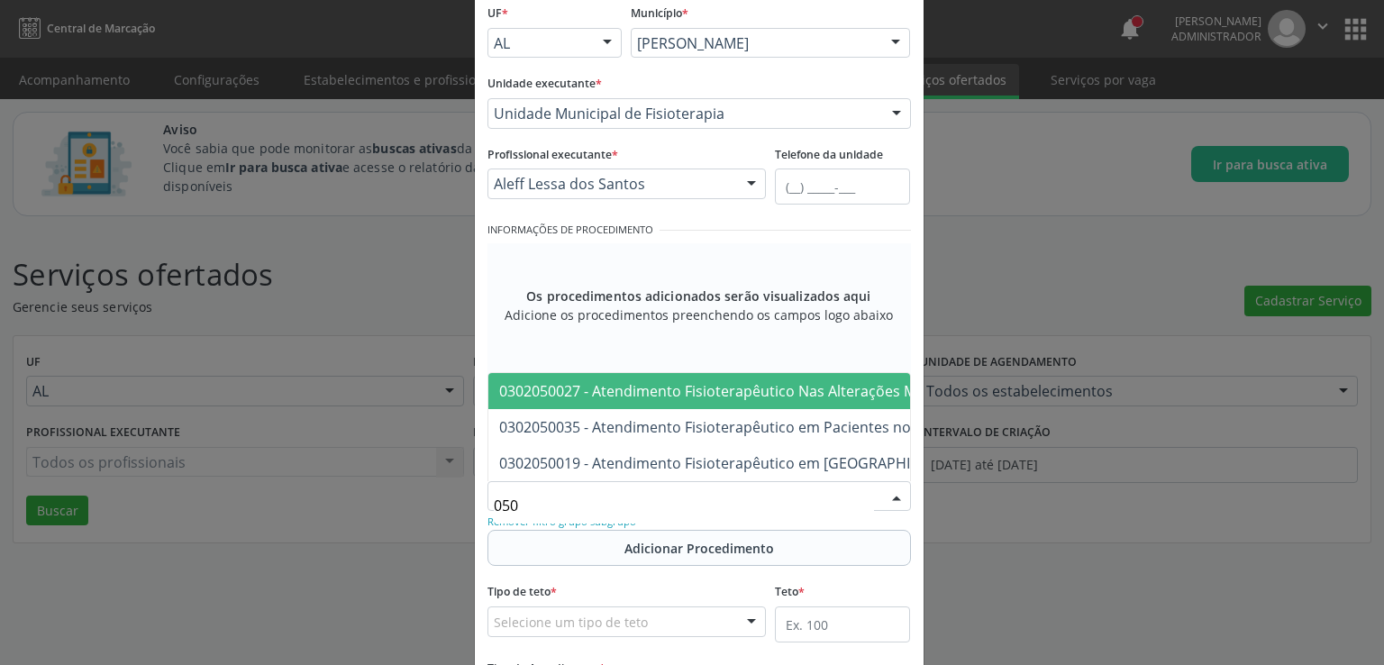
click at [639, 381] on span "0302050027 - Atendimento Fisioterapêutico Nas Alterações Motoras" at bounding box center [730, 391] width 462 height 20
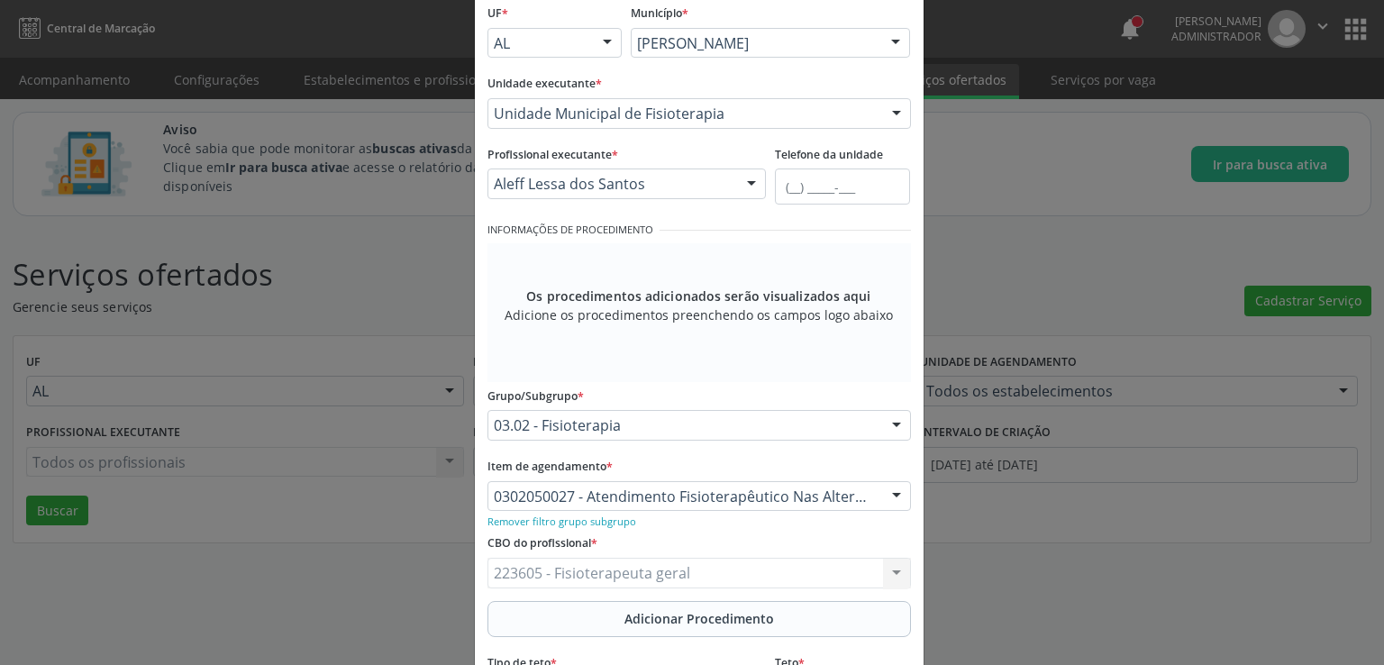
scroll to position [202, 0]
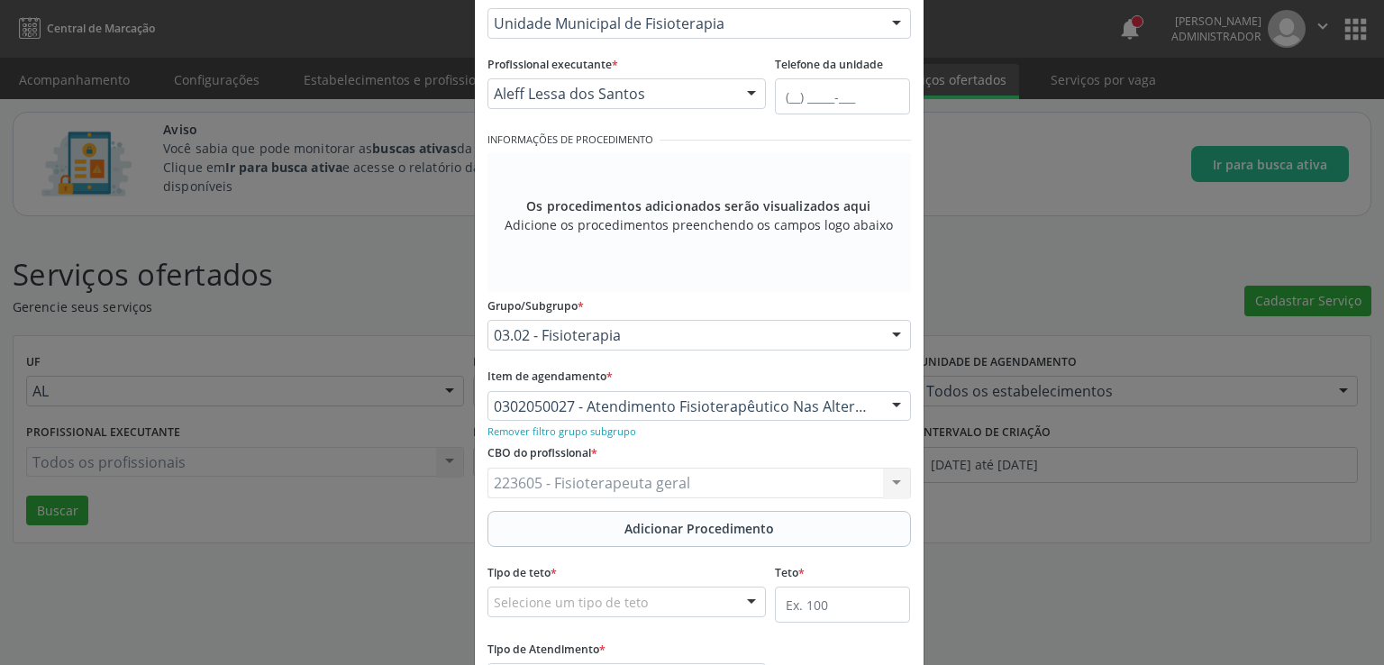
click at [697, 528] on span "Adicionar Procedimento" at bounding box center [699, 528] width 150 height 19
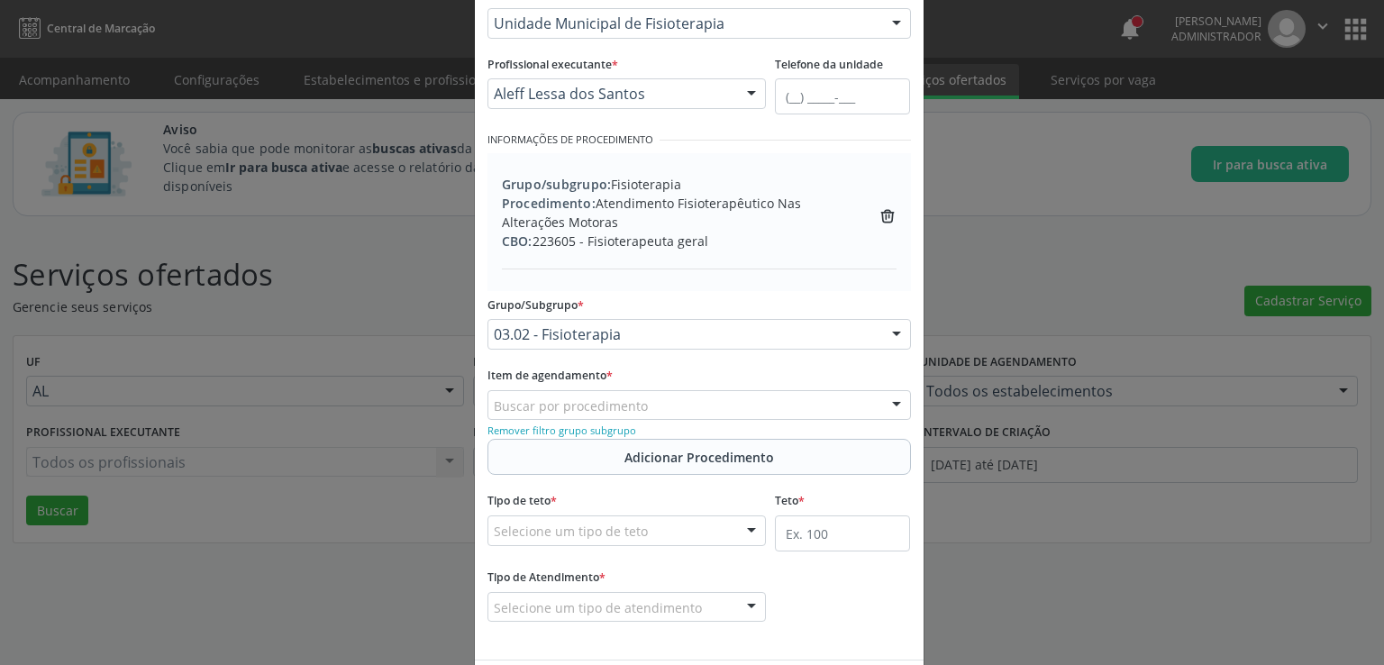
scroll to position [274, 0]
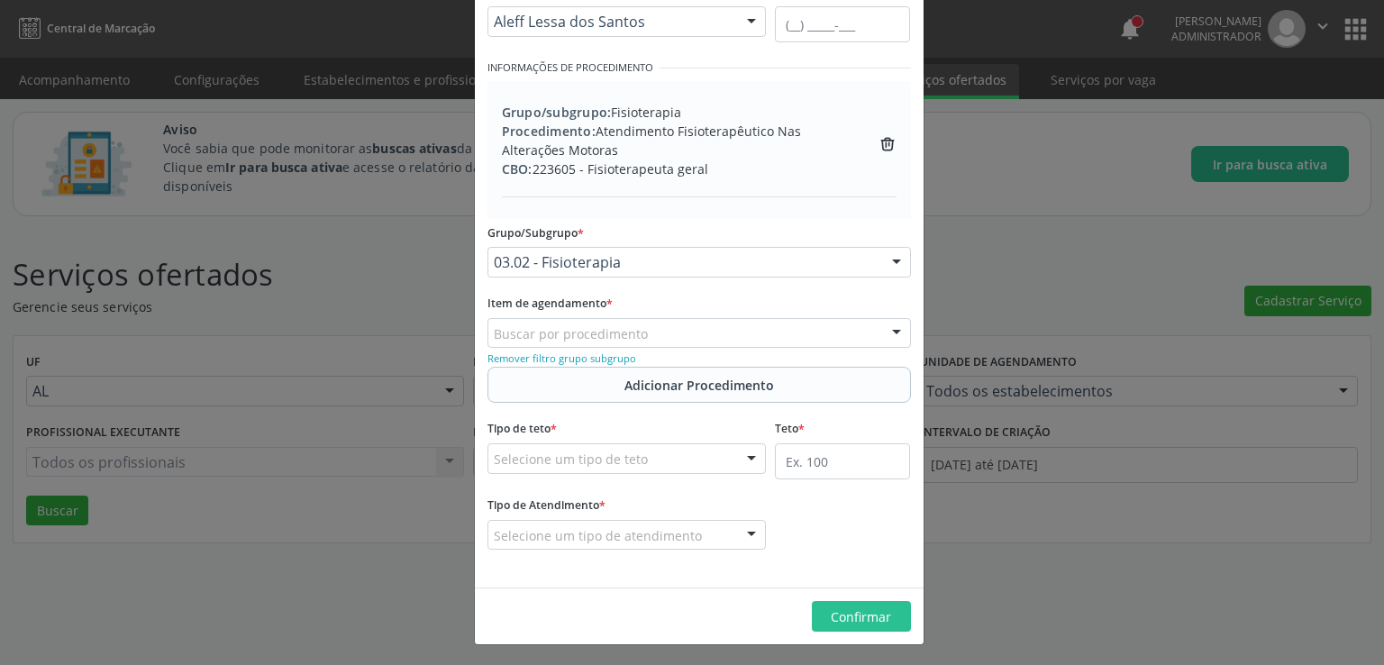
click at [1034, 614] on div "Novo Serviço × Informações de Local UF * AL AL Nenhum resultado encontrado para…" at bounding box center [692, 332] width 1384 height 665
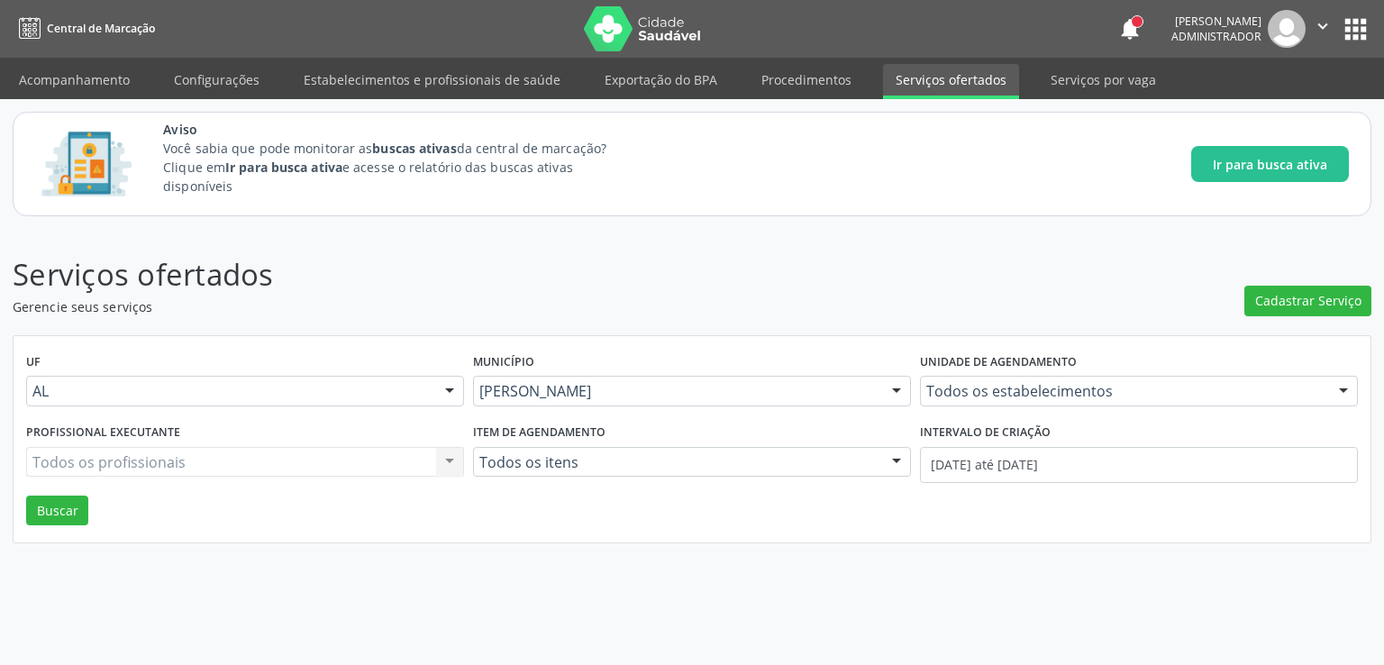
click at [1366, 30] on button "apps" at bounding box center [1356, 30] width 32 height 32
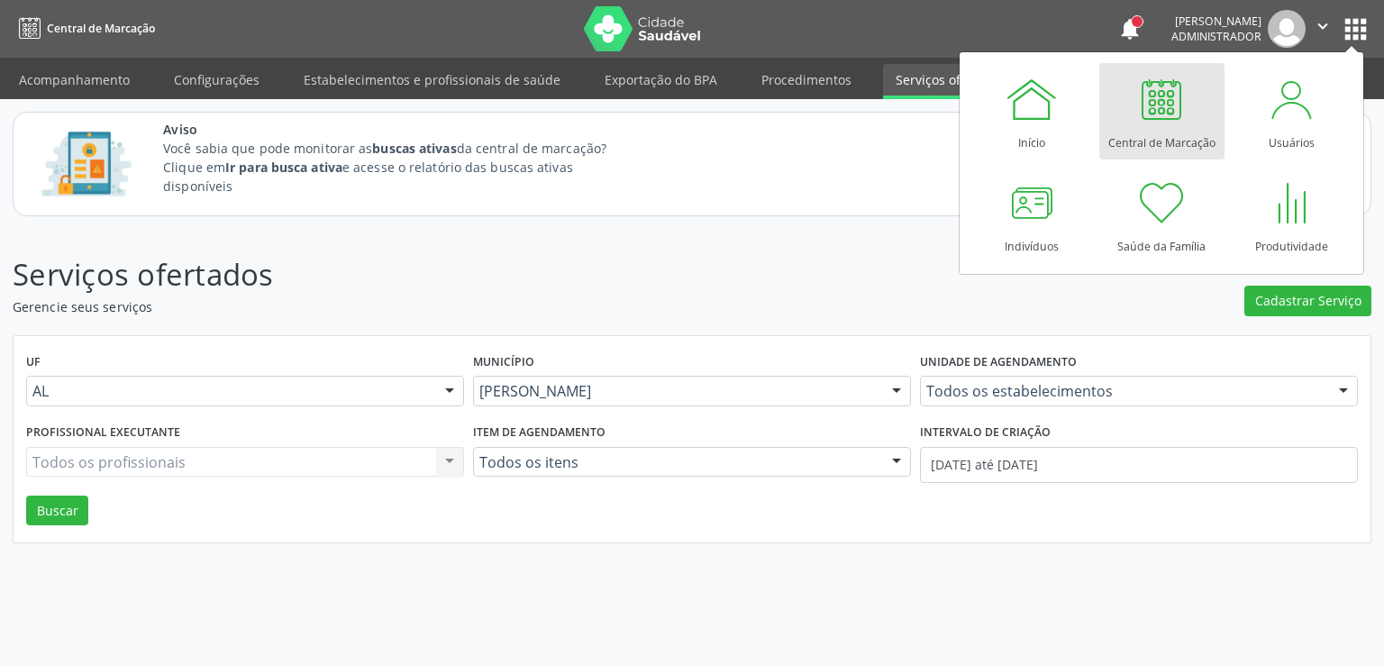
click at [1165, 116] on div at bounding box center [1161, 99] width 54 height 54
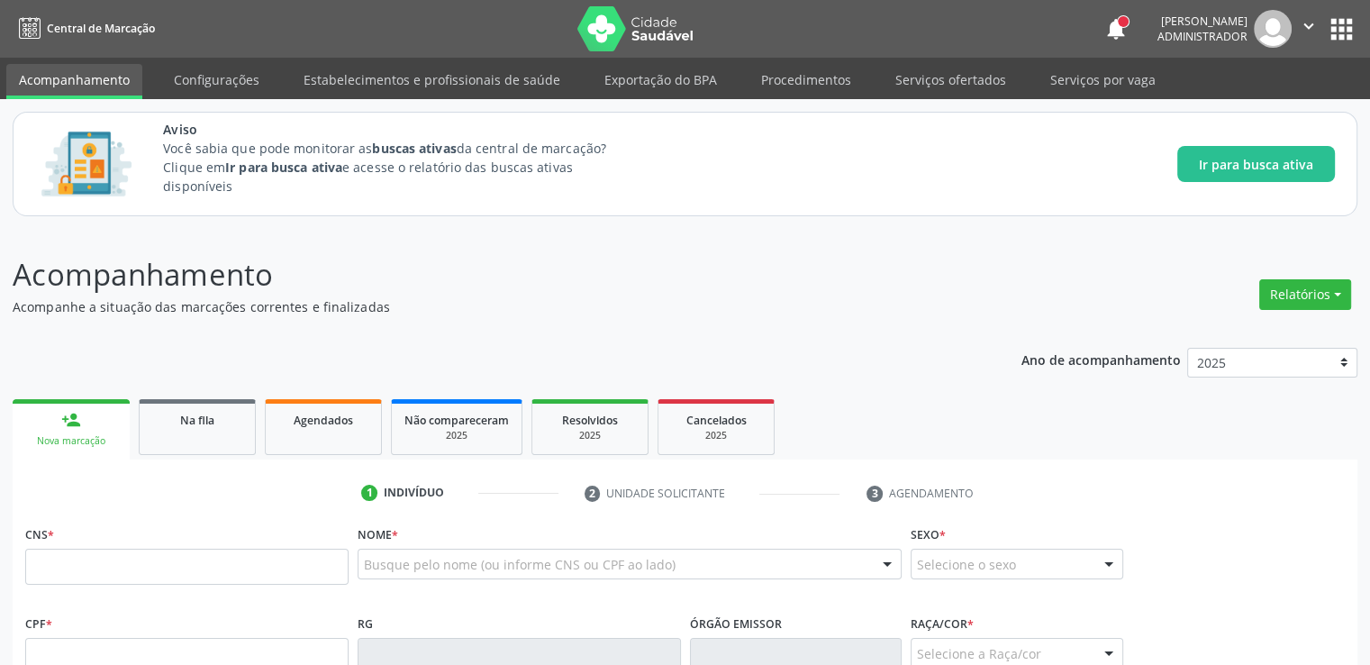
scroll to position [90, 0]
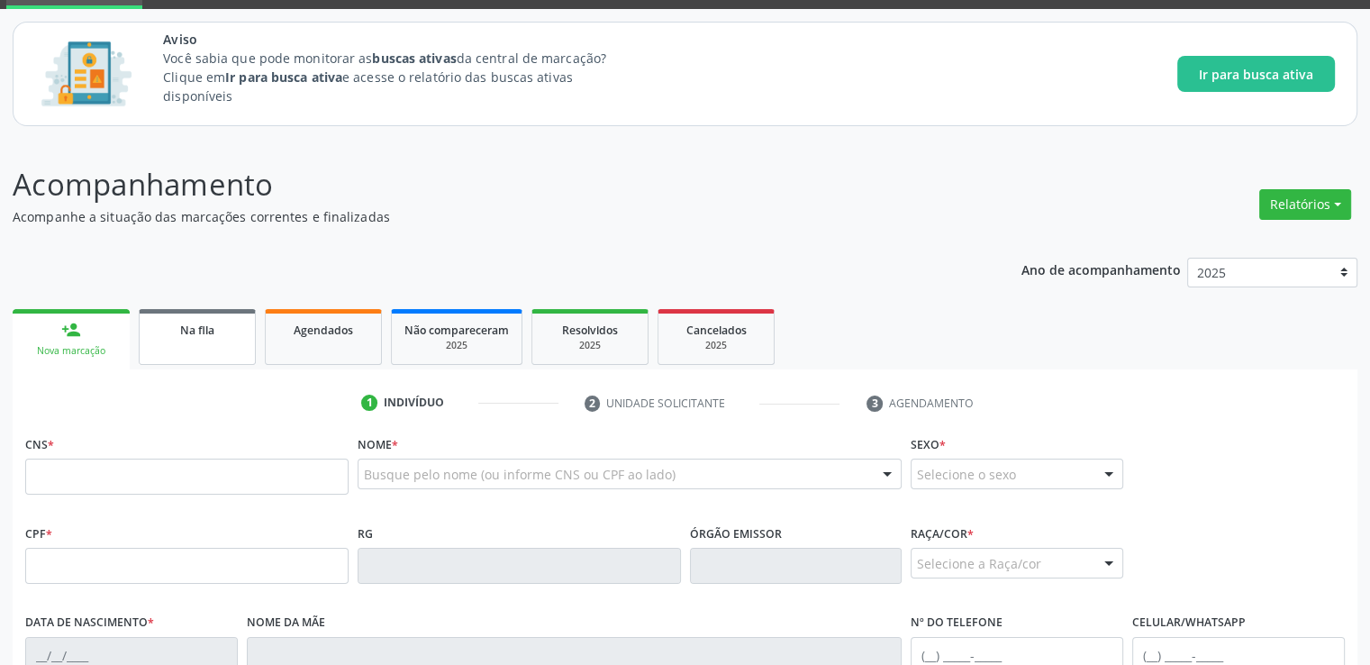
click at [193, 330] on span "Na fila" at bounding box center [197, 330] width 34 height 15
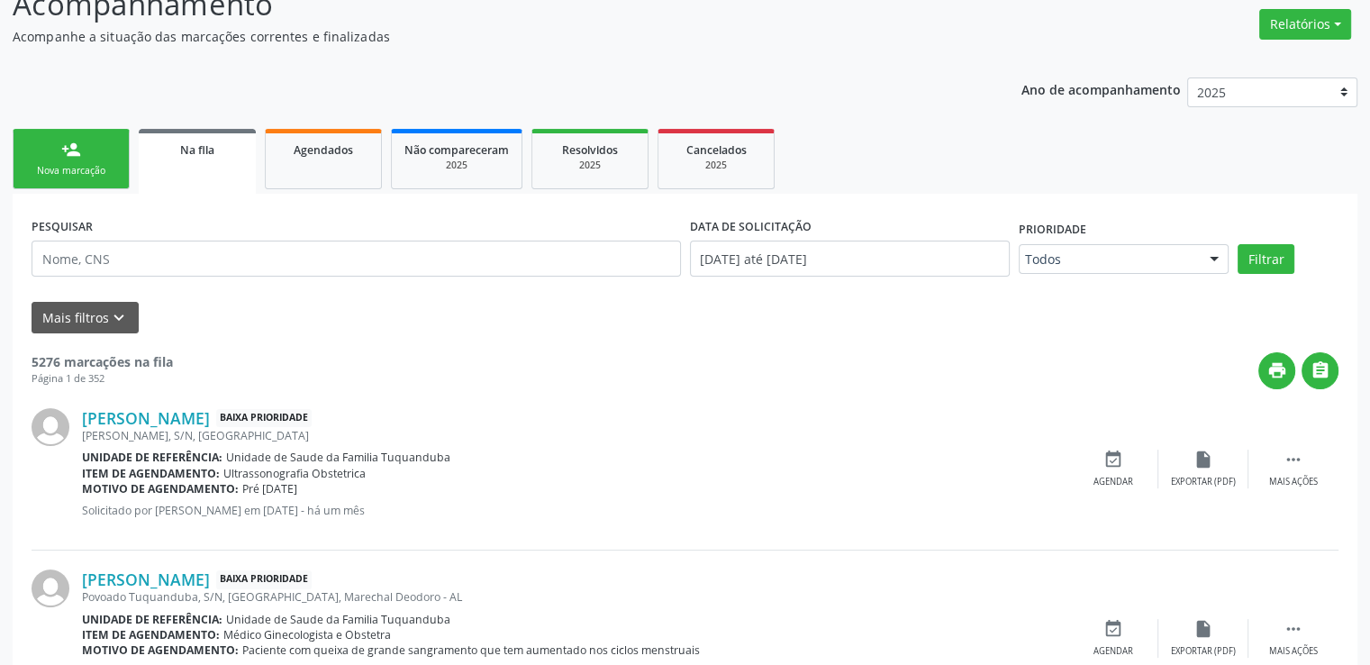
scroll to position [360, 0]
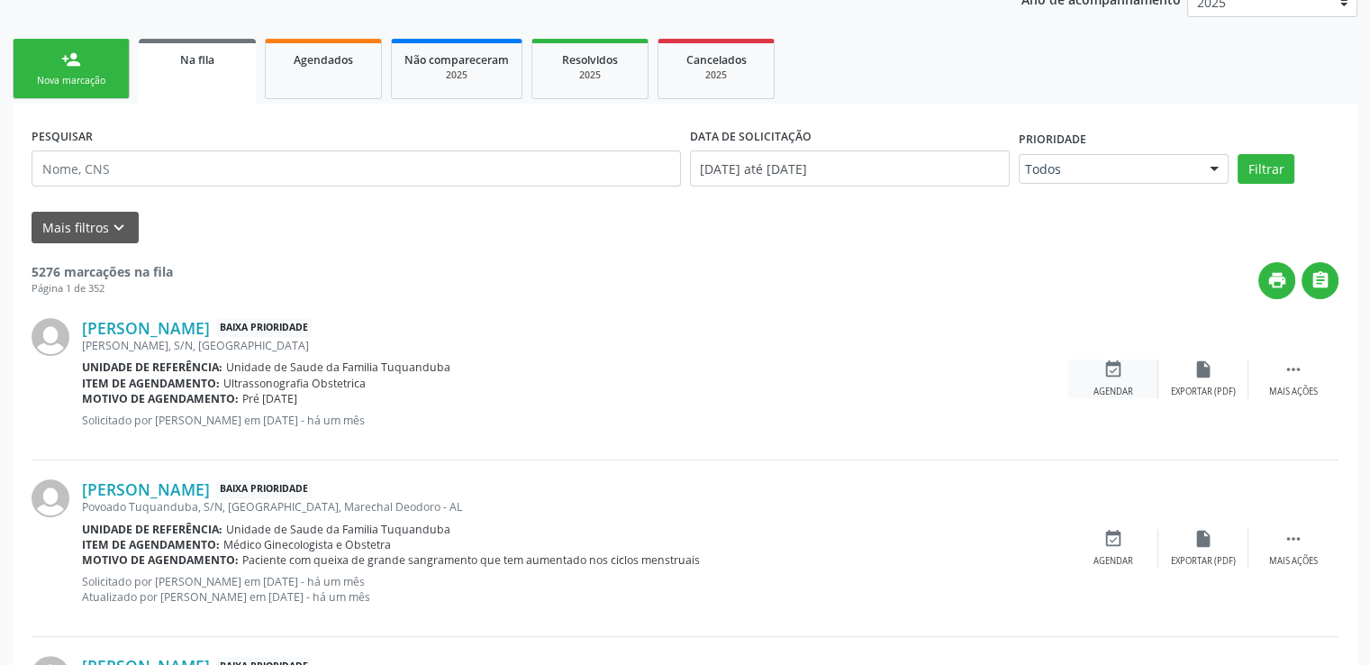
click at [1115, 374] on icon "event_available" at bounding box center [1114, 369] width 20 height 20
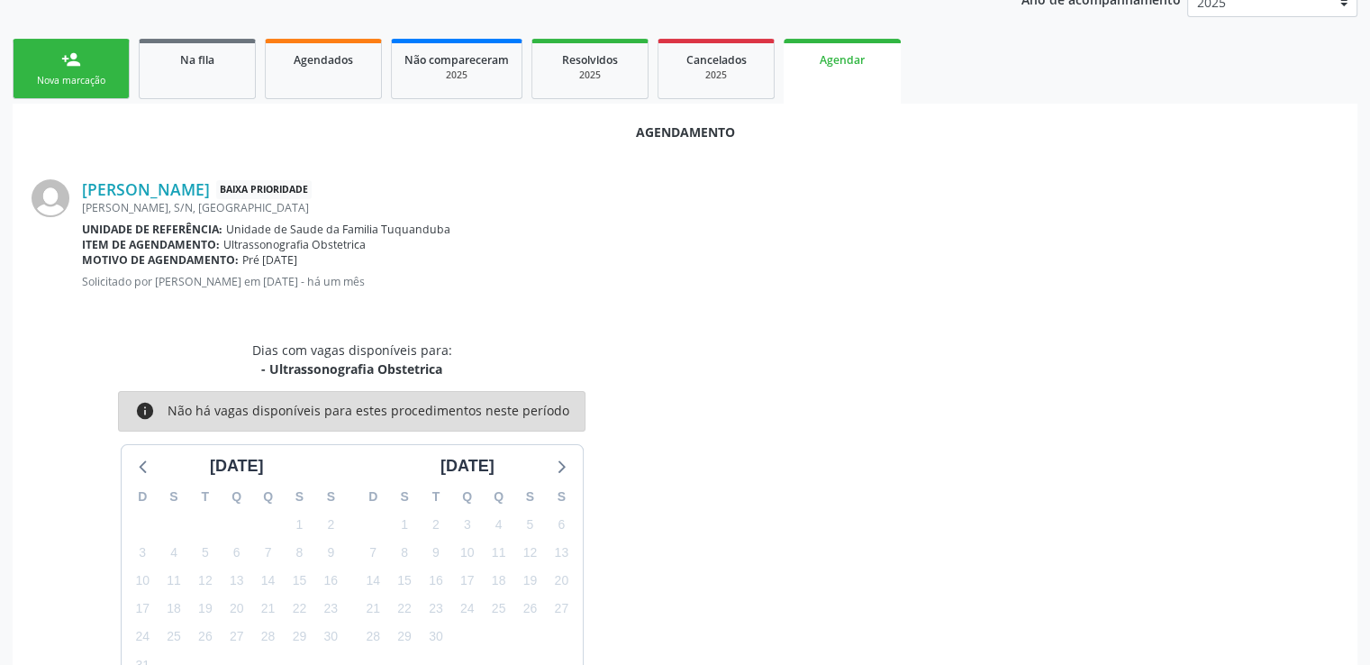
scroll to position [450, 0]
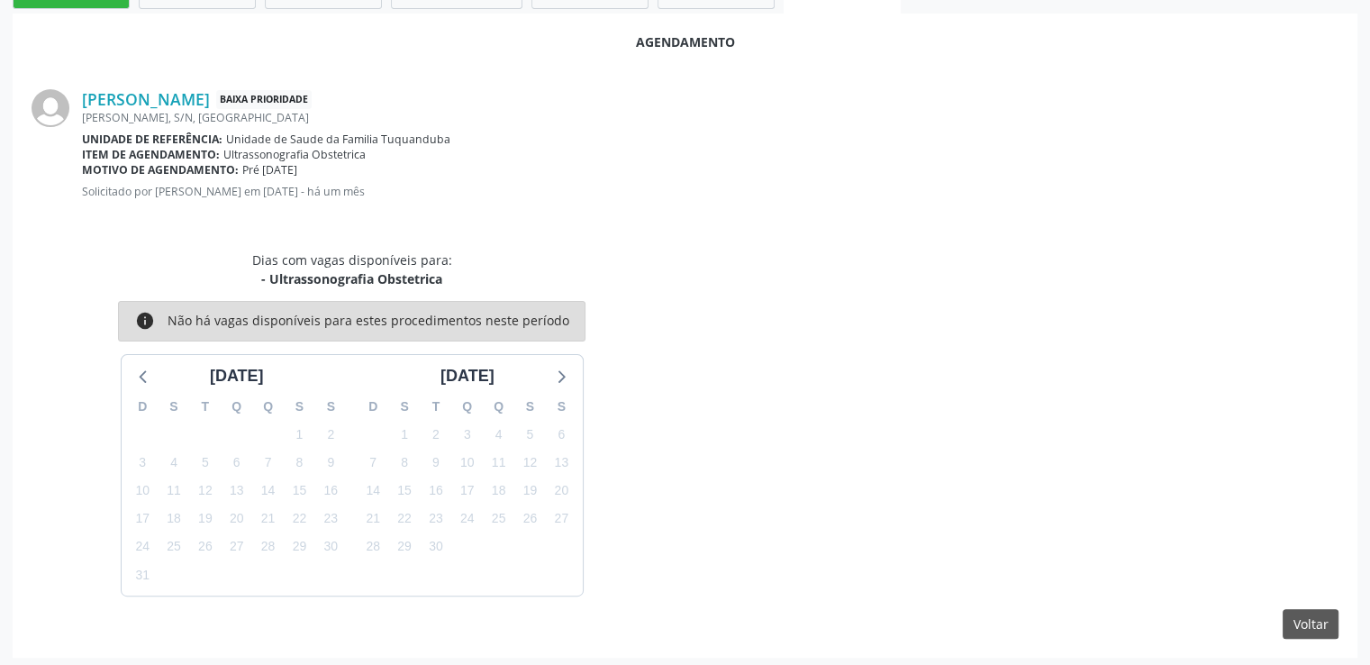
click at [1144, 347] on div "Dias com vagas disponíveis para: - Ultrassonografia Obstetrica info Não há vaga…" at bounding box center [685, 423] width 1332 height 346
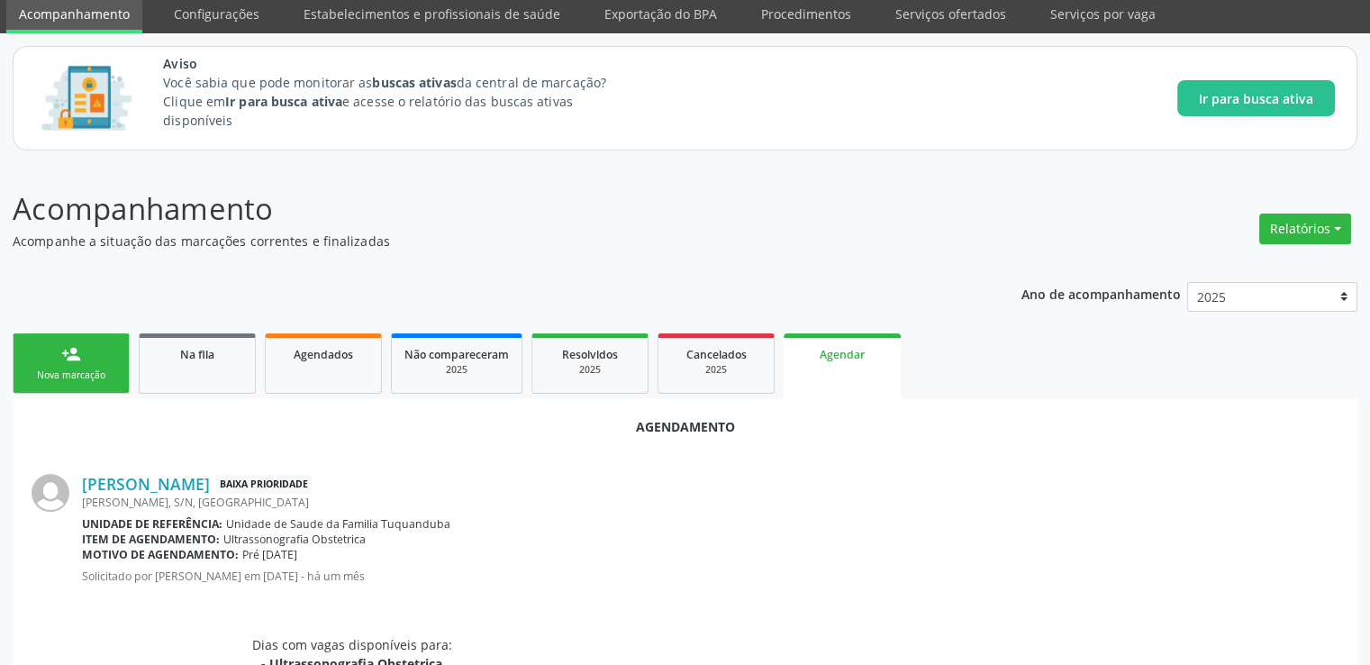
scroll to position [43, 0]
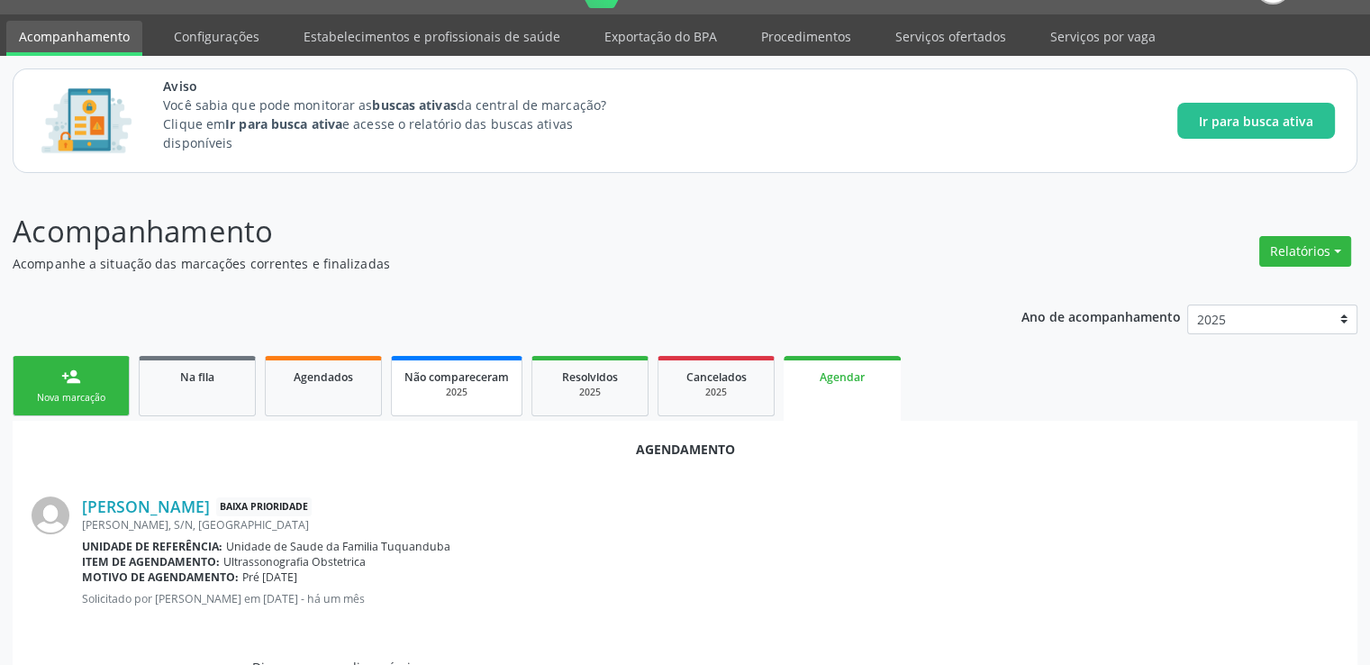
click at [448, 386] on div "2025" at bounding box center [457, 393] width 105 height 14
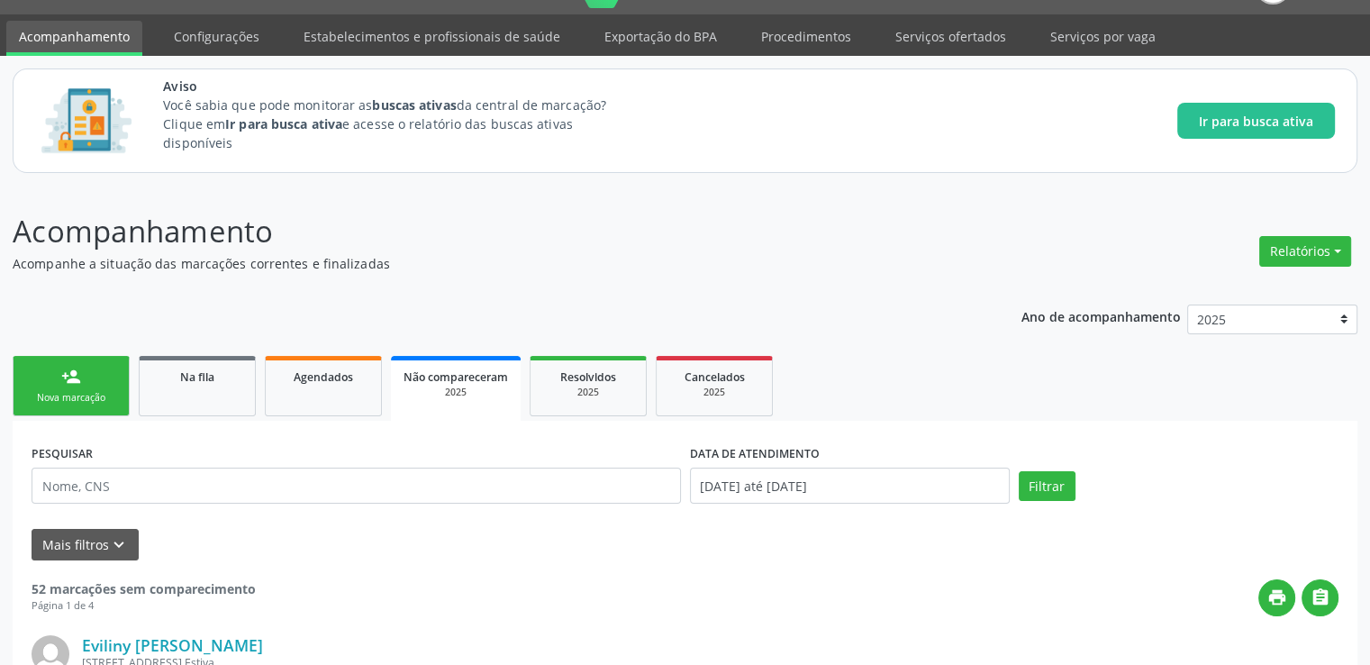
scroll to position [133, 0]
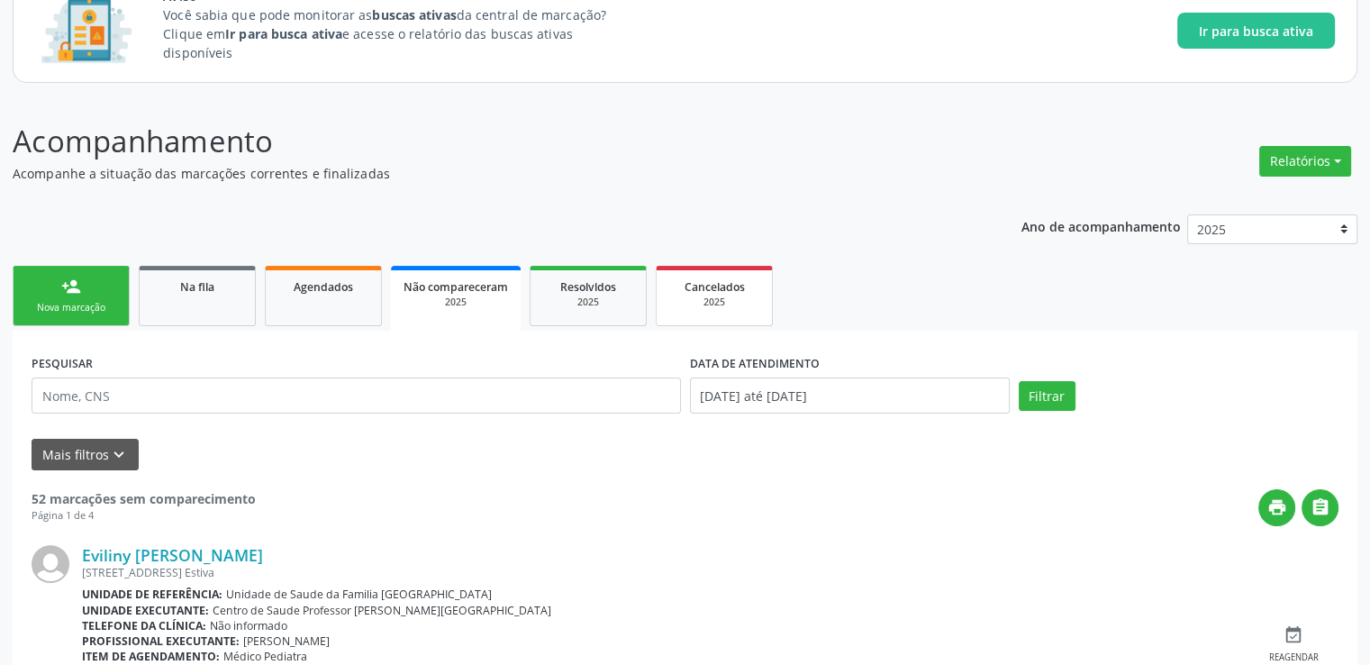
click at [732, 311] on link "Cancelados 2025" at bounding box center [714, 296] width 117 height 60
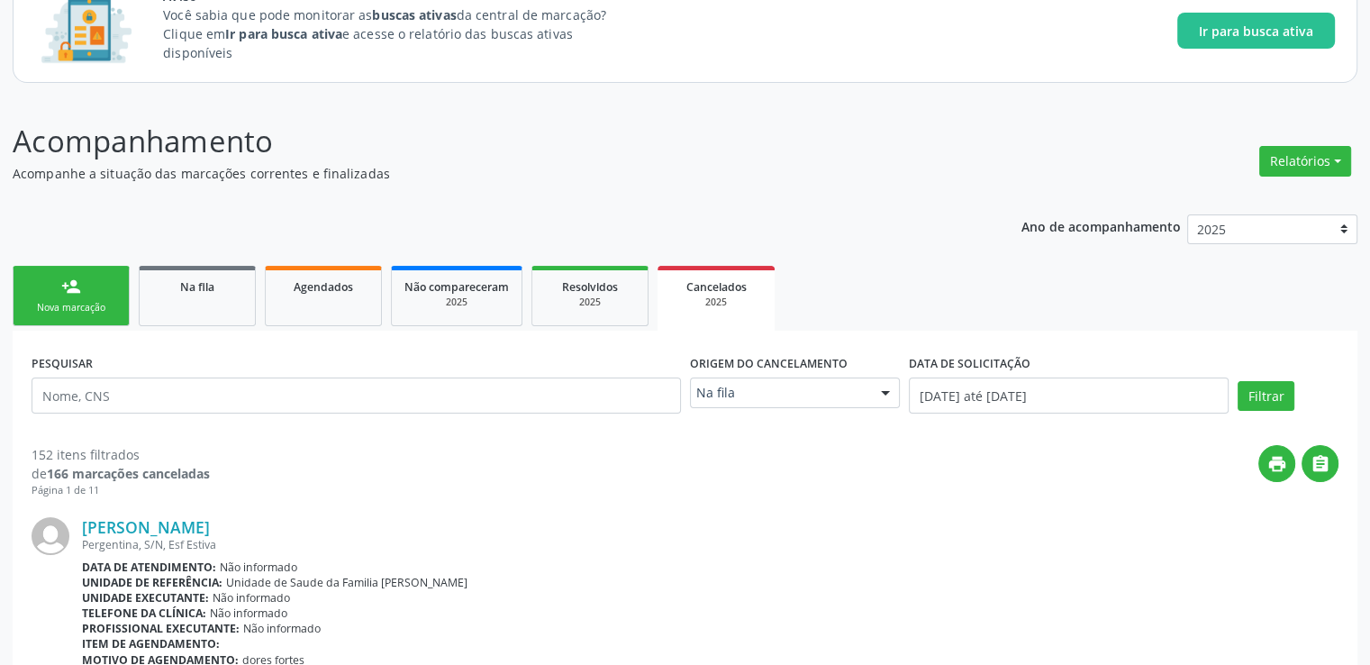
scroll to position [43, 0]
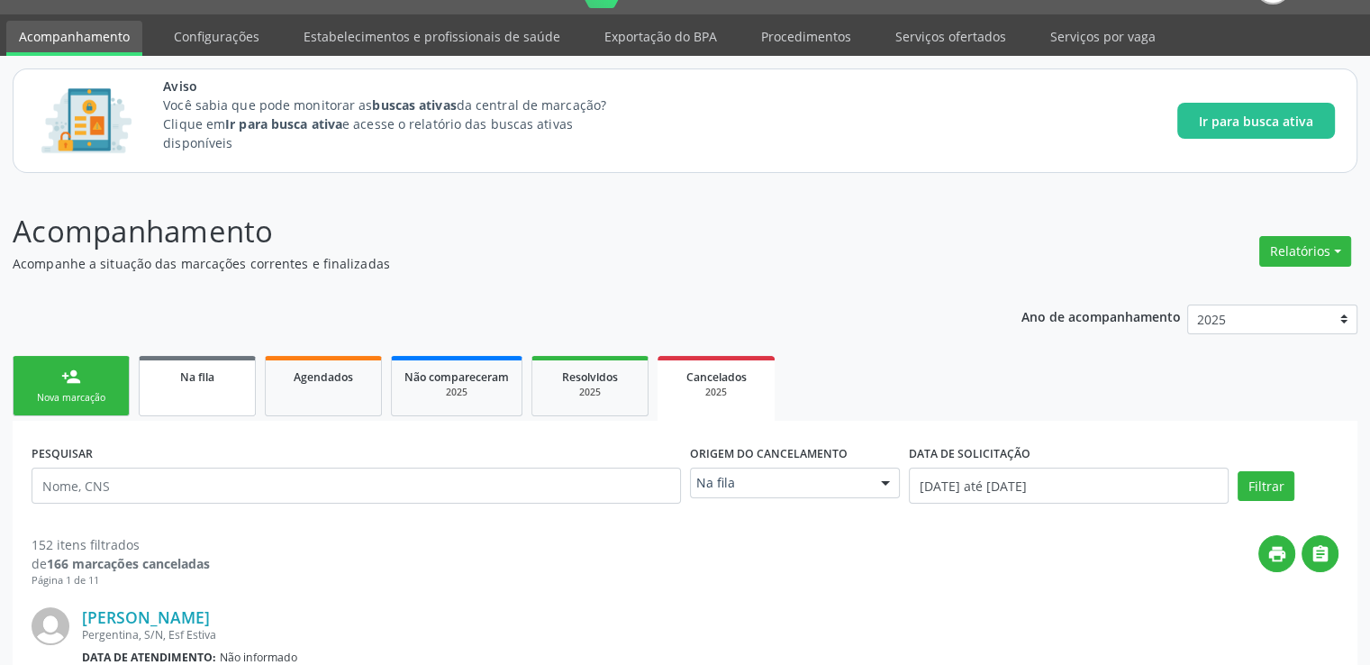
click at [191, 378] on span "Na fila" at bounding box center [197, 376] width 34 height 15
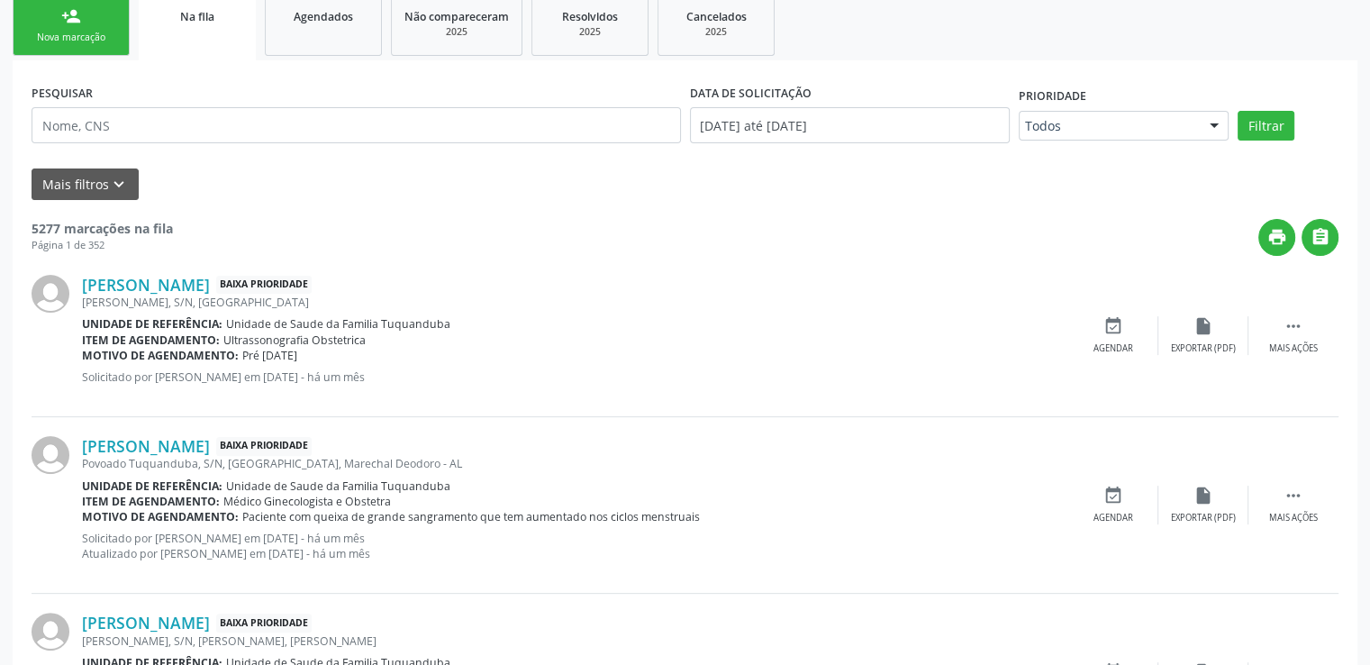
scroll to position [494, 0]
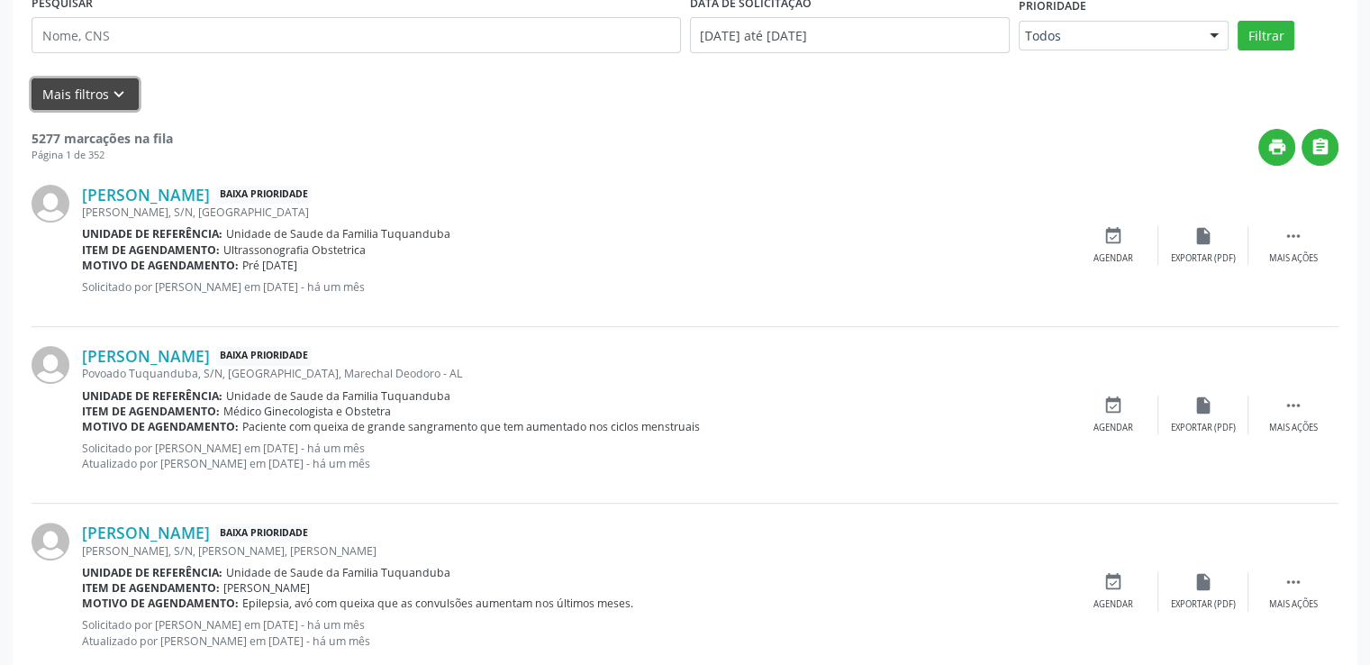
click at [77, 96] on button "Mais filtros keyboard_arrow_down" at bounding box center [85, 94] width 107 height 32
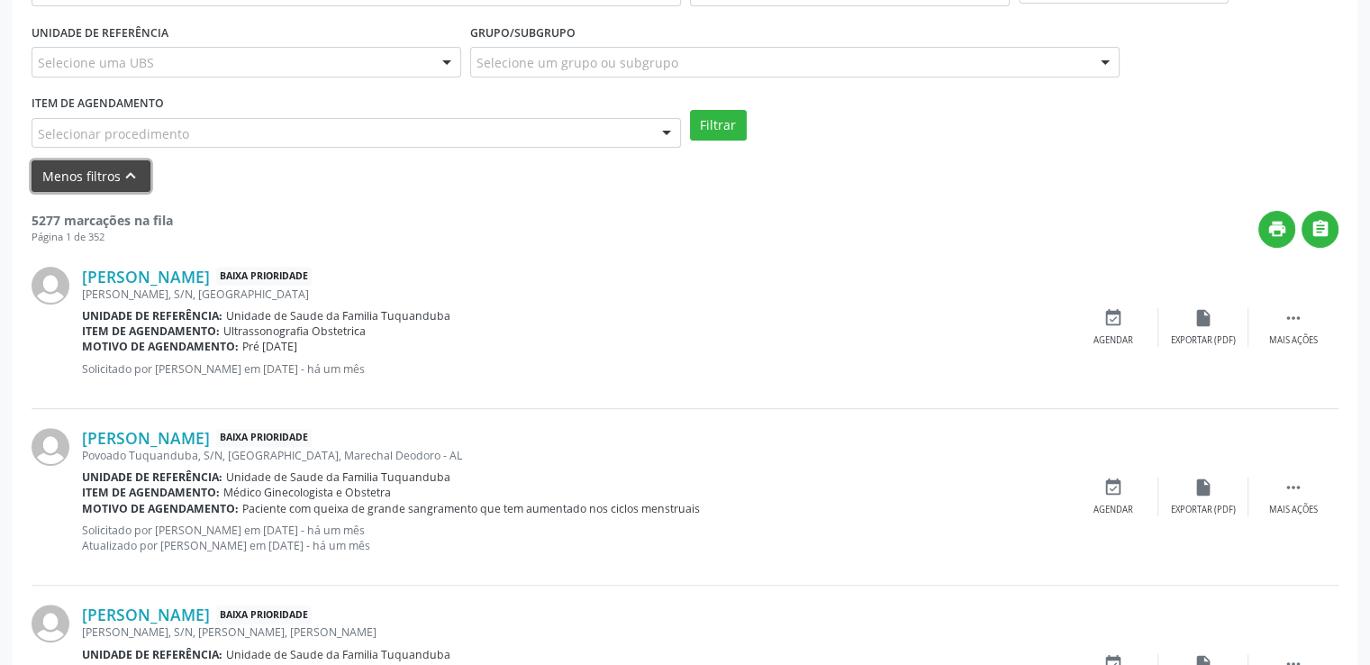
scroll to position [721, 0]
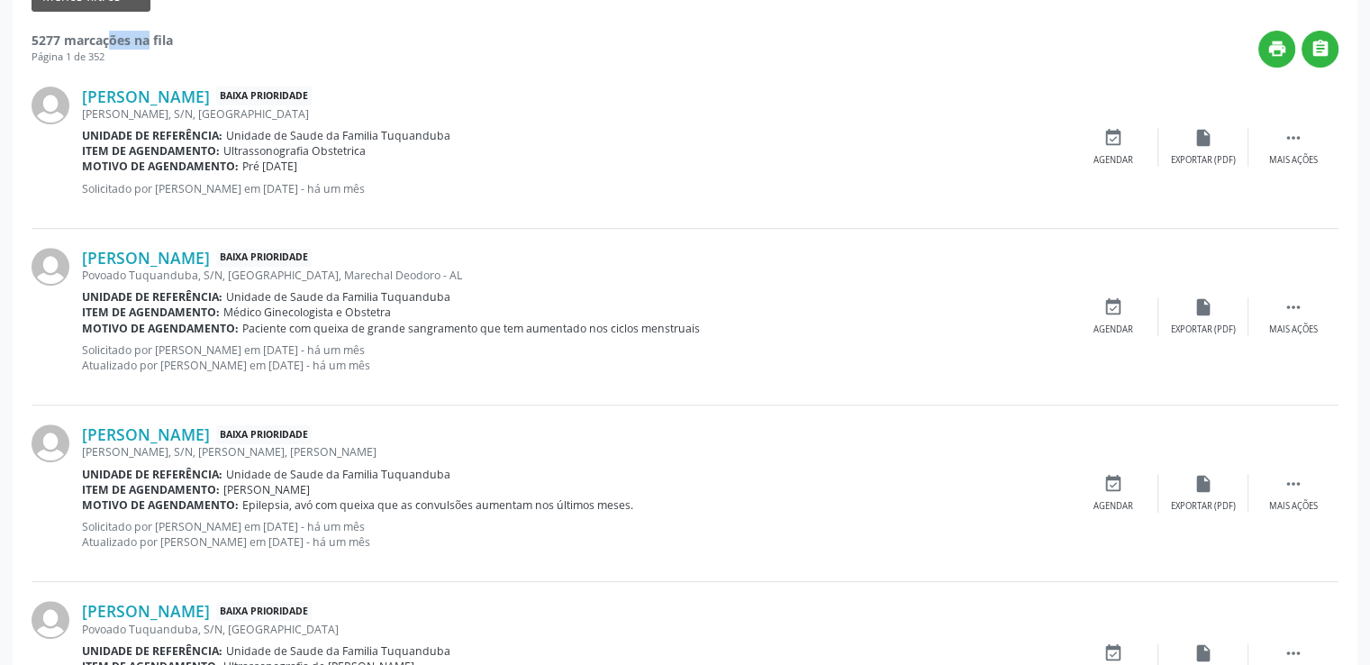
drag, startPoint x: 21, startPoint y: 33, endPoint x: 71, endPoint y: 37, distance: 50.6
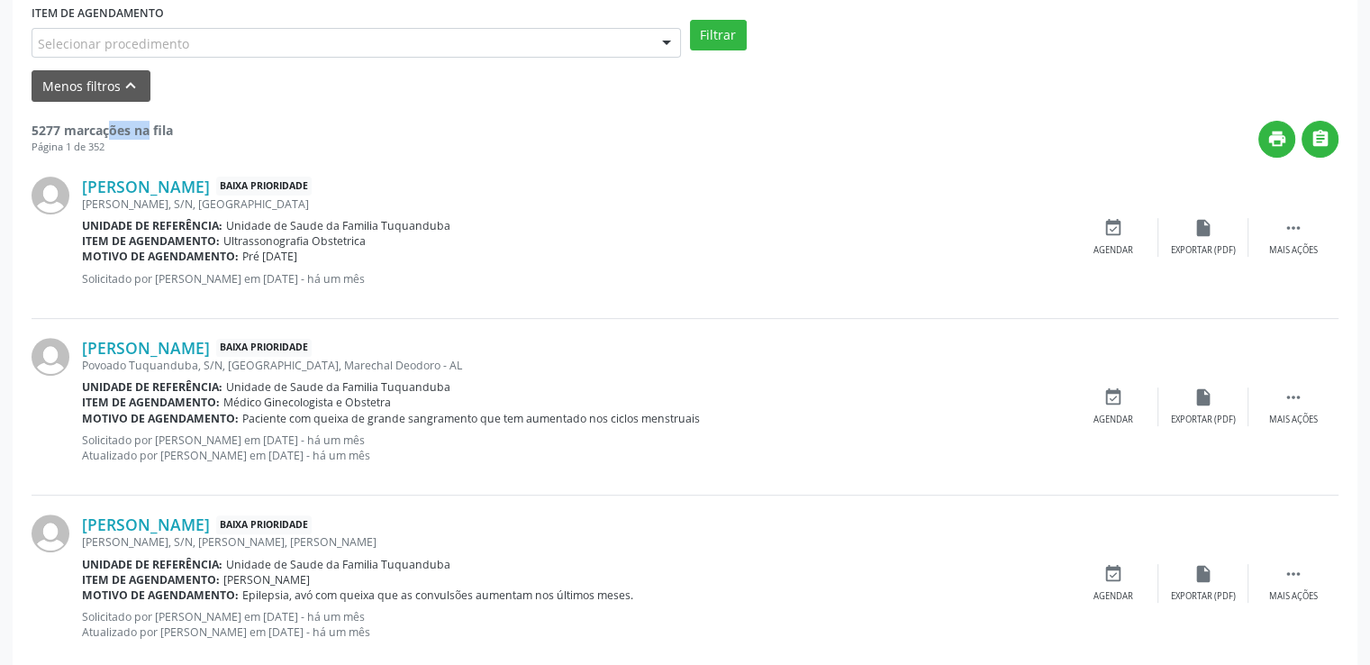
scroll to position [541, 0]
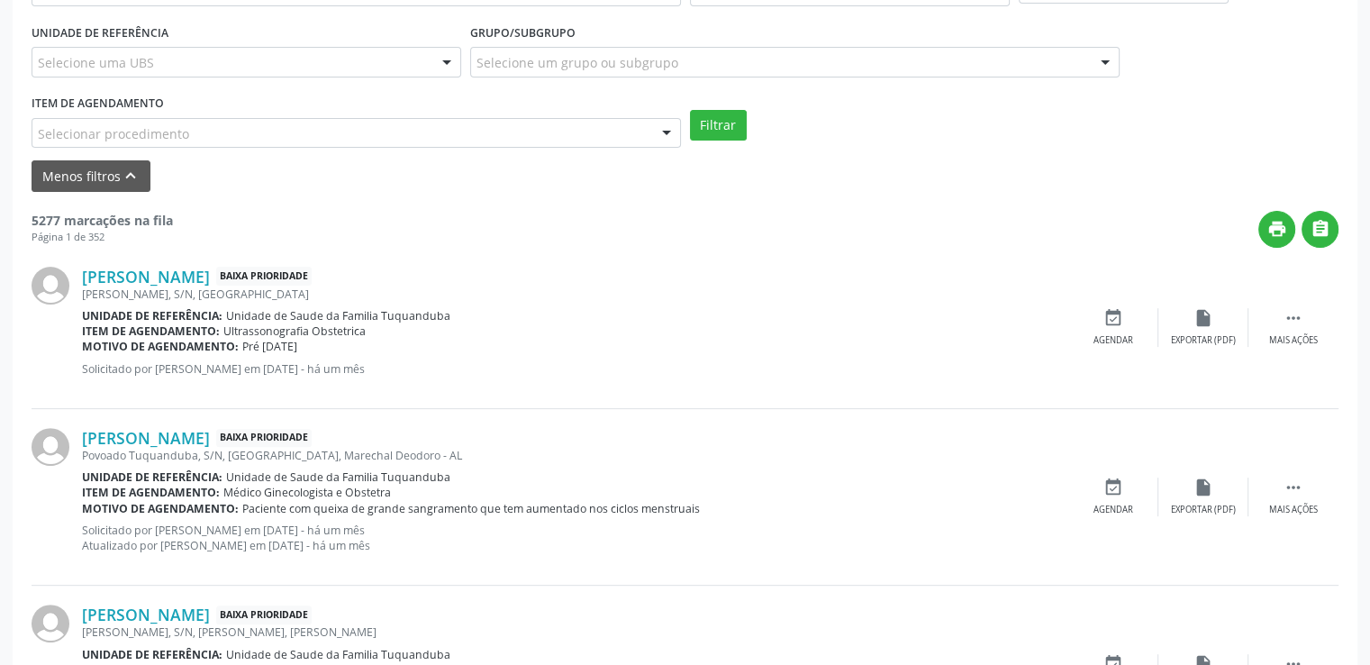
click at [668, 353] on div "[PERSON_NAME] Baixa Prioridade [PERSON_NAME], S/N, [GEOGRAPHIC_DATA] Unidade de…" at bounding box center [575, 328] width 987 height 123
click at [1296, 323] on icon "" at bounding box center [1294, 318] width 20 height 20
click at [1282, 313] on div " Menos ações" at bounding box center [1294, 327] width 90 height 39
drag, startPoint x: 259, startPoint y: 294, endPoint x: 86, endPoint y: 305, distance: 173.3
click at [86, 305] on div "[PERSON_NAME] Baixa Prioridade [PERSON_NAME], S/N, [GEOGRAPHIC_DATA] Unidade de…" at bounding box center [575, 328] width 987 height 123
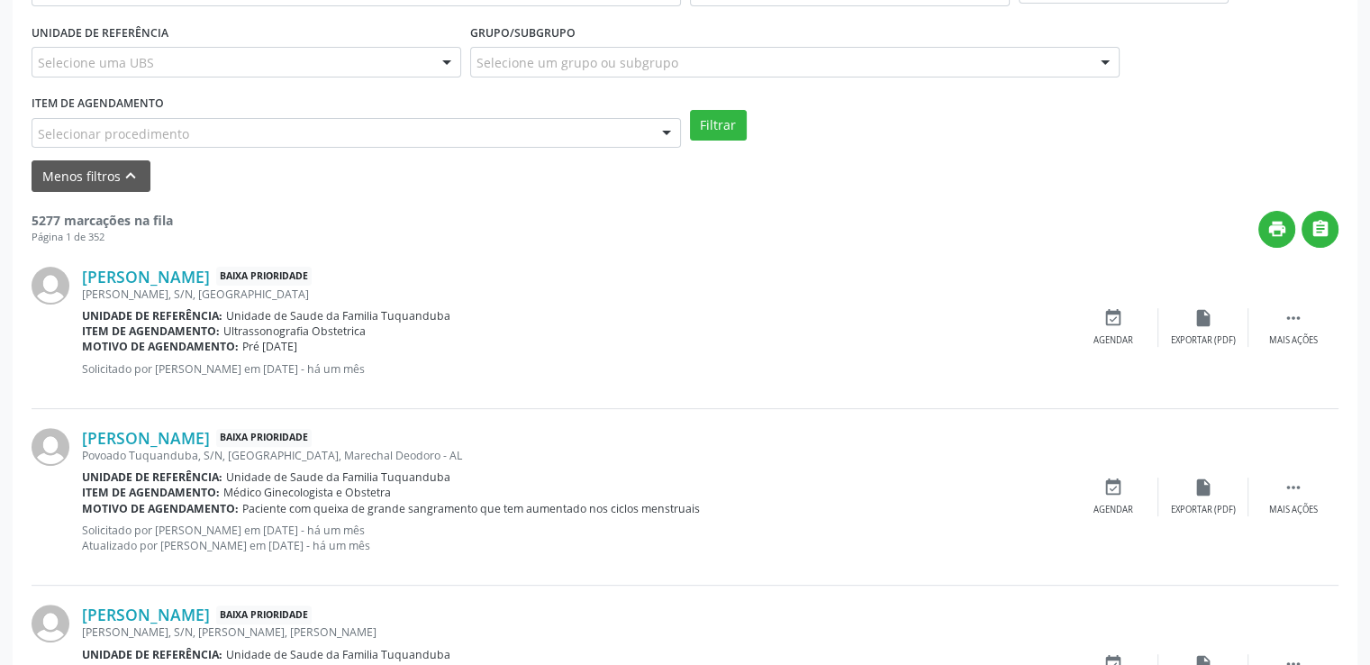
click at [170, 312] on b "Unidade de referência:" at bounding box center [152, 315] width 141 height 15
click at [456, 305] on div "[PERSON_NAME] Baixa Prioridade [PERSON_NAME], S/N, [GEOGRAPHIC_DATA] Unidade de…" at bounding box center [575, 328] width 987 height 123
drag, startPoint x: 220, startPoint y: 326, endPoint x: 376, endPoint y: 329, distance: 155.9
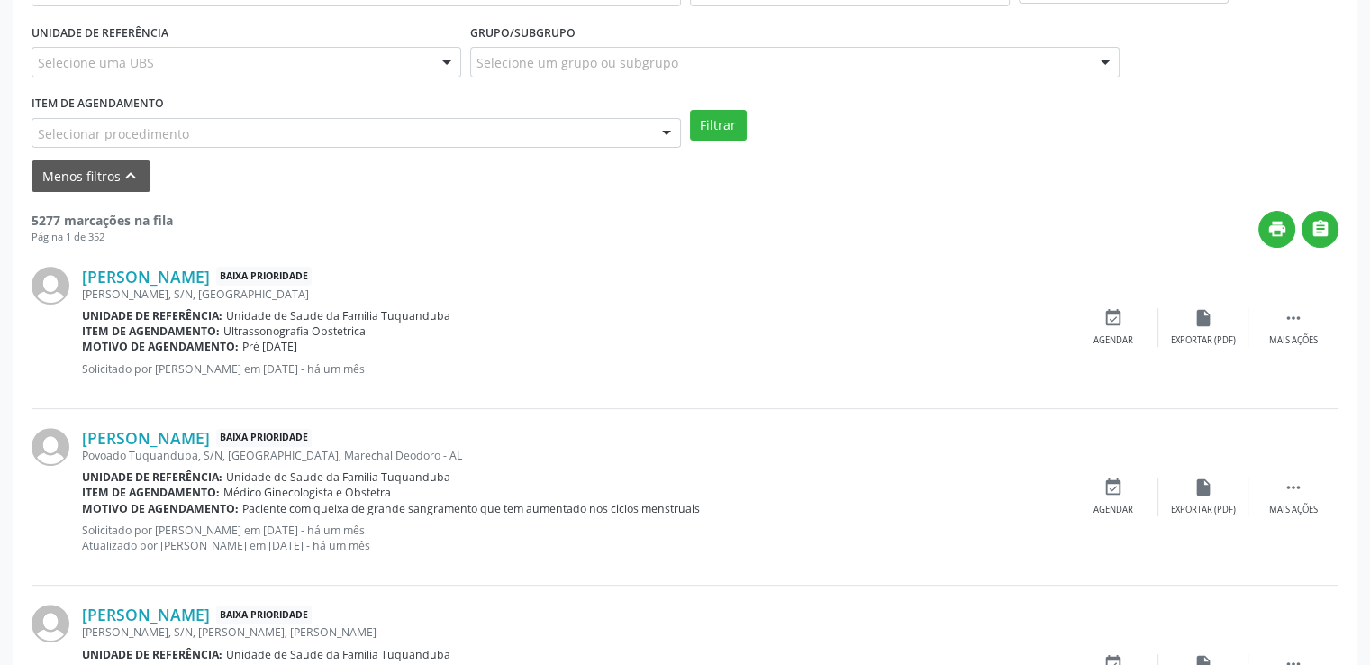
click at [376, 329] on div "Item de agendamento: Ultrassonografia Obstetrica" at bounding box center [575, 330] width 987 height 15
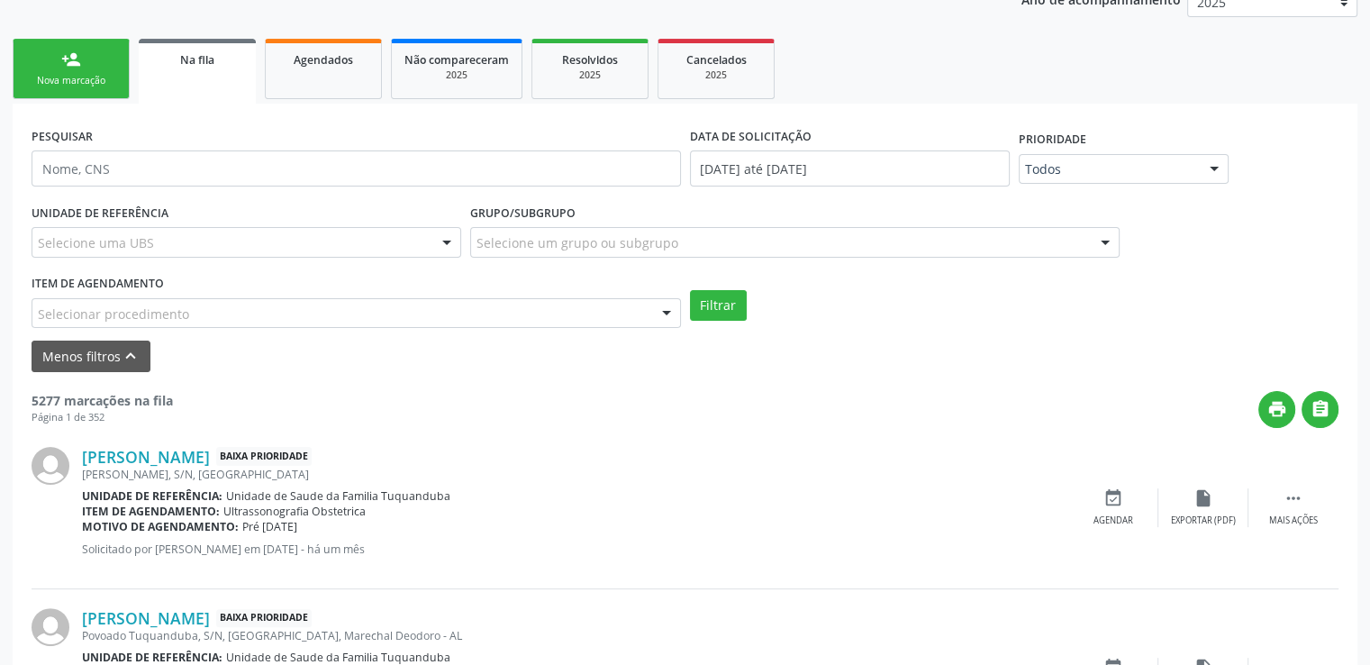
scroll to position [180, 0]
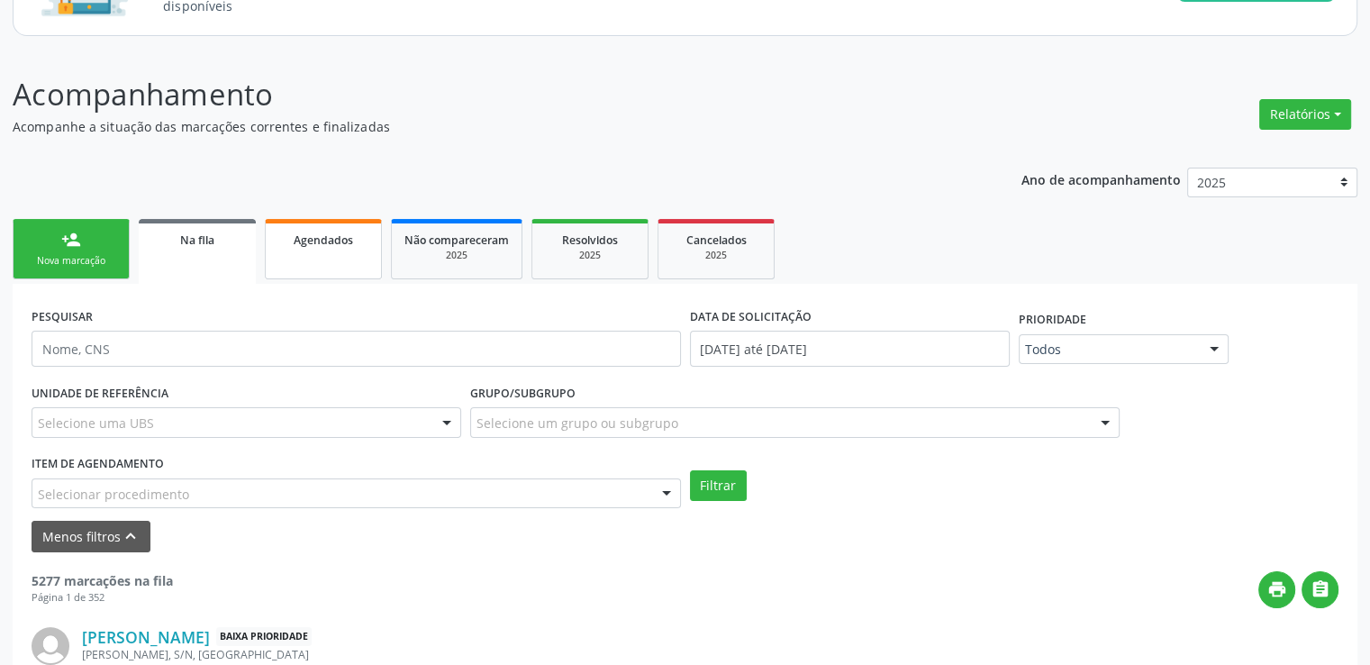
click at [321, 245] on span "Agendados" at bounding box center [323, 239] width 59 height 15
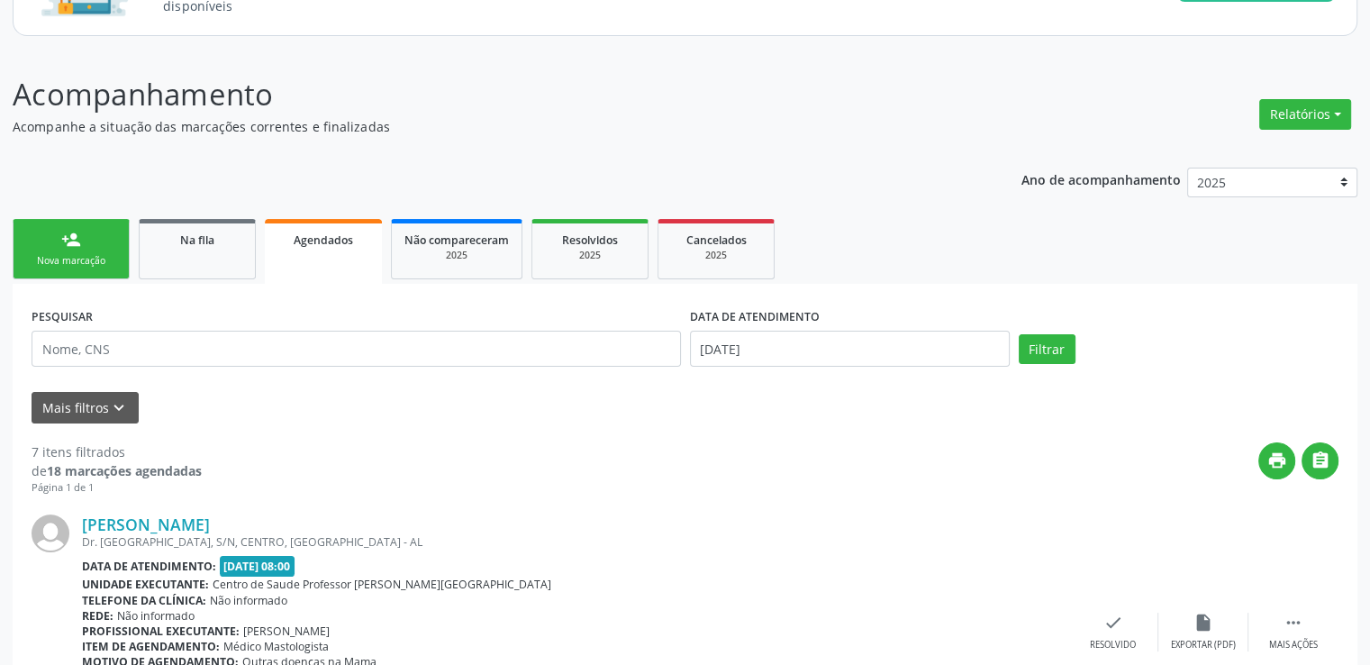
scroll to position [360, 0]
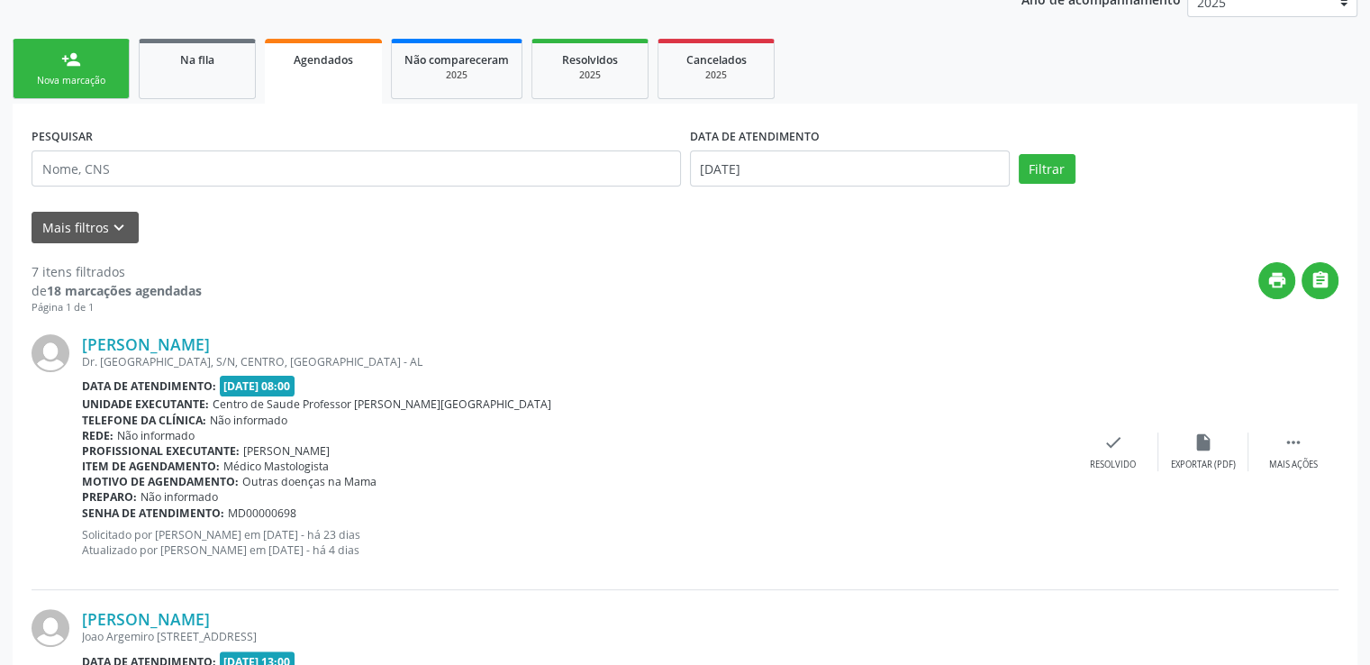
click at [658, 516] on div "Senha de atendimento: MD00000698" at bounding box center [575, 512] width 987 height 15
